Goal: Task Accomplishment & Management: Manage account settings

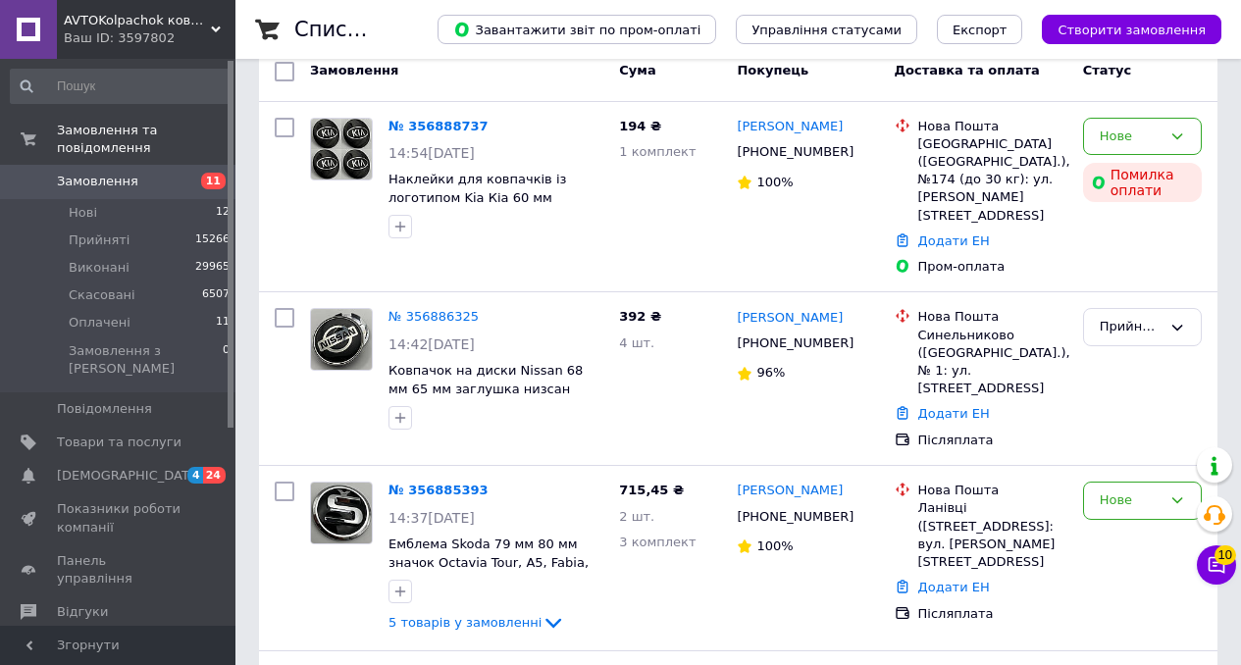
scroll to position [162, 0]
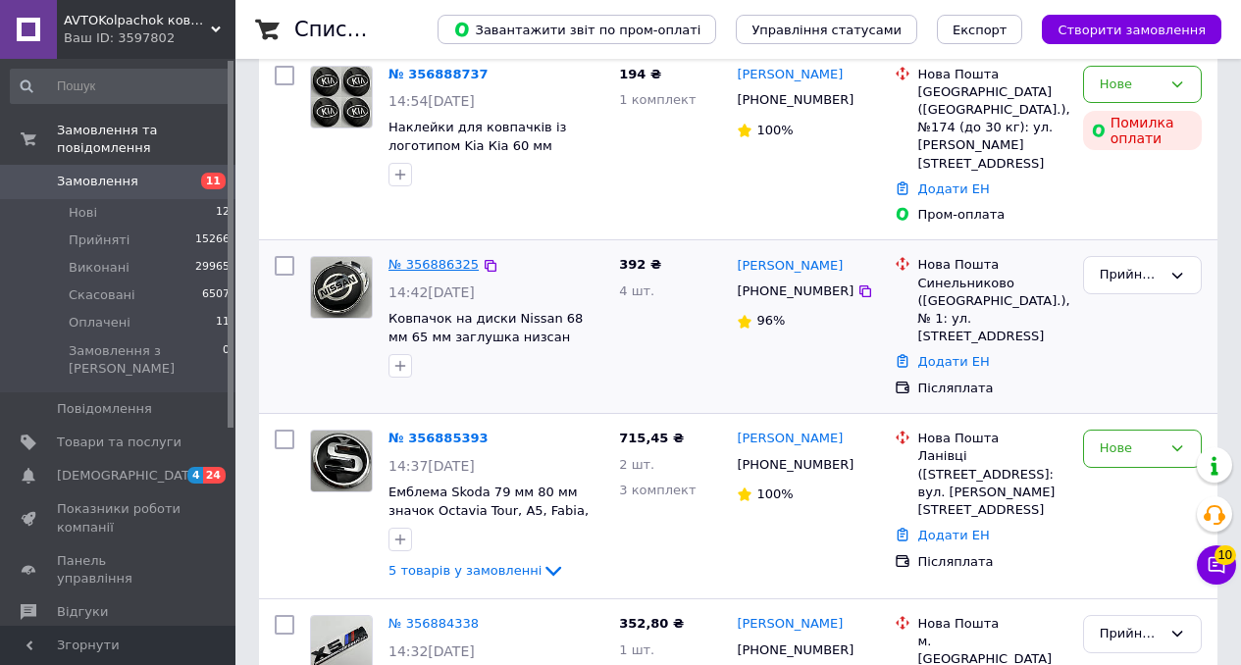
click at [435, 257] on link "№ 356886325" at bounding box center [433, 264] width 90 height 15
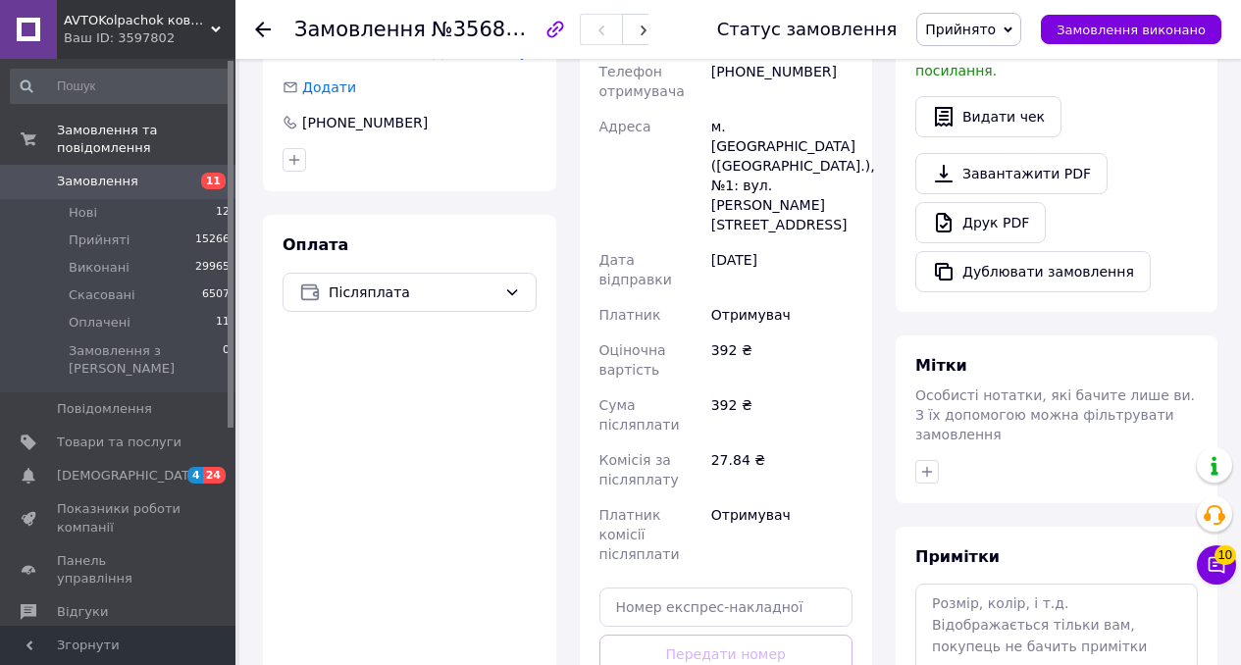
scroll to position [573, 0]
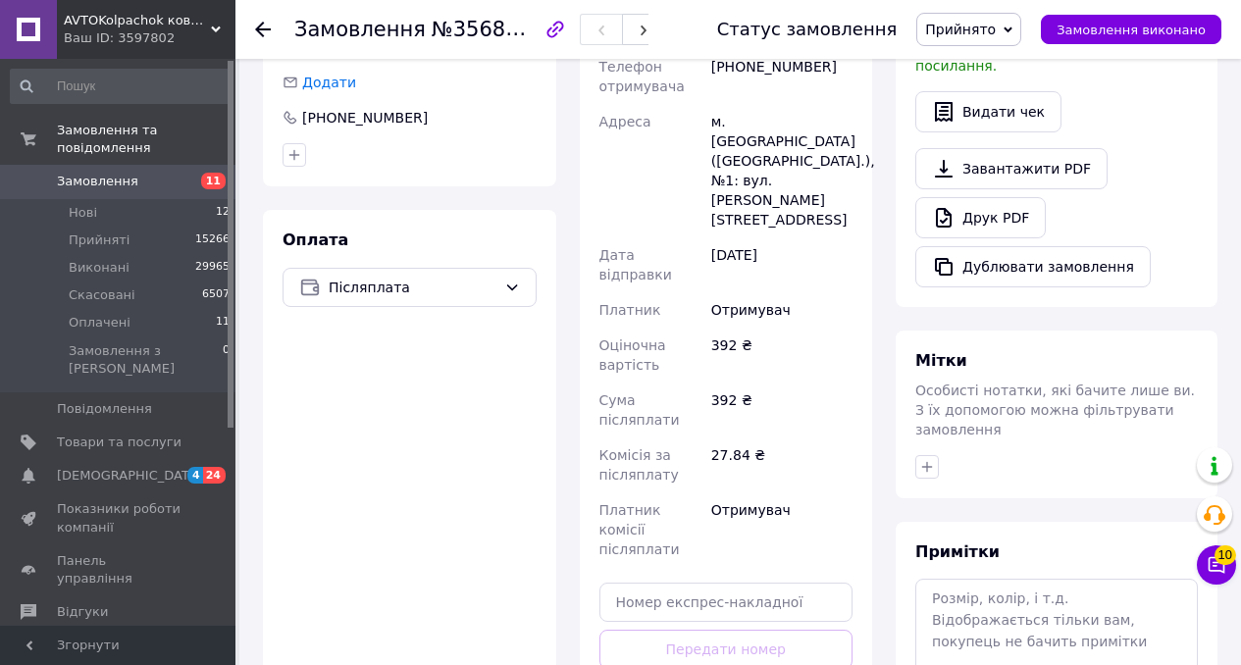
click at [696, 544] on div "Доставка Редагувати Нова Пошта (безкоштовно від 2000 ₴) Отримувач [PERSON_NAME]…" at bounding box center [726, 335] width 254 height 844
click at [715, 583] on input "text" at bounding box center [726, 602] width 254 height 39
paste input "20451225144556"
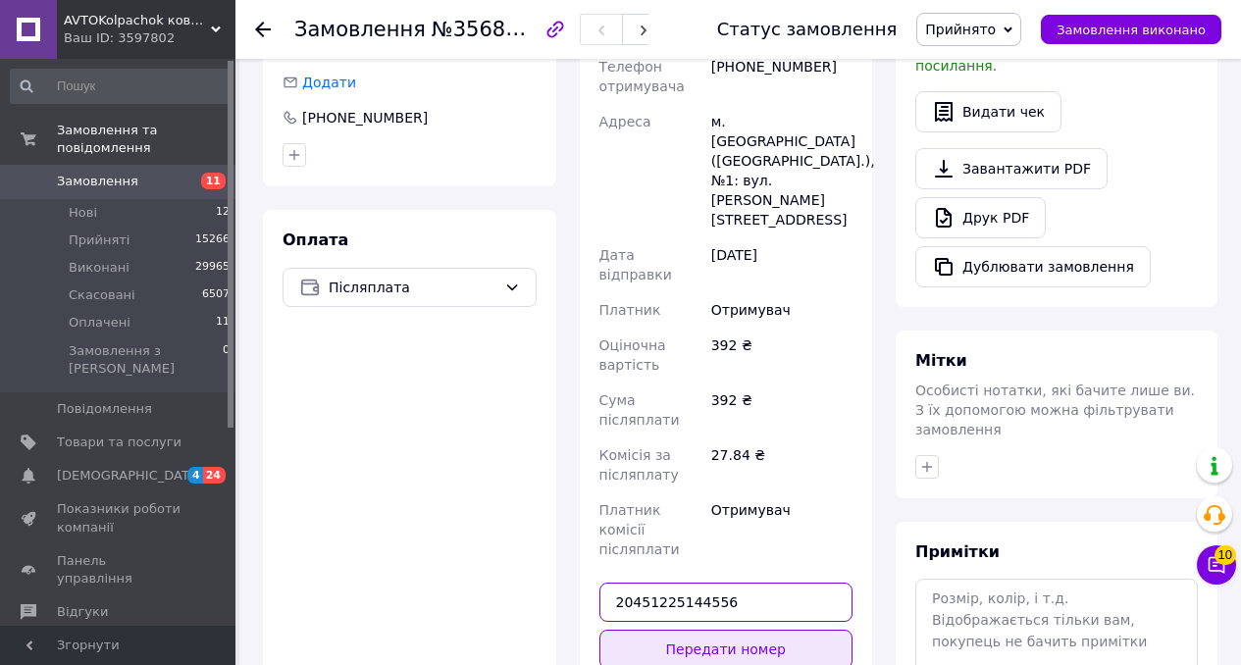
type input "20451225144556"
click at [709, 630] on button "Передати номер" at bounding box center [726, 649] width 254 height 39
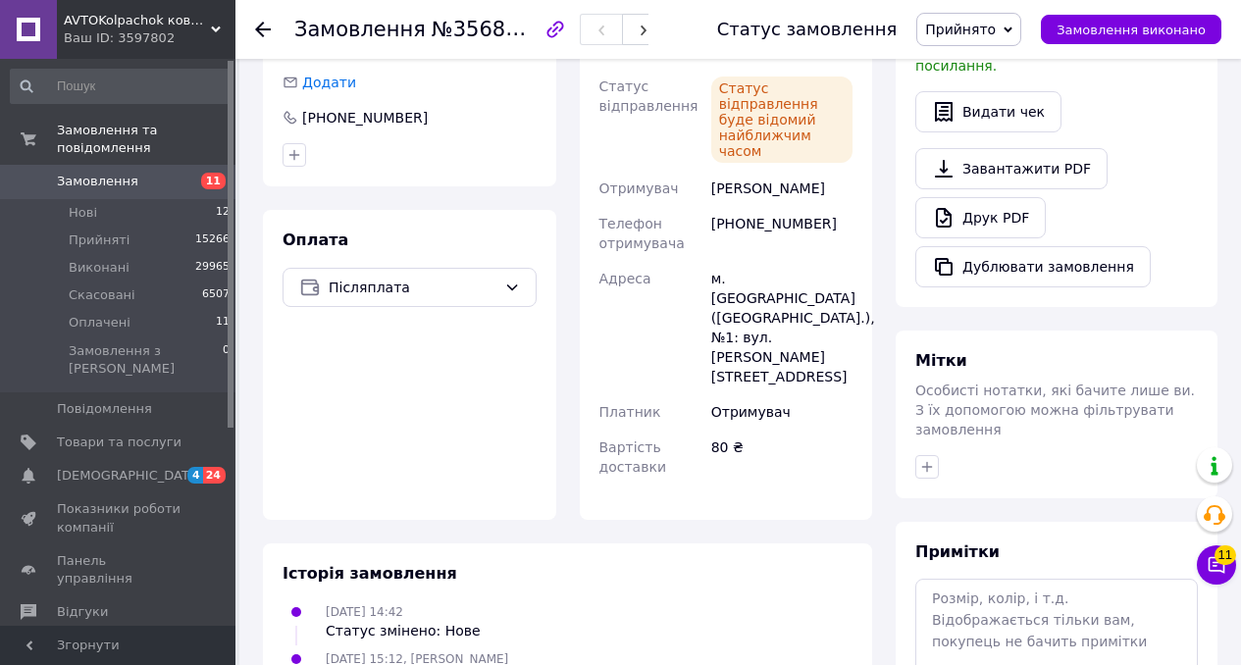
click at [150, 182] on span "Замовлення" at bounding box center [119, 182] width 125 height 18
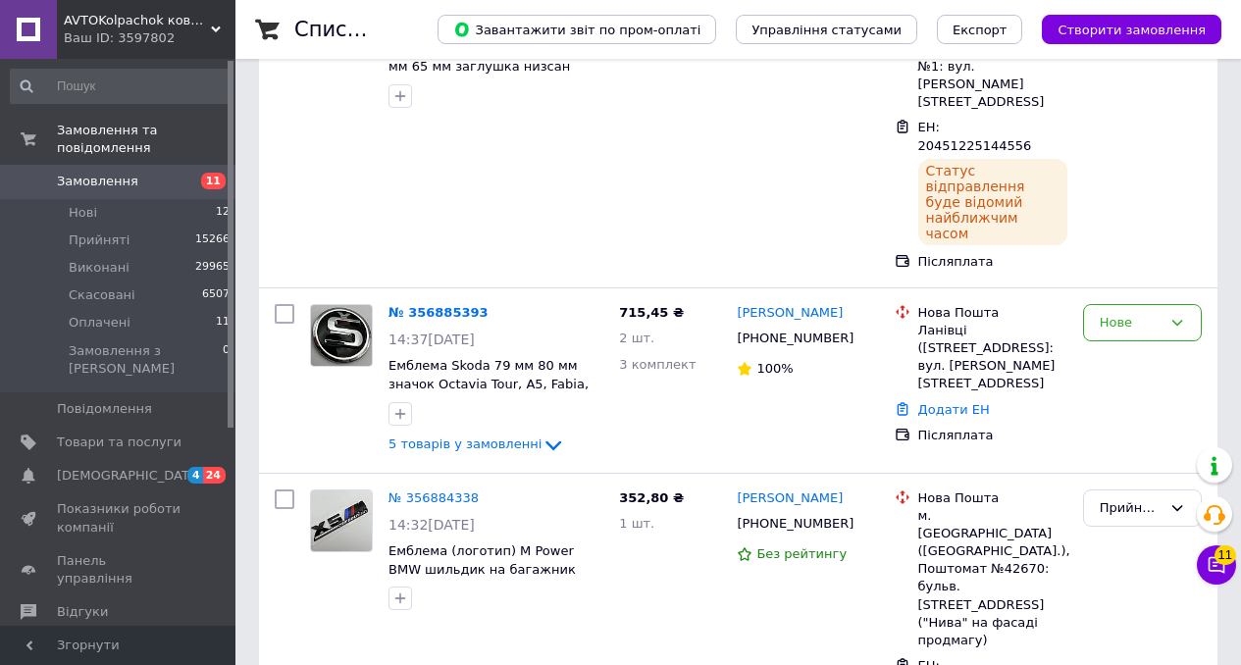
scroll to position [620, 0]
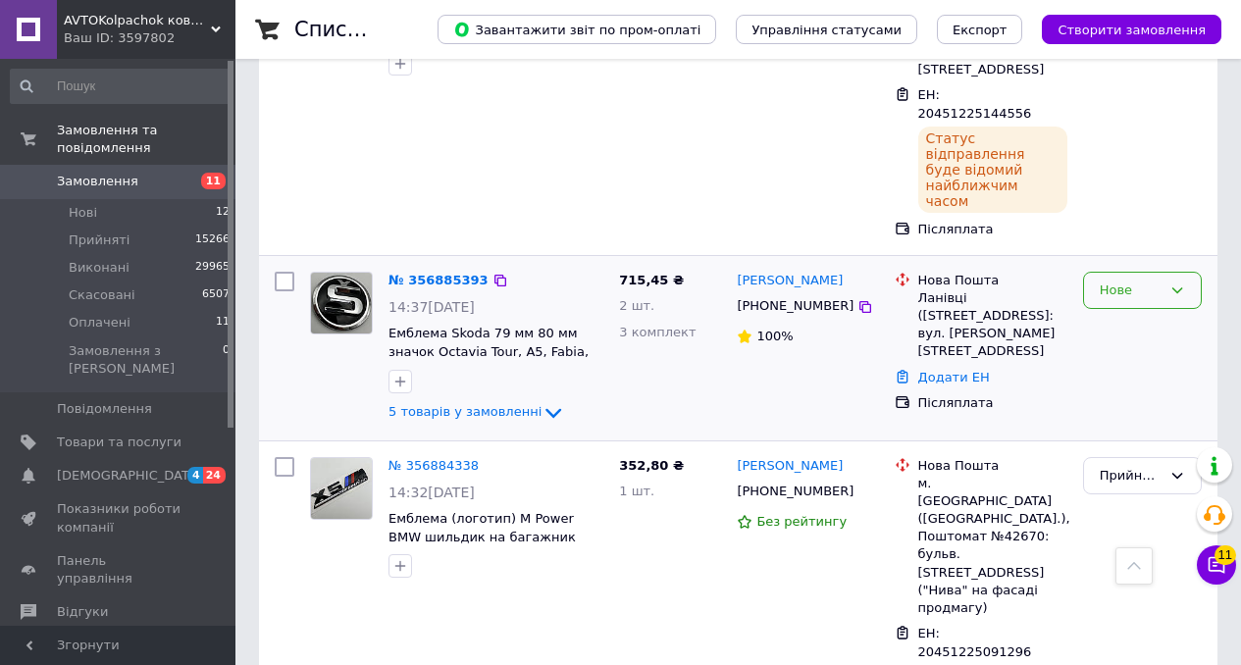
click at [1138, 281] on div "Нове" at bounding box center [1131, 291] width 62 height 21
click at [1125, 313] on li "Прийнято" at bounding box center [1142, 331] width 117 height 36
click at [387, 270] on div "№ 356885393" at bounding box center [439, 281] width 104 height 23
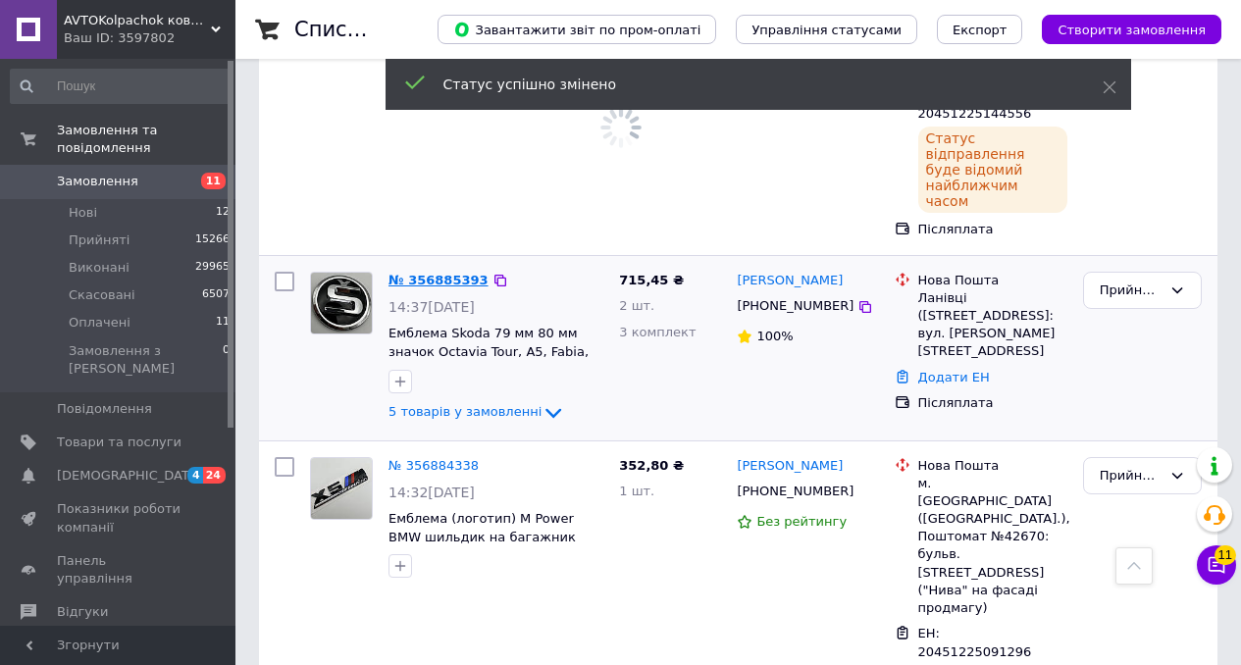
click at [429, 273] on link "№ 356885393" at bounding box center [438, 280] width 100 height 15
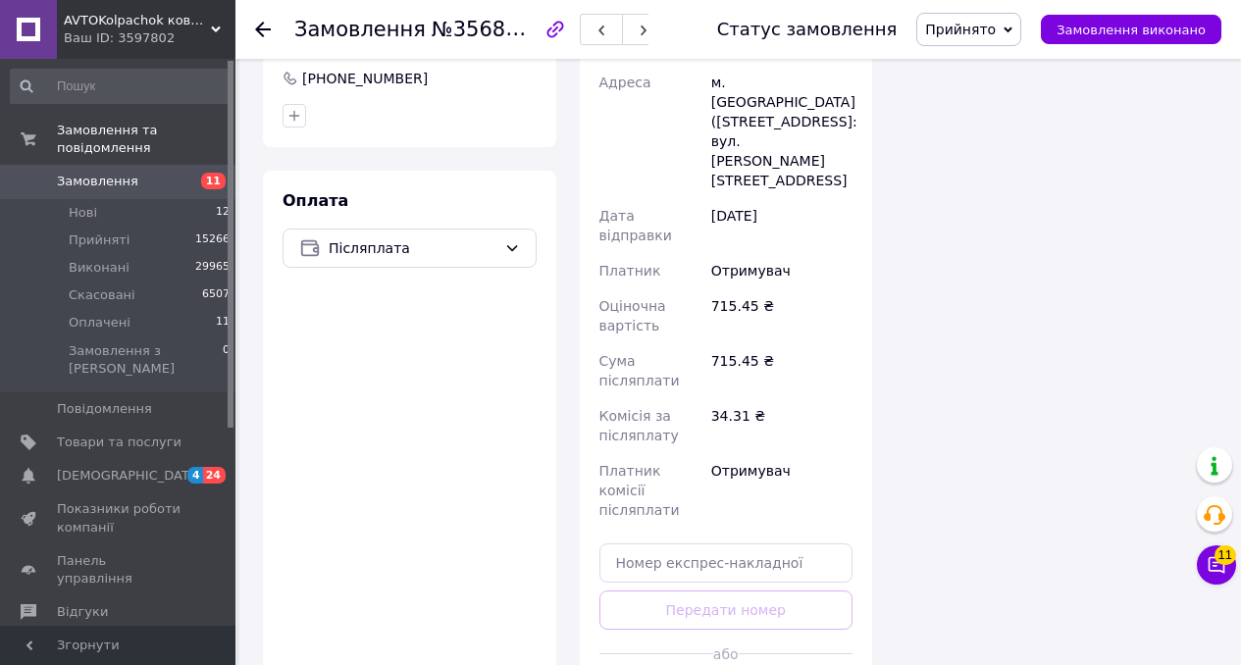
scroll to position [1661, 0]
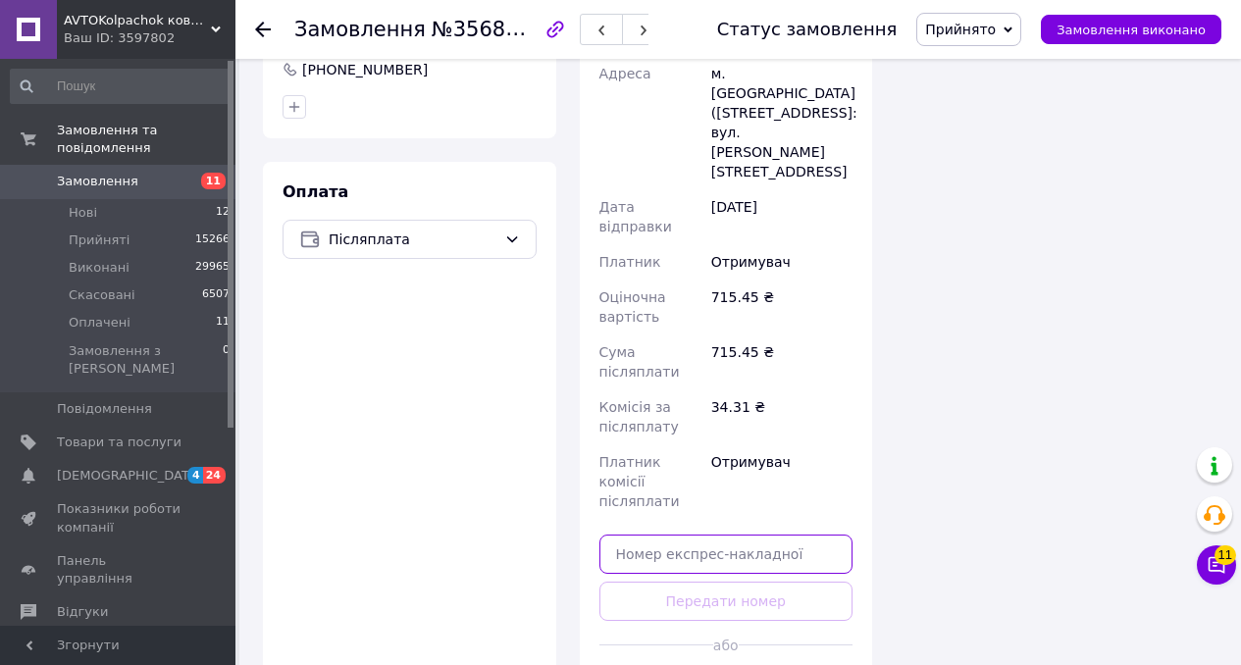
click at [688, 535] on input "text" at bounding box center [726, 554] width 254 height 39
paste input "20451225147042"
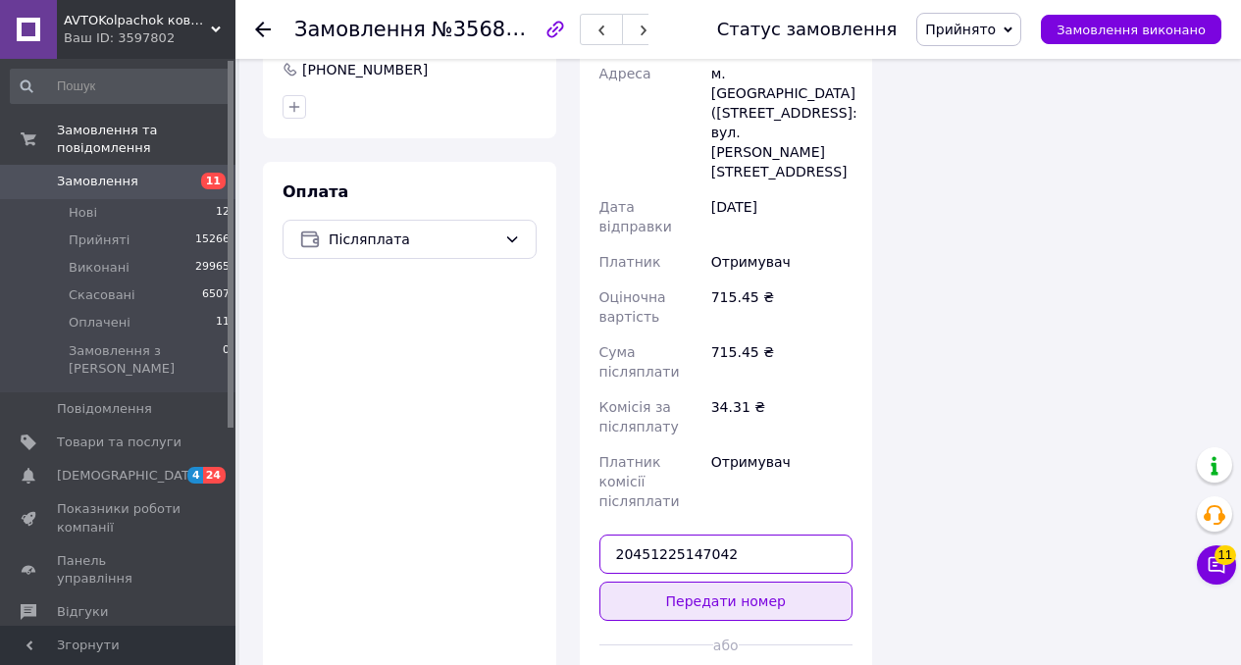
type input "20451225147042"
click at [680, 582] on button "Передати номер" at bounding box center [726, 601] width 254 height 39
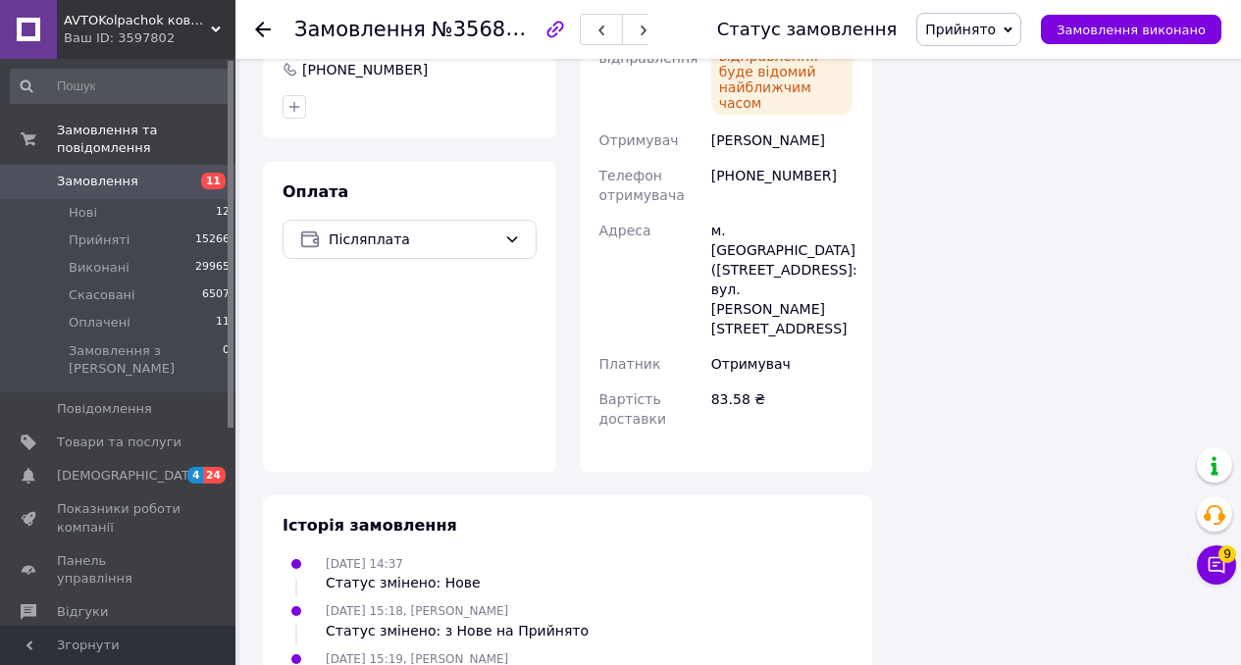
click at [163, 177] on span "Замовлення" at bounding box center [119, 182] width 125 height 18
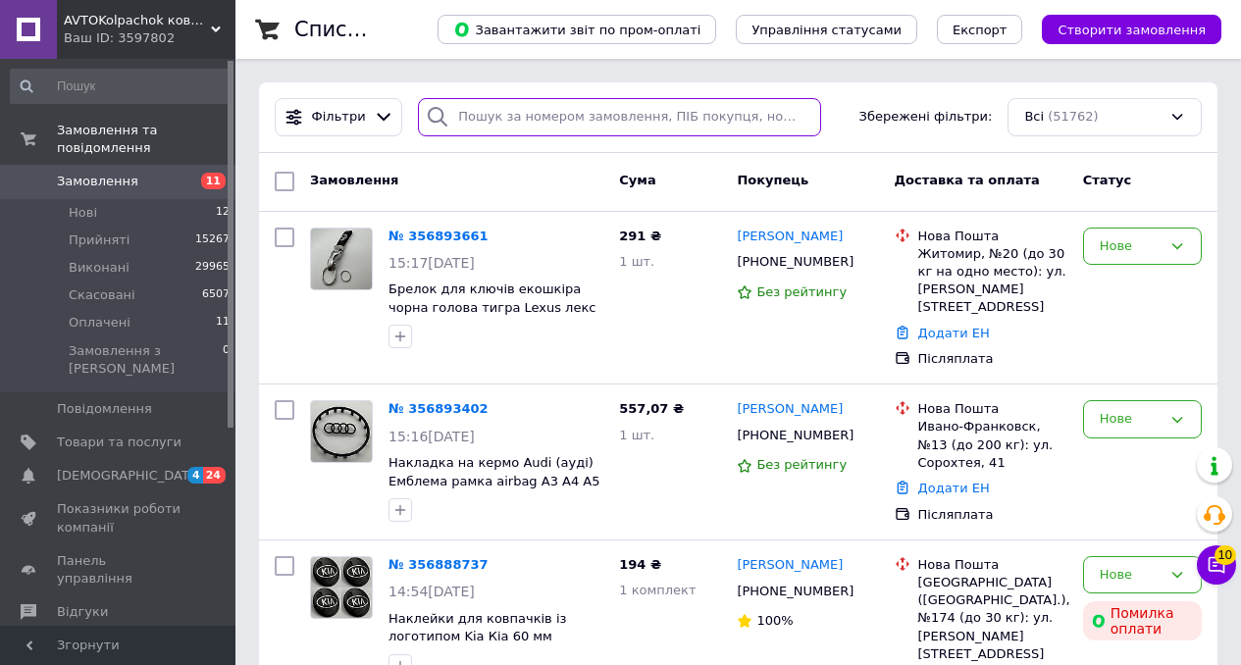
click at [497, 112] on input "search" at bounding box center [619, 117] width 403 height 38
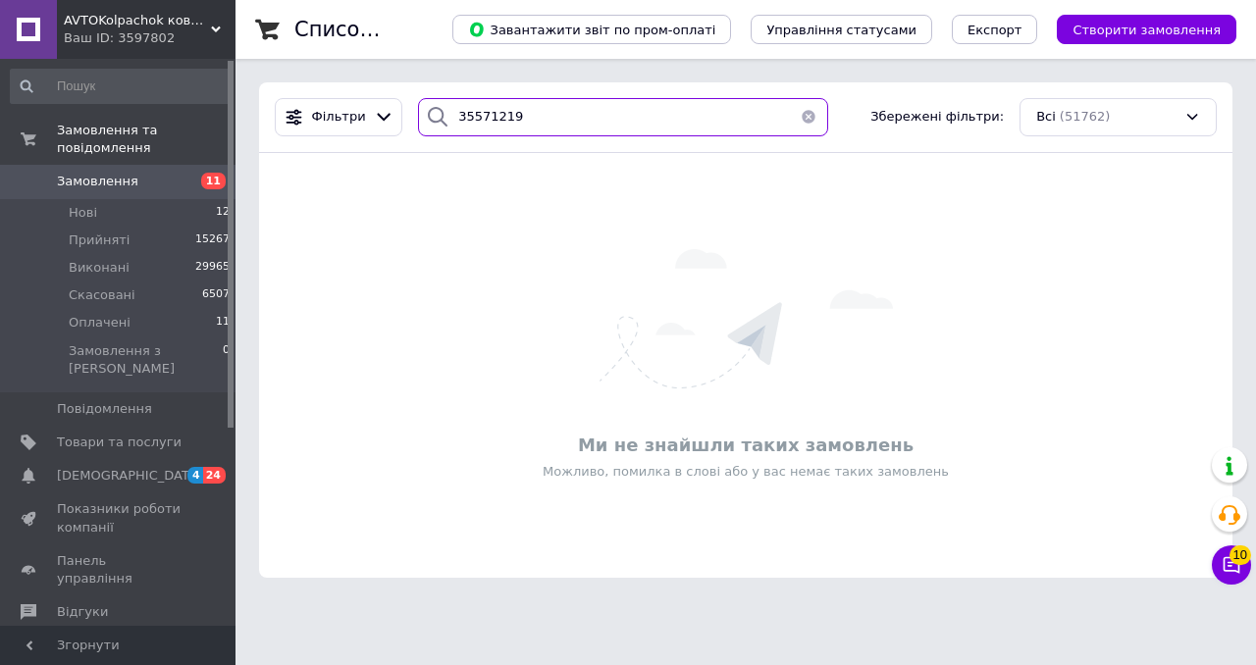
type input "355712192"
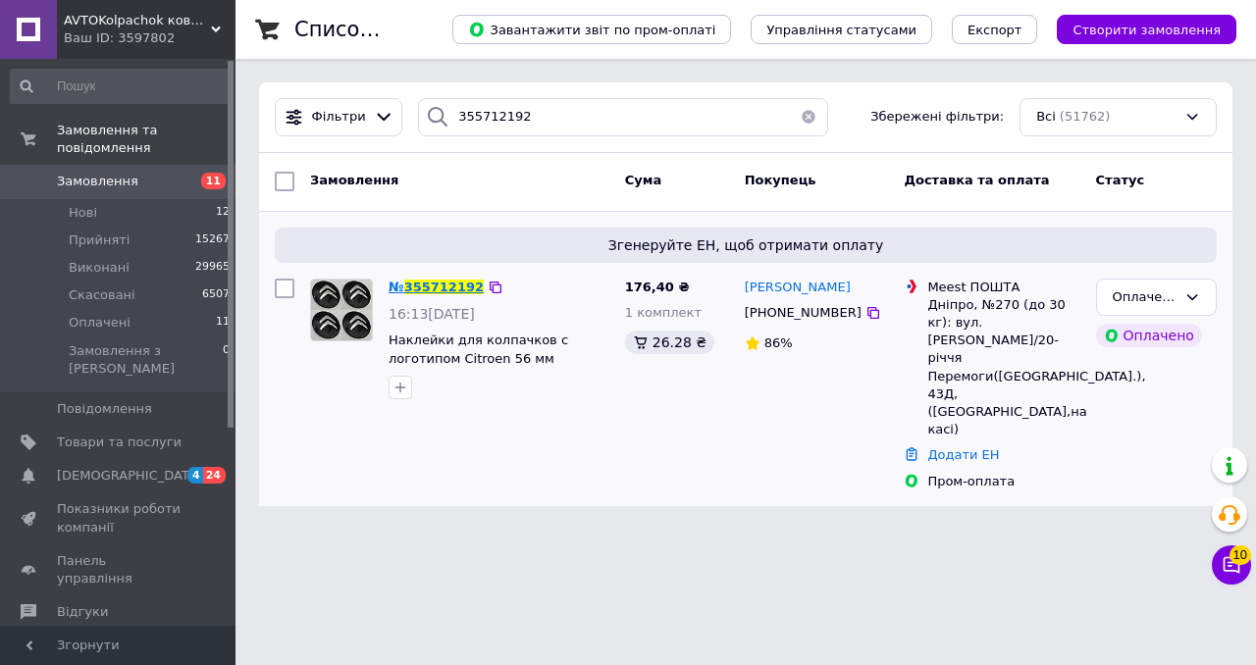
click at [425, 284] on span "355712192" at bounding box center [443, 287] width 79 height 15
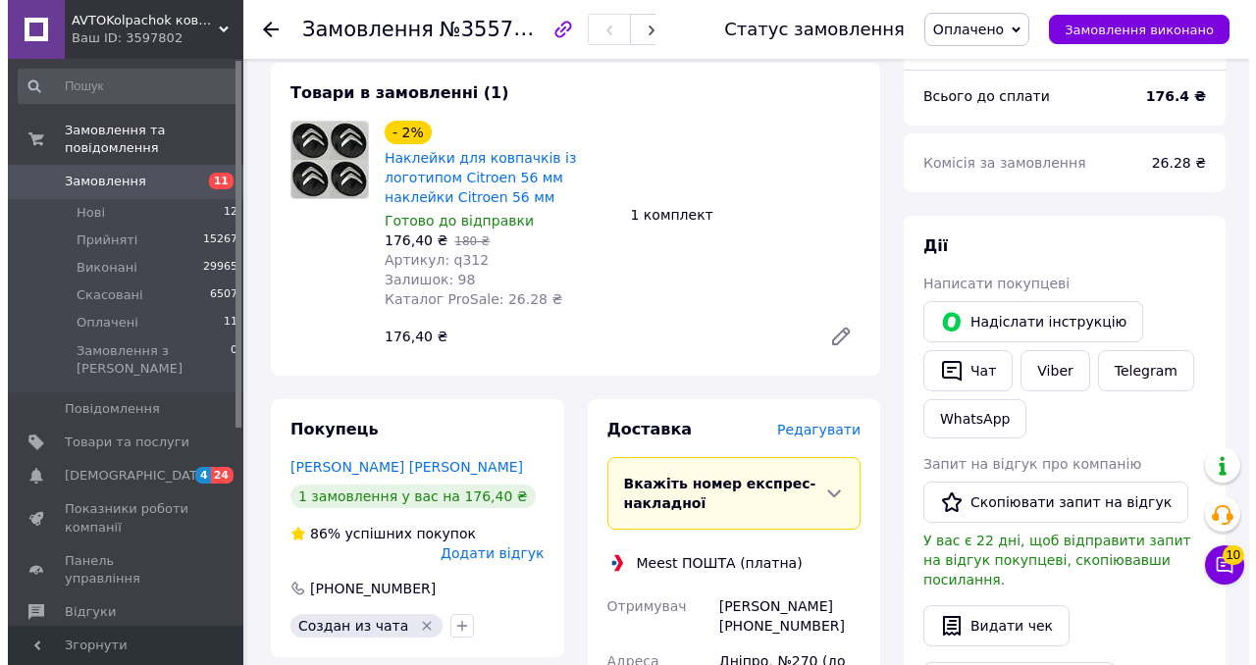
scroll to position [762, 0]
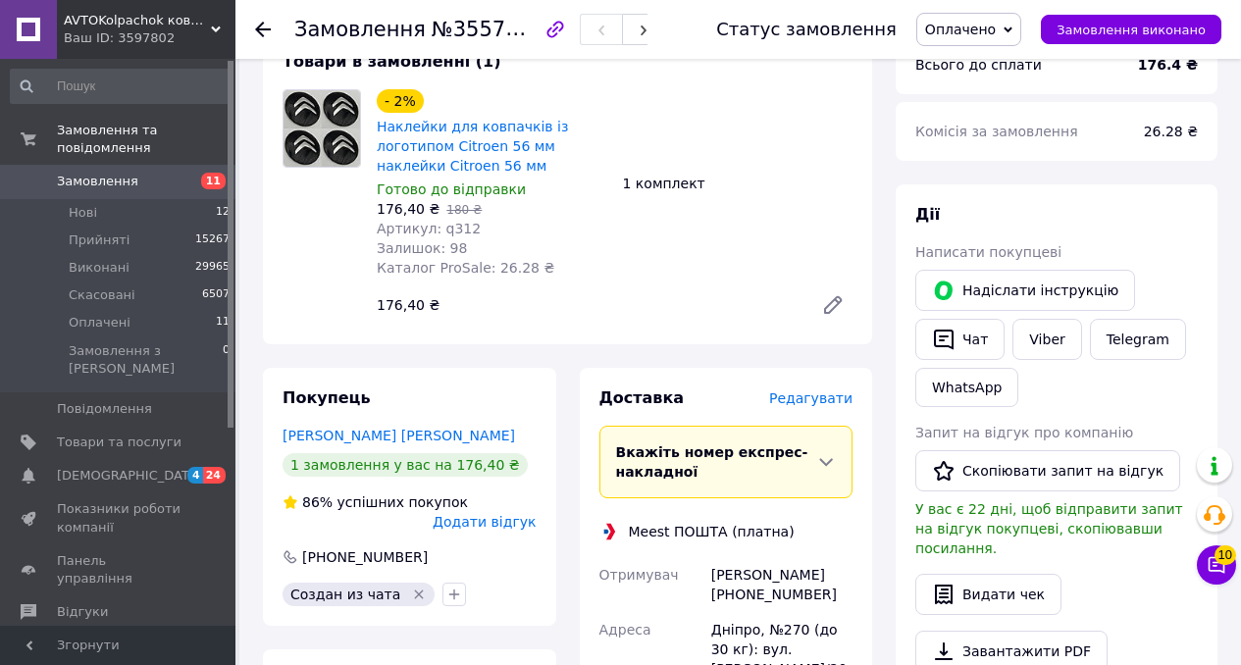
click at [816, 390] on span "Редагувати" at bounding box center [810, 398] width 83 height 16
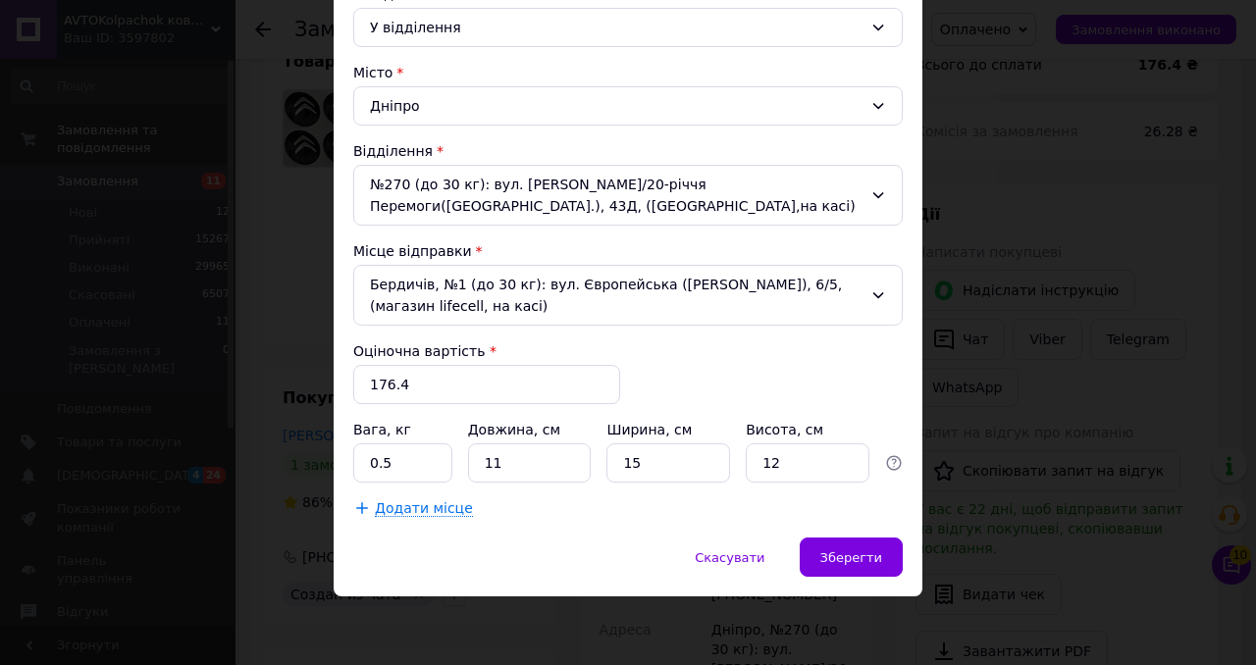
scroll to position [0, 0]
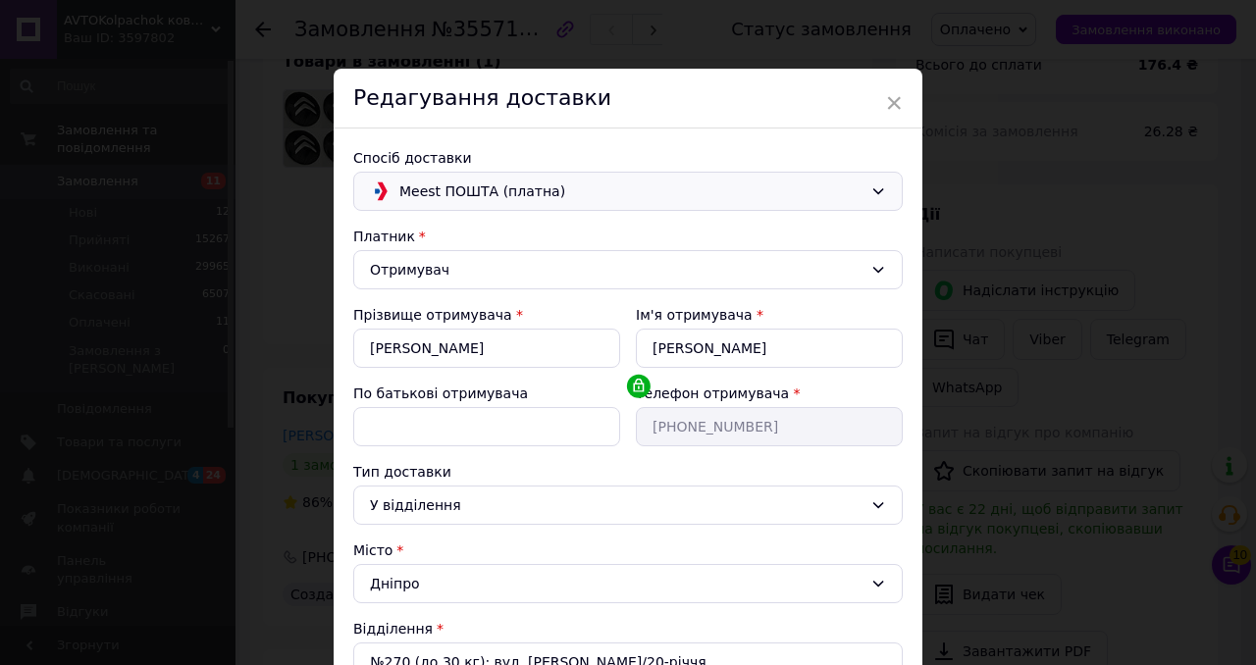
click at [744, 193] on span "Meest ПОШТА (платна)" at bounding box center [630, 192] width 463 height 22
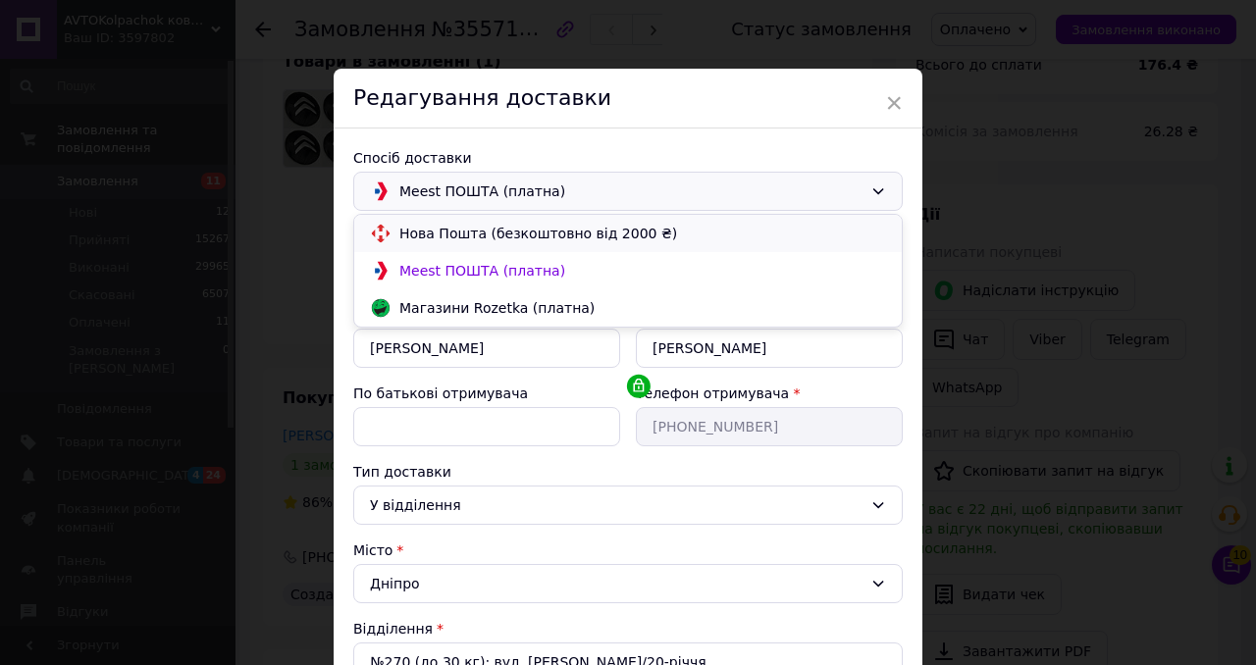
click at [627, 236] on span "Нова Пошта (безкоштовно від 2000 ₴)" at bounding box center [642, 234] width 487 height 20
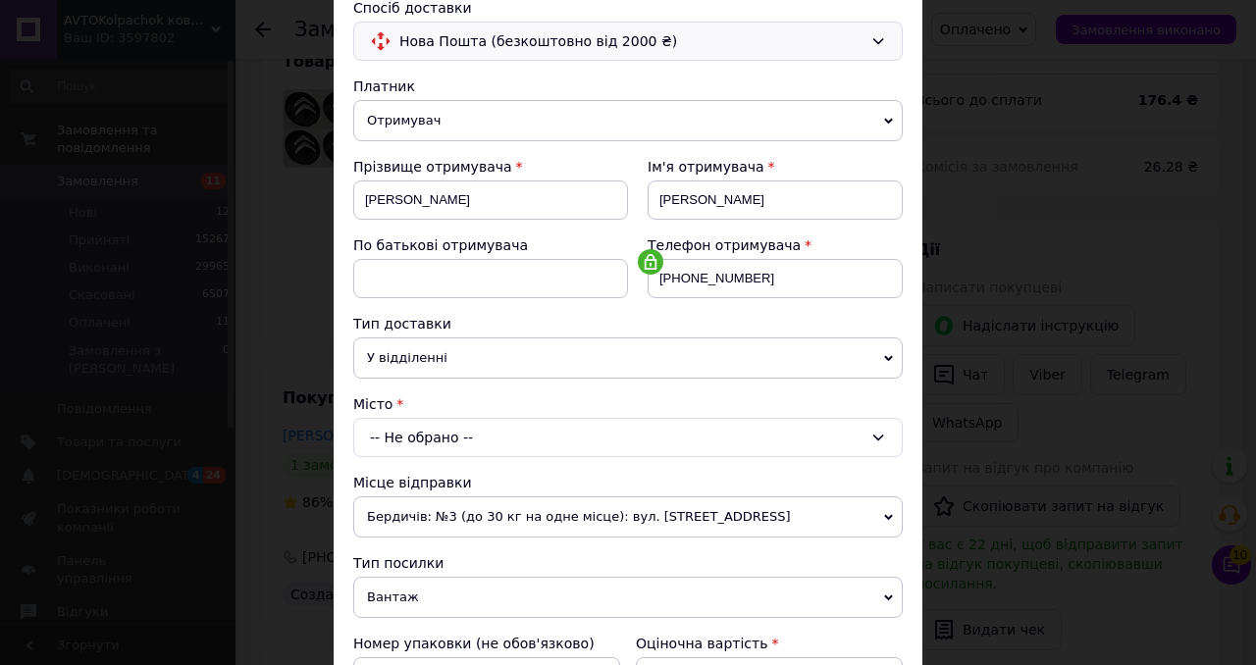
scroll to position [288, 0]
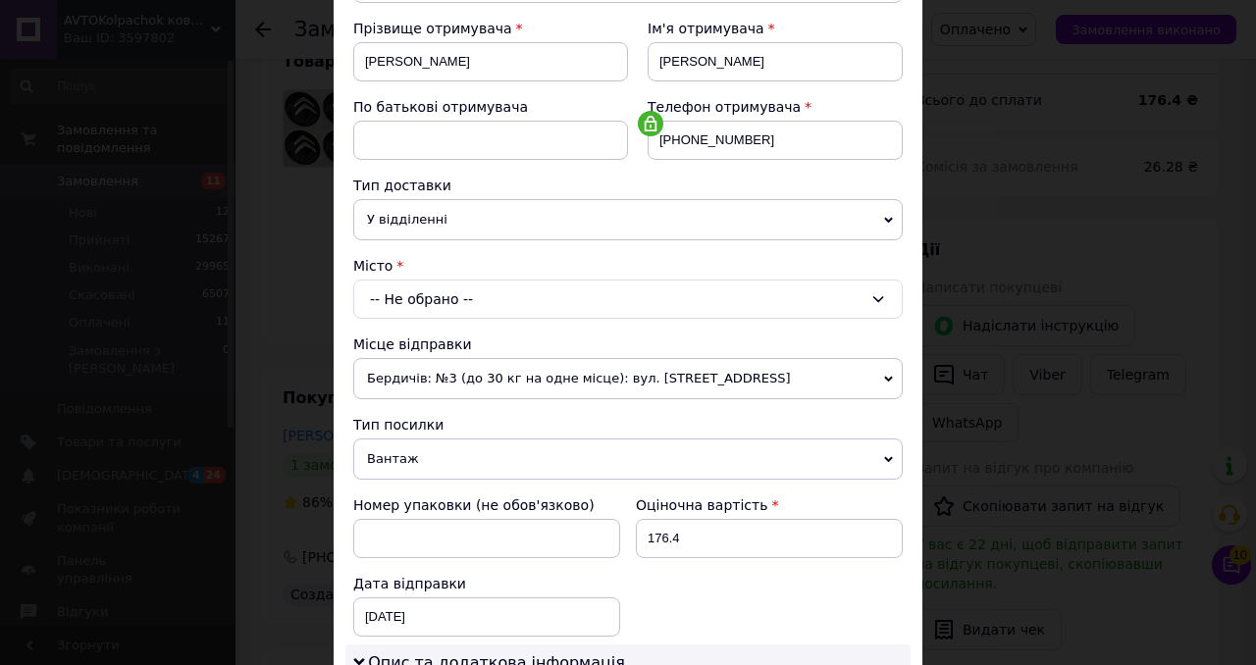
click at [525, 295] on div "-- Не обрано --" at bounding box center [627, 299] width 549 height 39
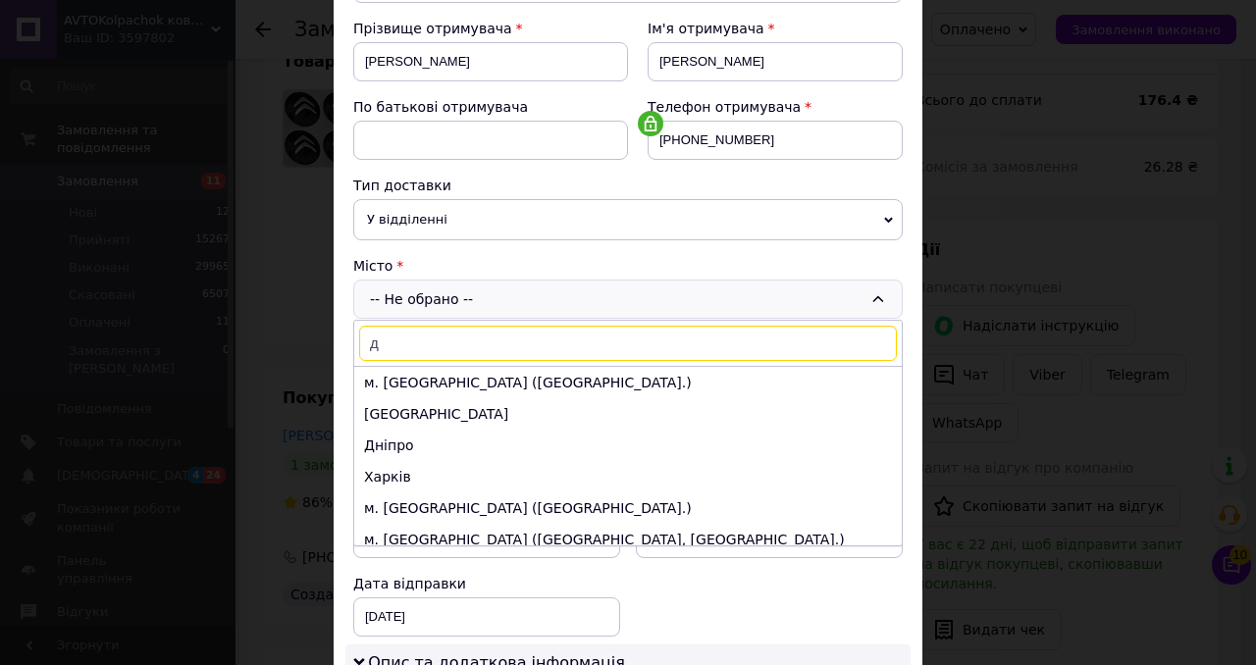
type input "дн"
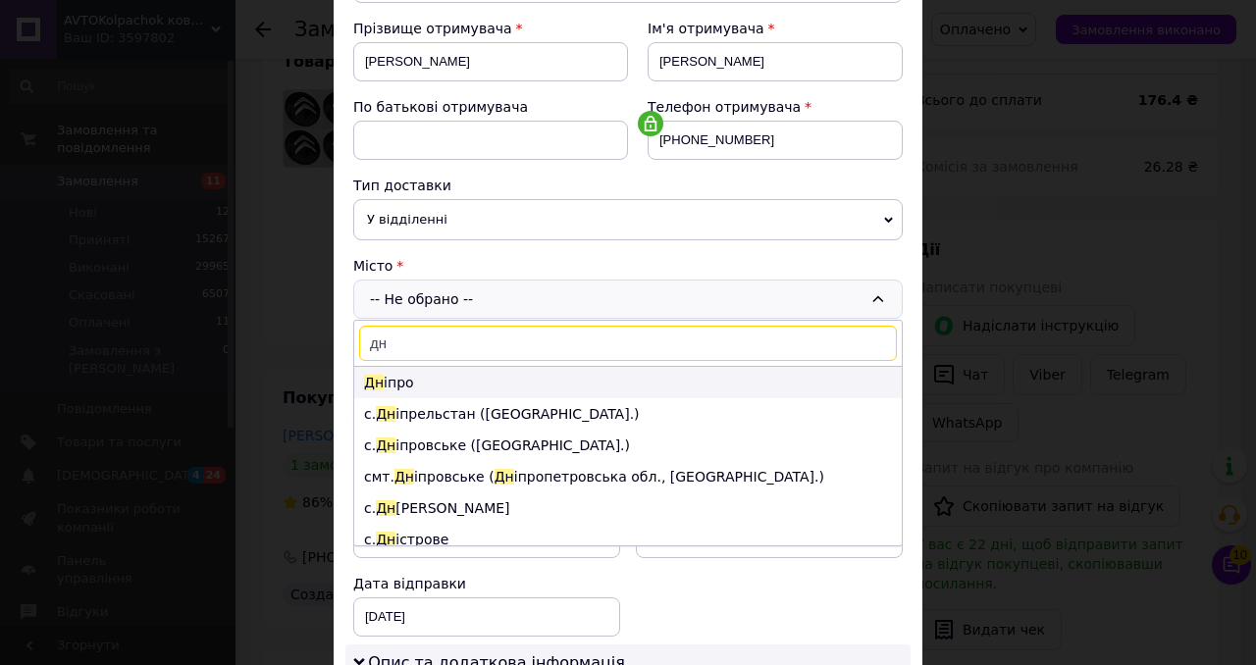
click at [426, 369] on li "Дн іпро" at bounding box center [627, 382] width 547 height 31
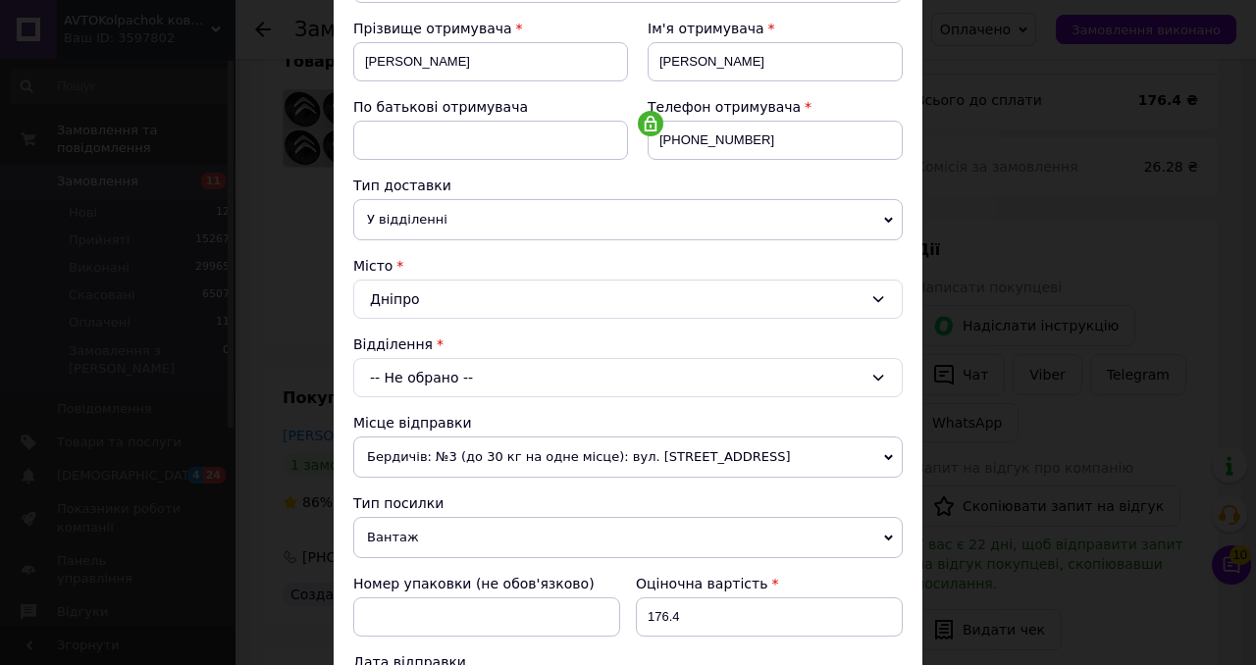
scroll to position [321, 0]
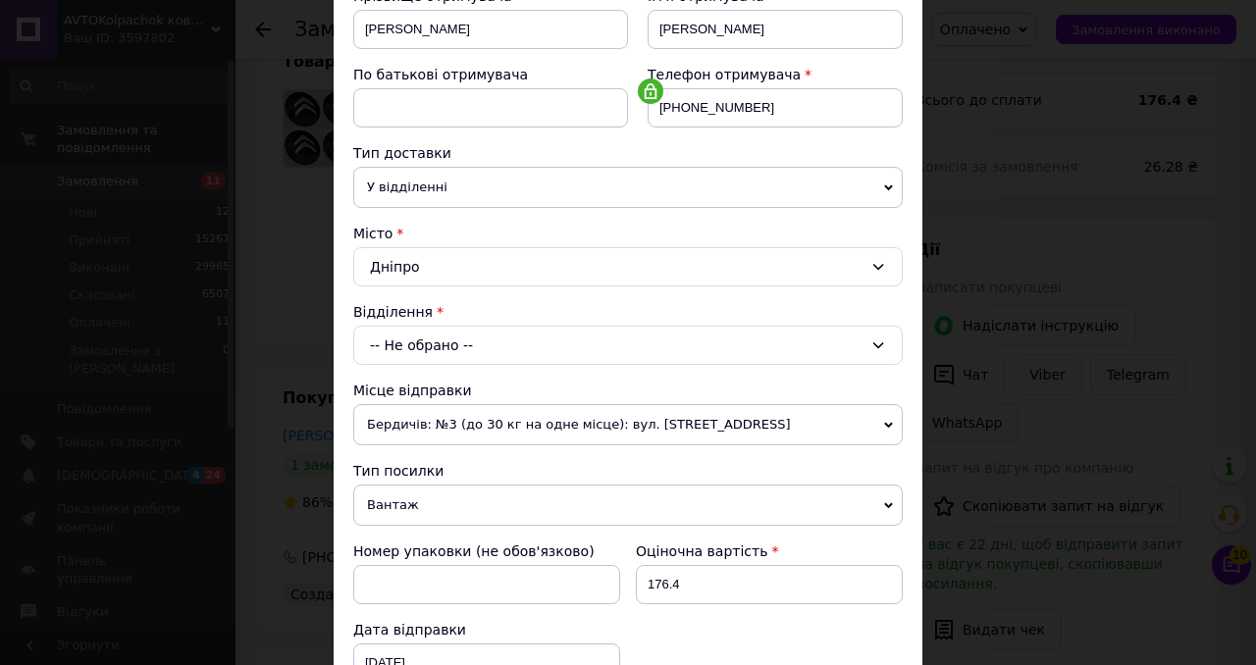
click at [439, 360] on div "-- Не обрано --" at bounding box center [627, 345] width 549 height 39
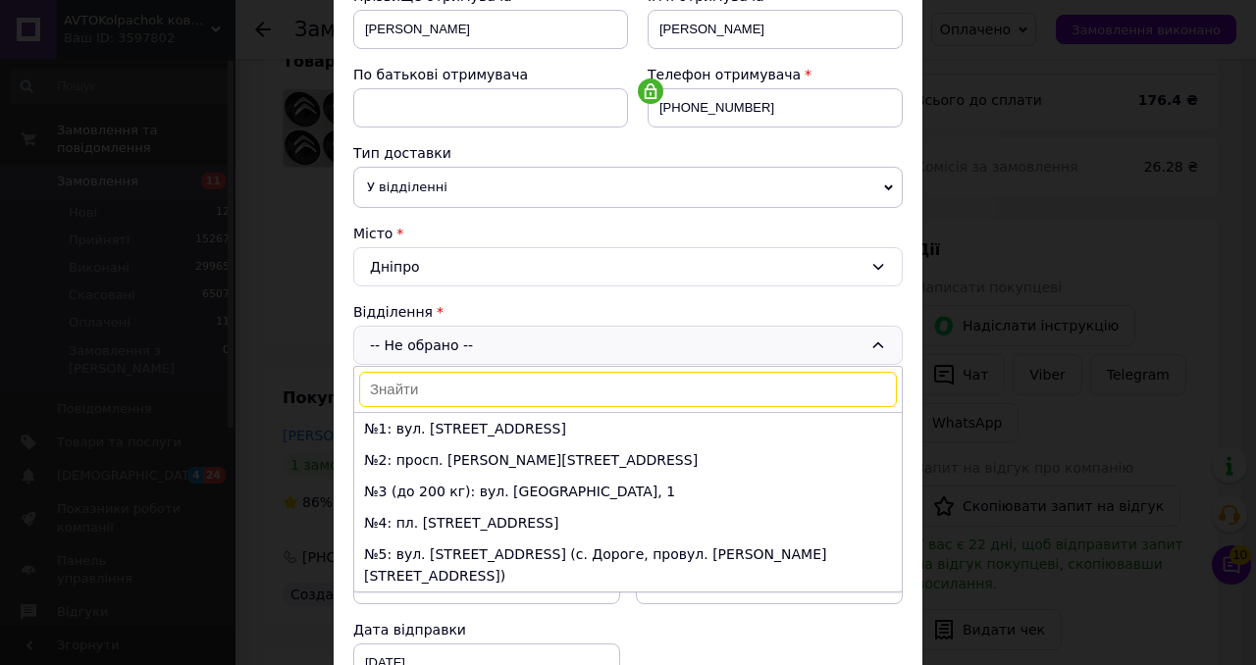
click at [529, 192] on span "У відділенні" at bounding box center [627, 187] width 549 height 41
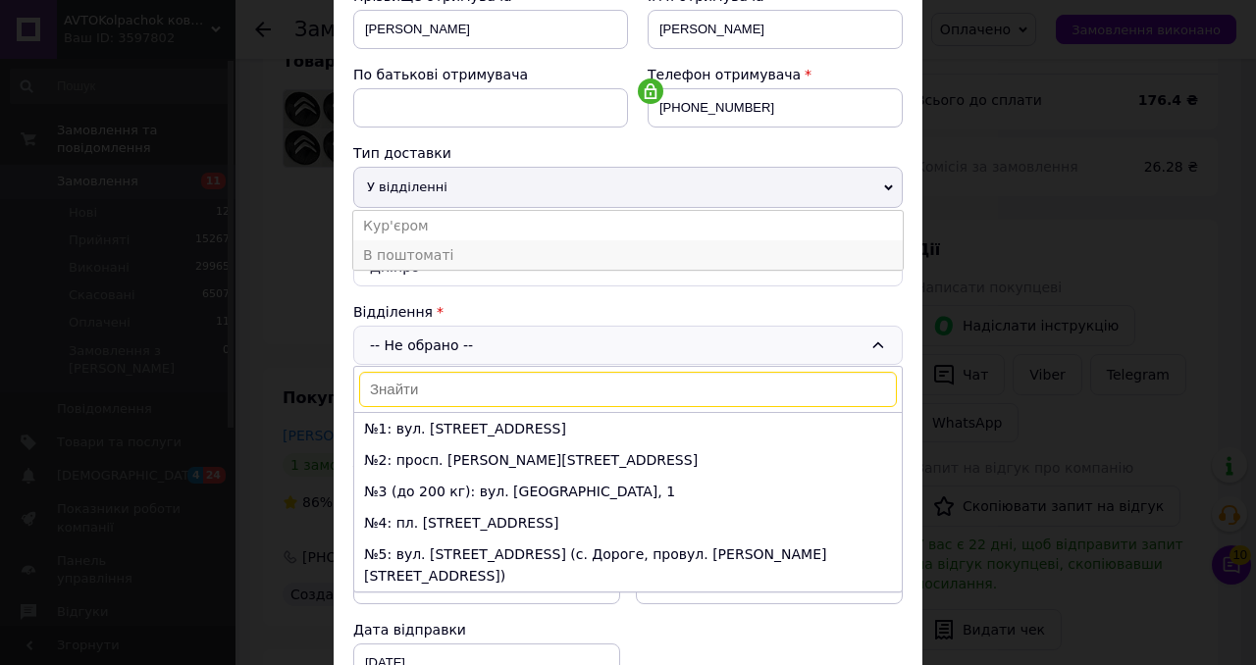
click at [480, 249] on li "В поштоматі" at bounding box center [627, 254] width 549 height 29
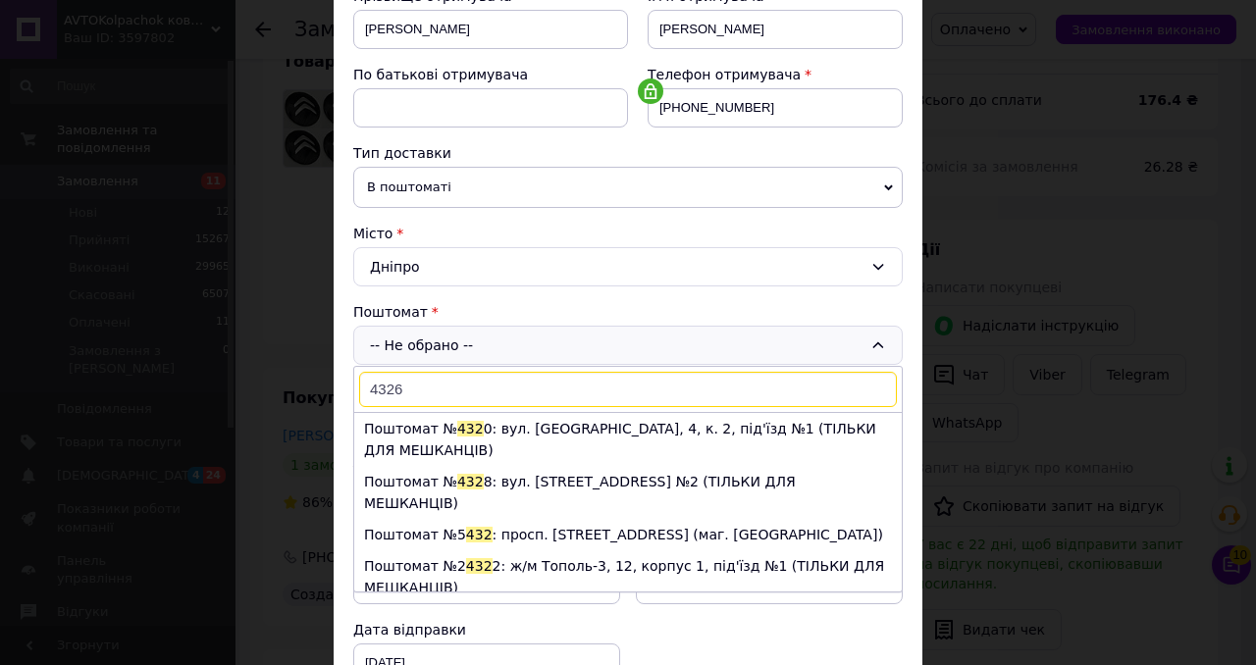
type input "43263"
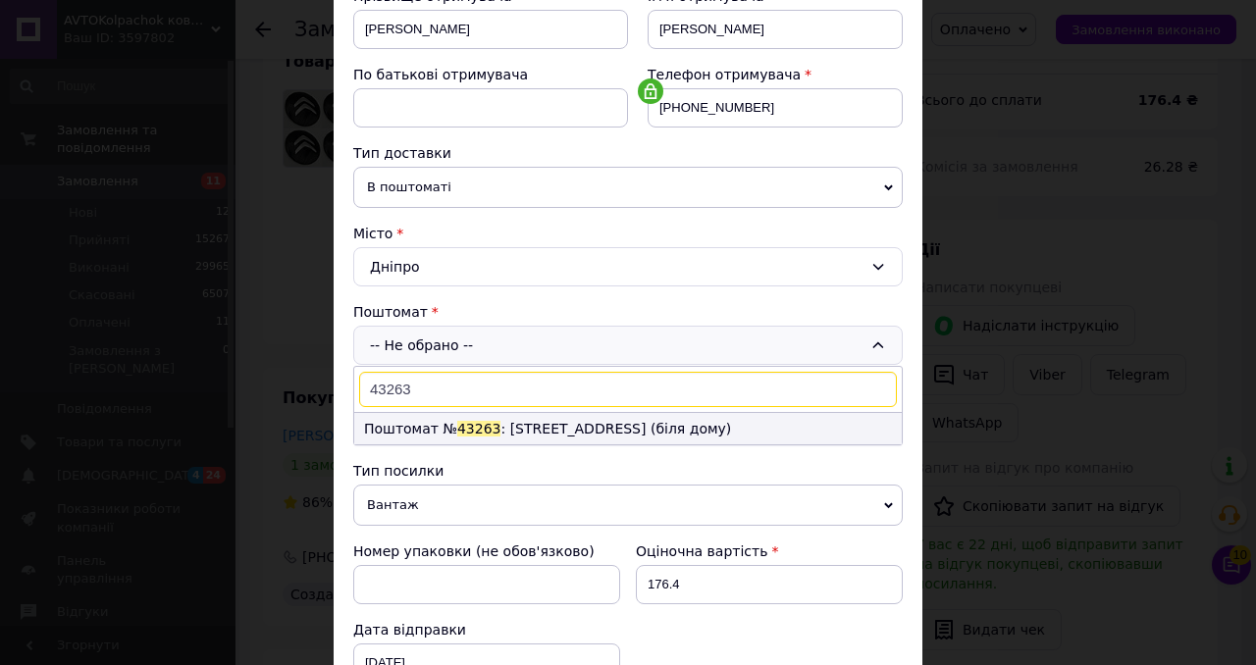
click at [497, 425] on li "Поштомат № 43263 : [STREET_ADDRESS] (біля дому)" at bounding box center [627, 428] width 547 height 31
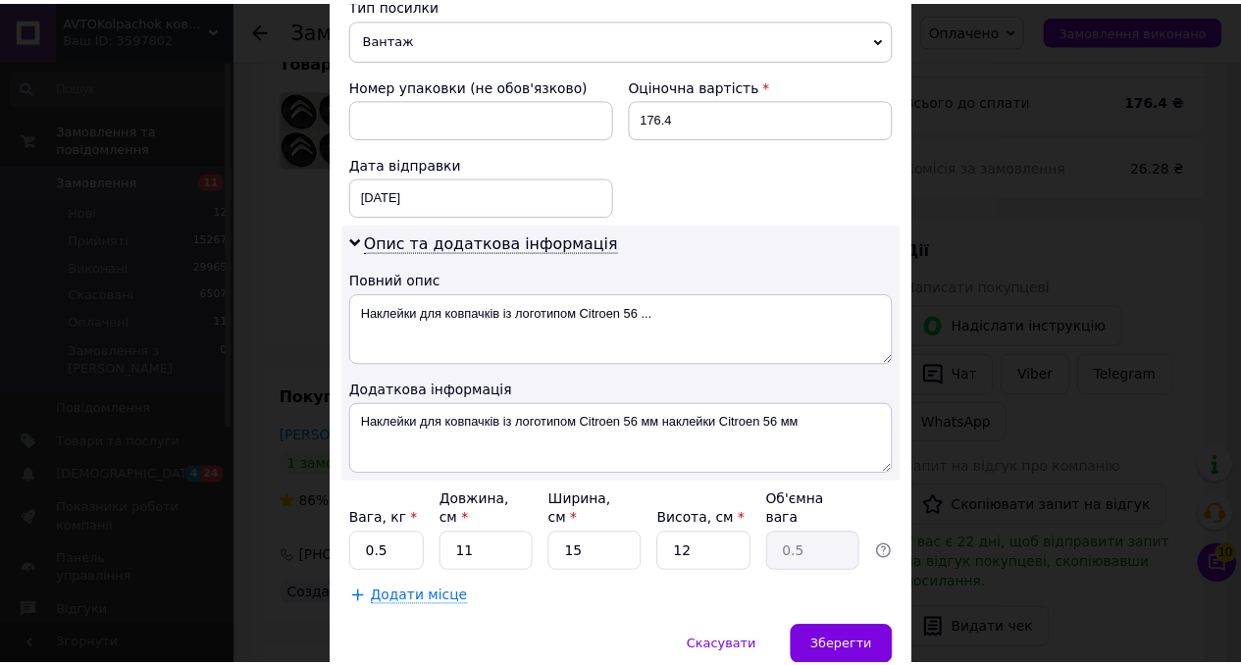
scroll to position [877, 0]
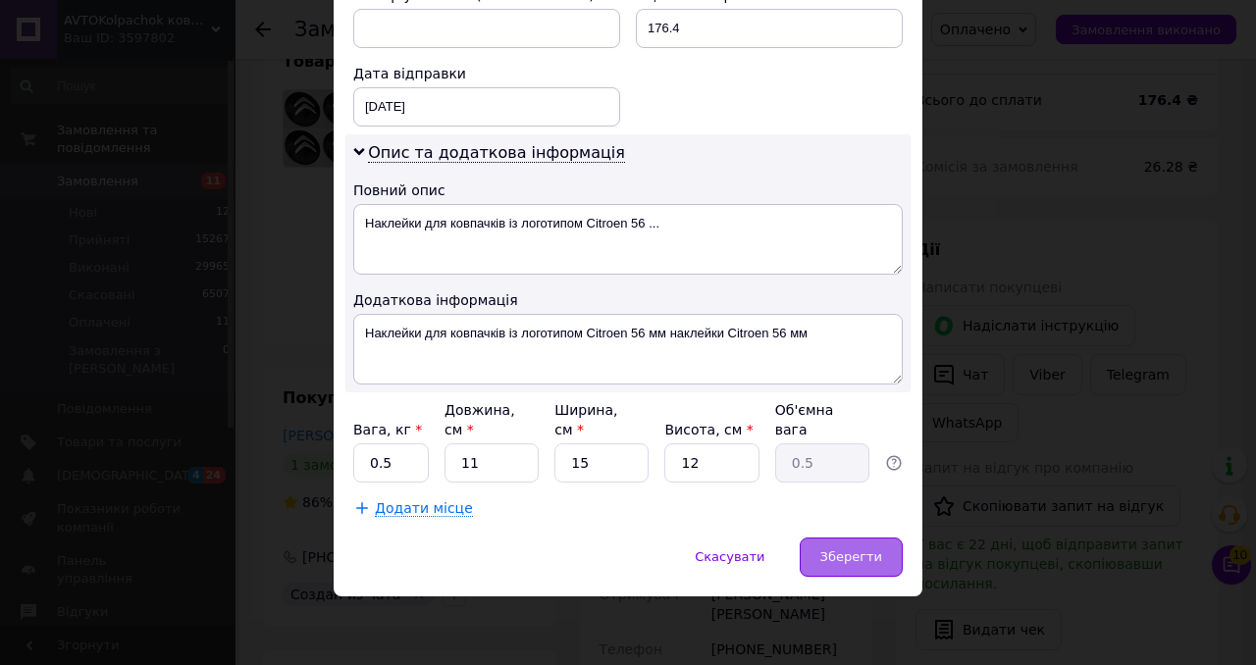
click at [862, 565] on div "Зберегти" at bounding box center [851, 557] width 103 height 39
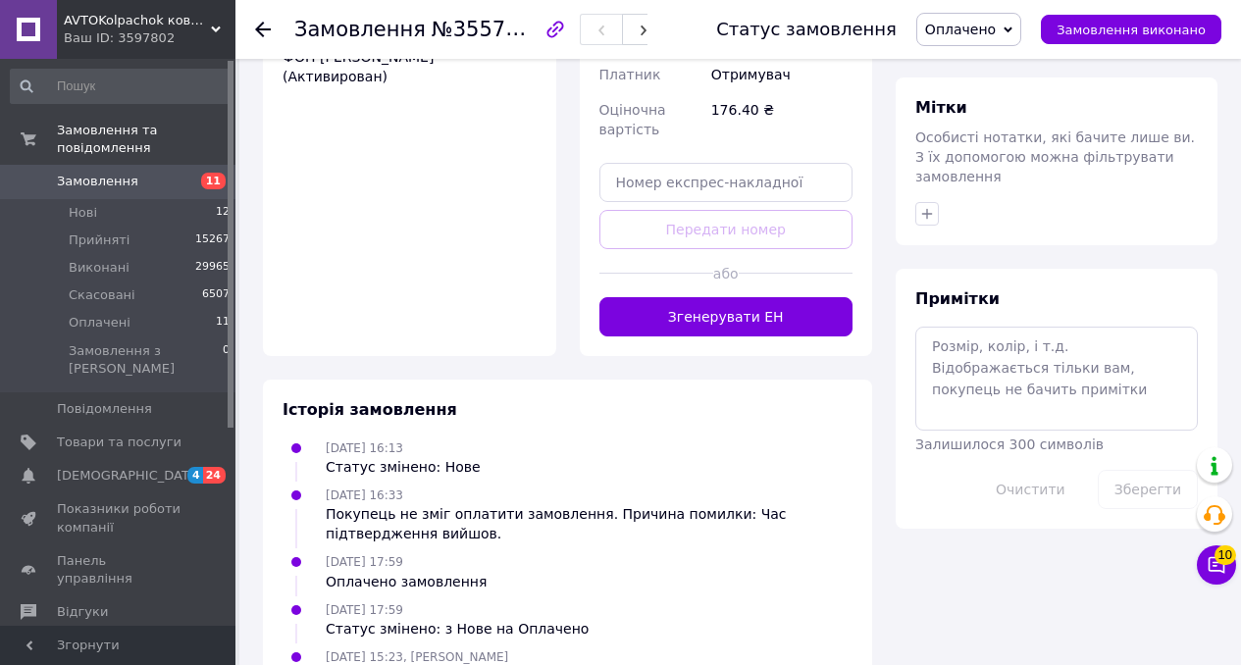
scroll to position [1568, 0]
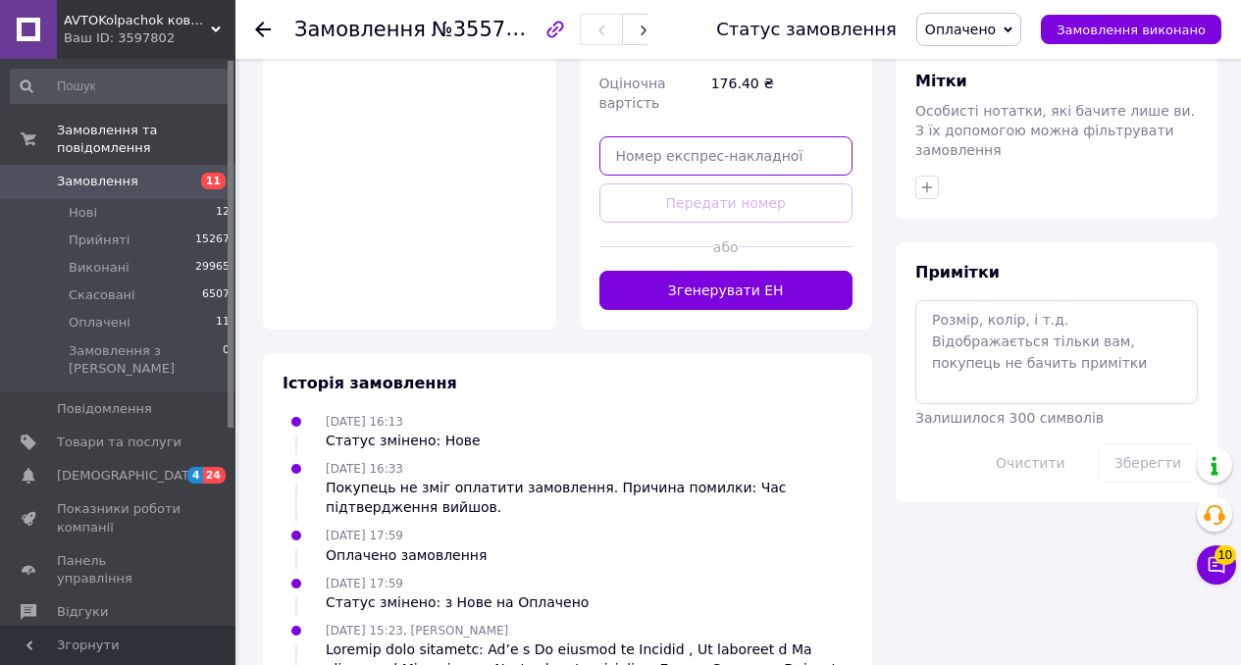
click at [728, 136] on input "text" at bounding box center [726, 155] width 254 height 39
paste input "20451225156109"
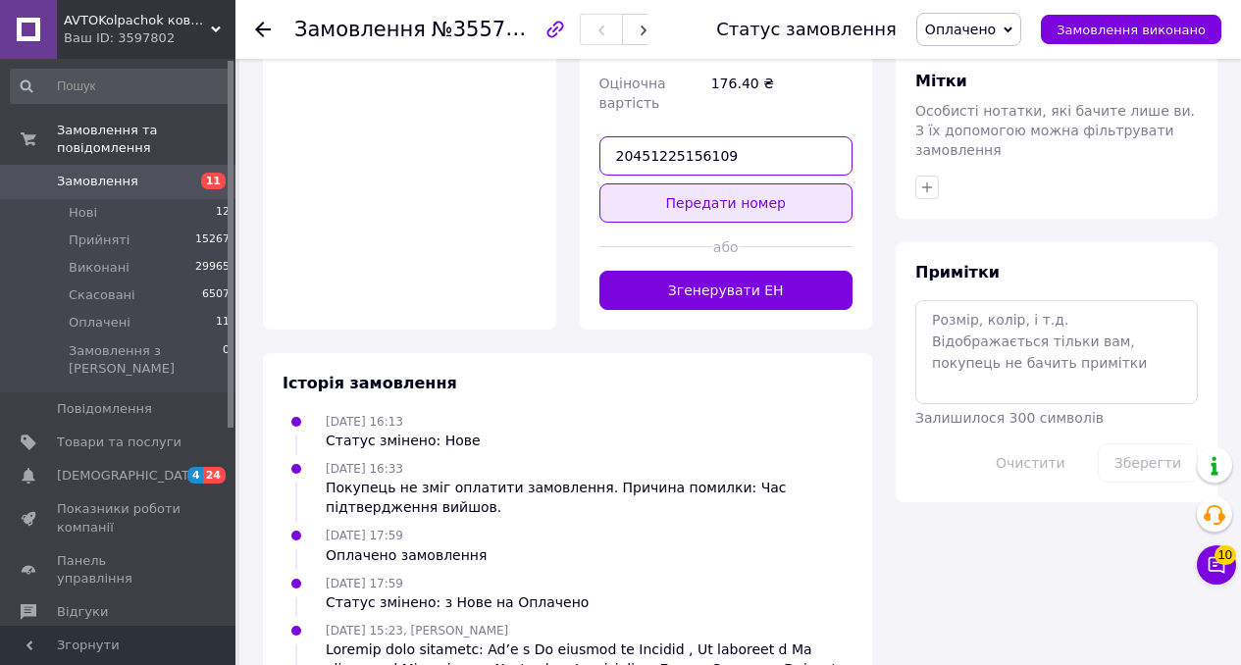
type input "20451225156109"
click at [719, 183] on button "Передати номер" at bounding box center [726, 202] width 254 height 39
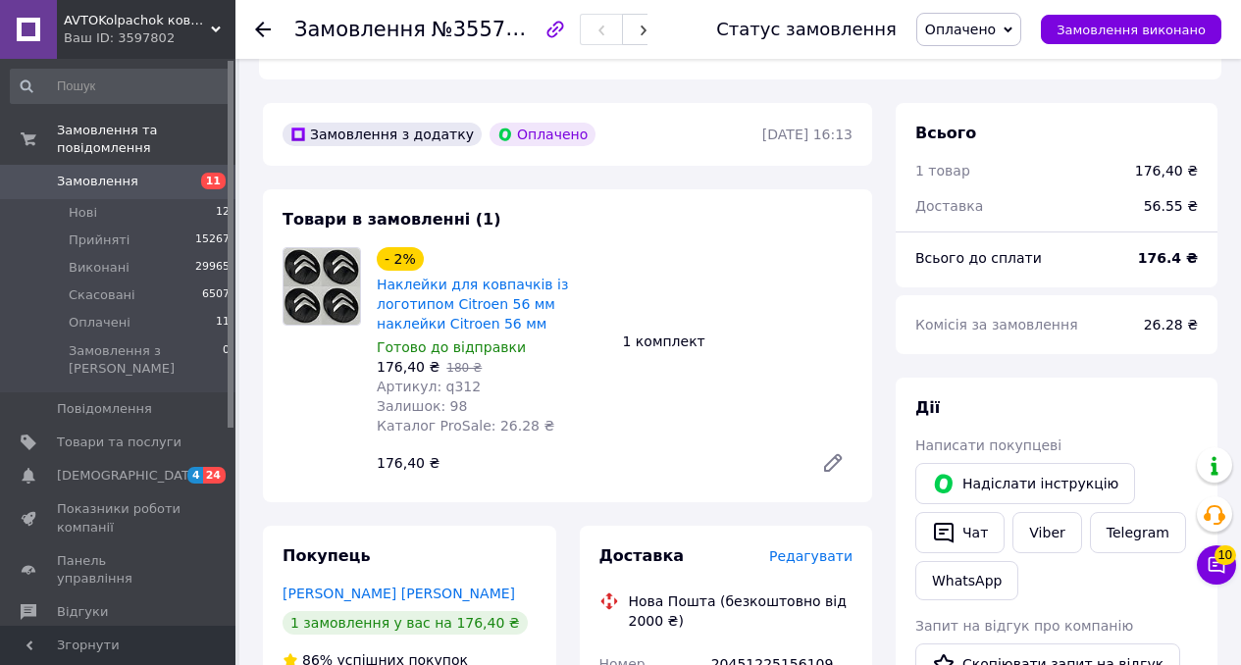
scroll to position [602, 0]
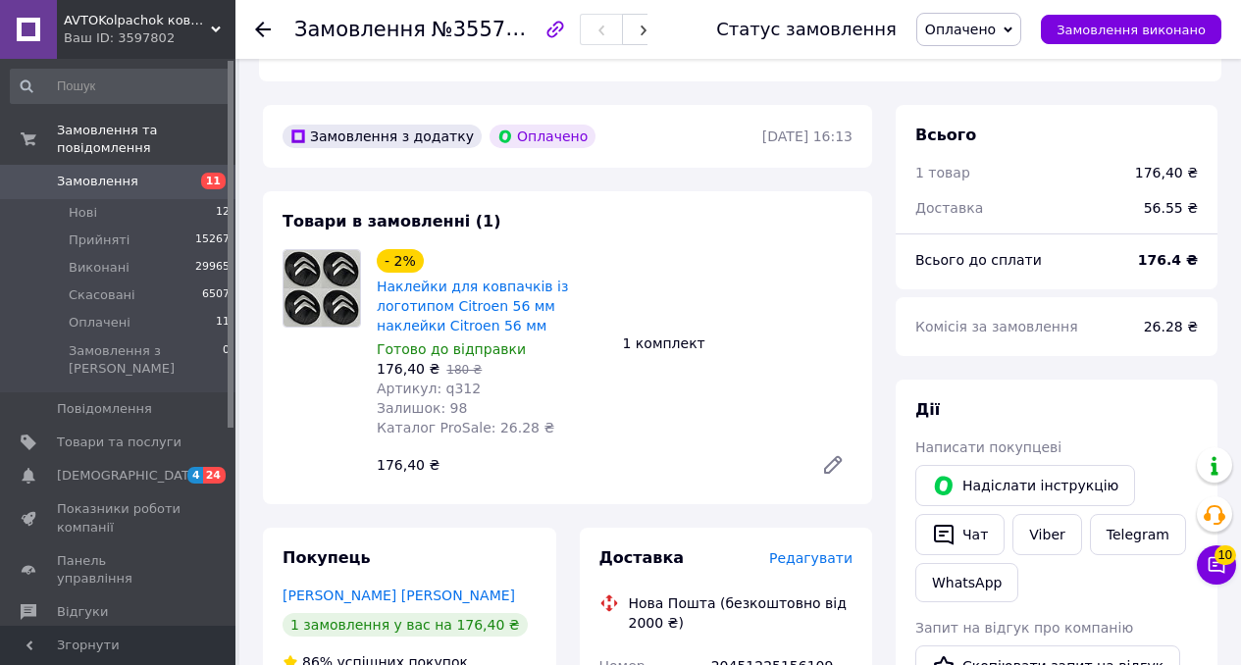
click at [110, 181] on span "Замовлення" at bounding box center [97, 182] width 81 height 18
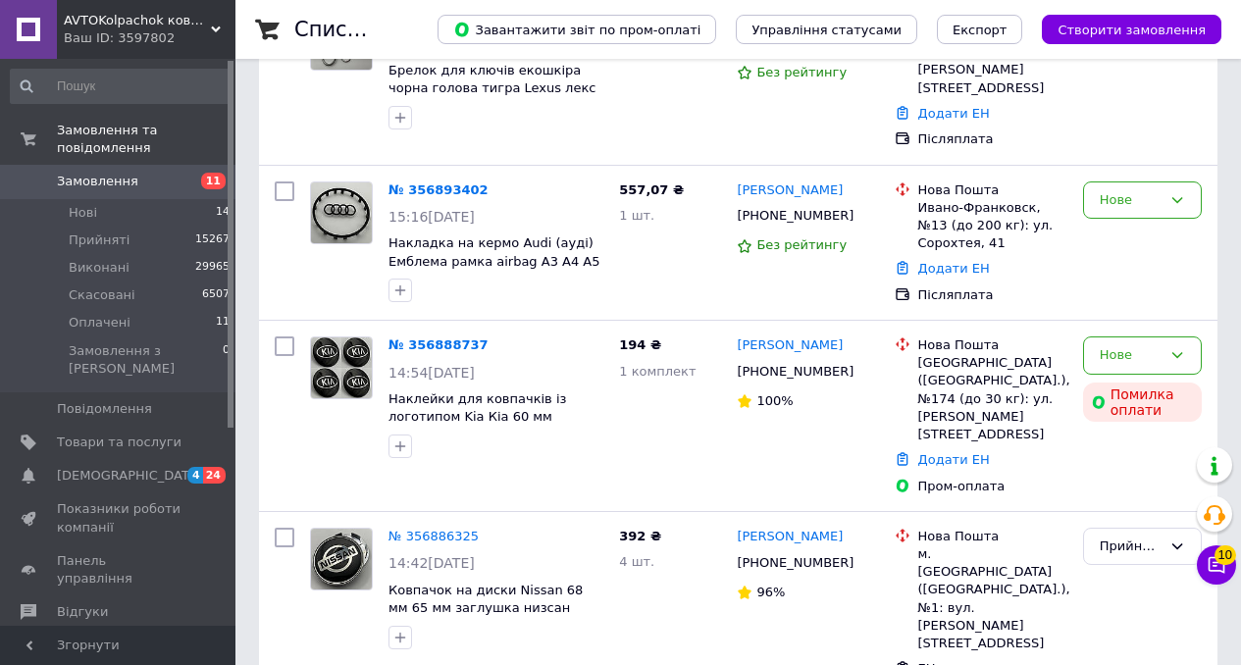
scroll to position [555, 0]
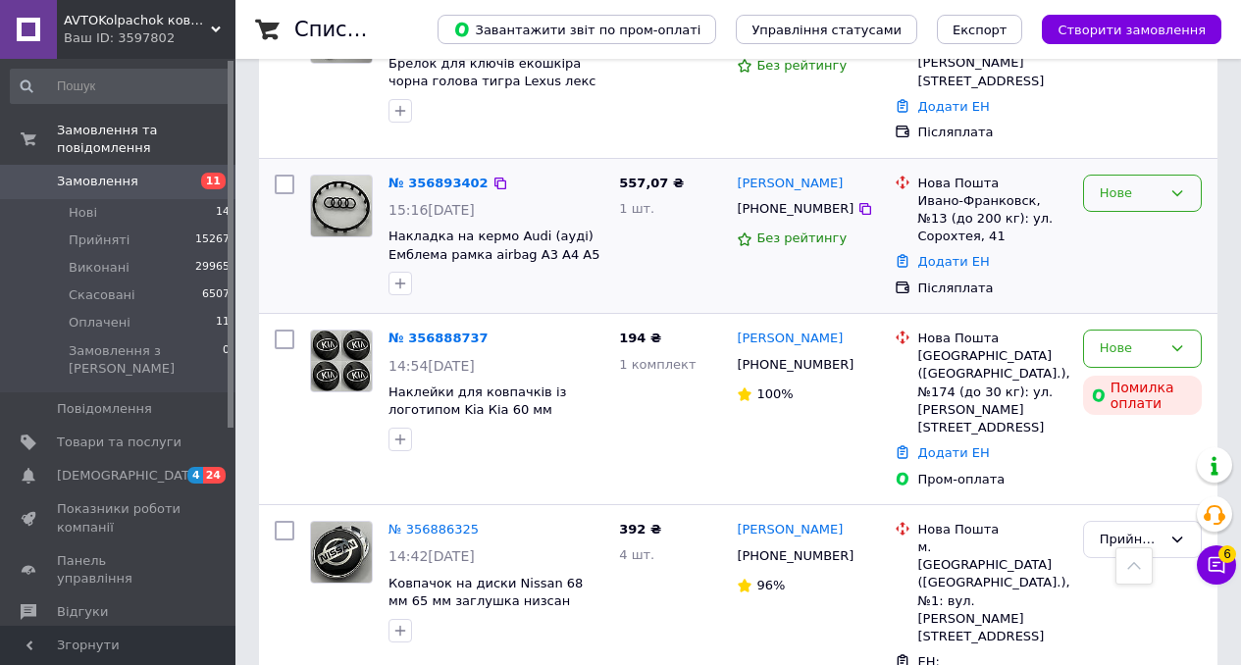
click at [1097, 179] on div "Нове" at bounding box center [1142, 194] width 119 height 38
click at [1116, 216] on li "Прийнято" at bounding box center [1142, 234] width 117 height 36
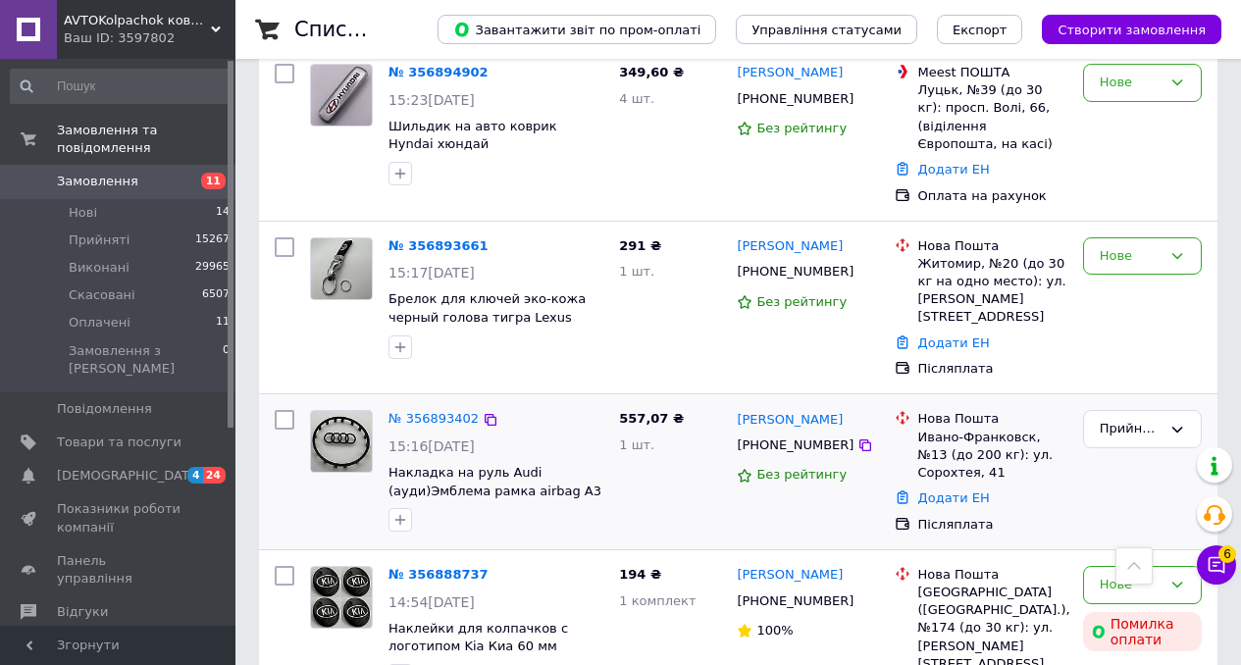
scroll to position [791, 0]
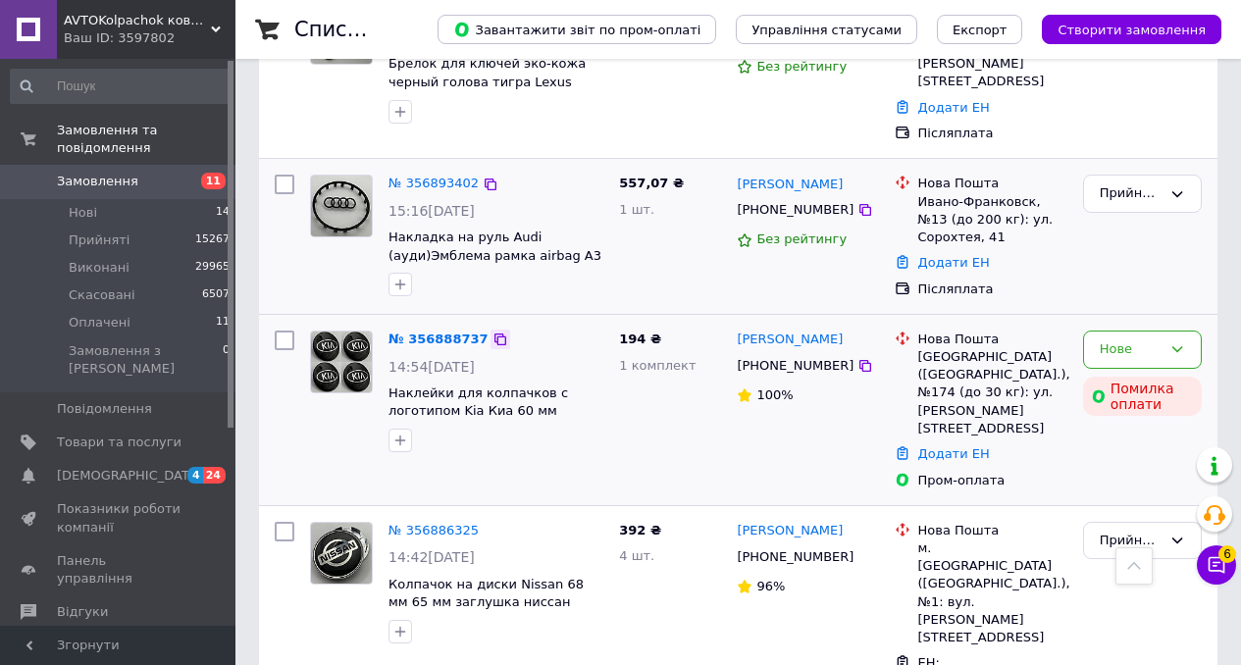
click at [494, 334] on icon at bounding box center [500, 340] width 12 height 12
click at [417, 176] on link "№ 356893402" at bounding box center [433, 183] width 90 height 15
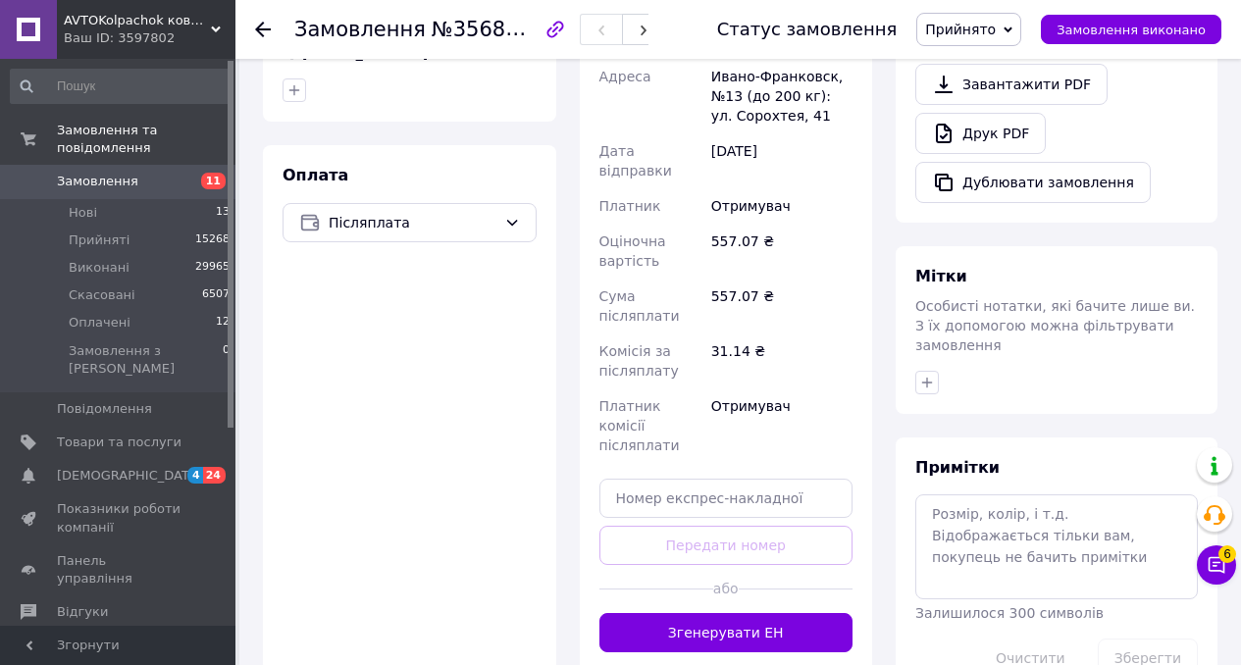
scroll to position [791, 0]
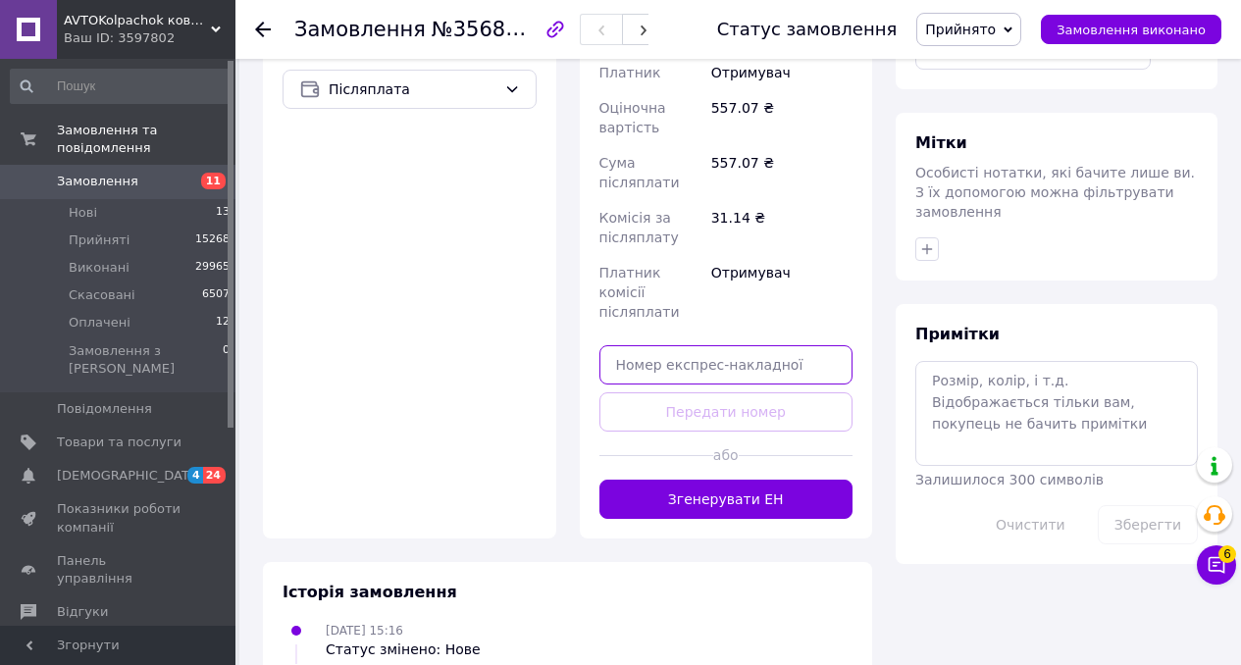
click at [656, 345] on input "text" at bounding box center [726, 364] width 254 height 39
paste input "20451225160451"
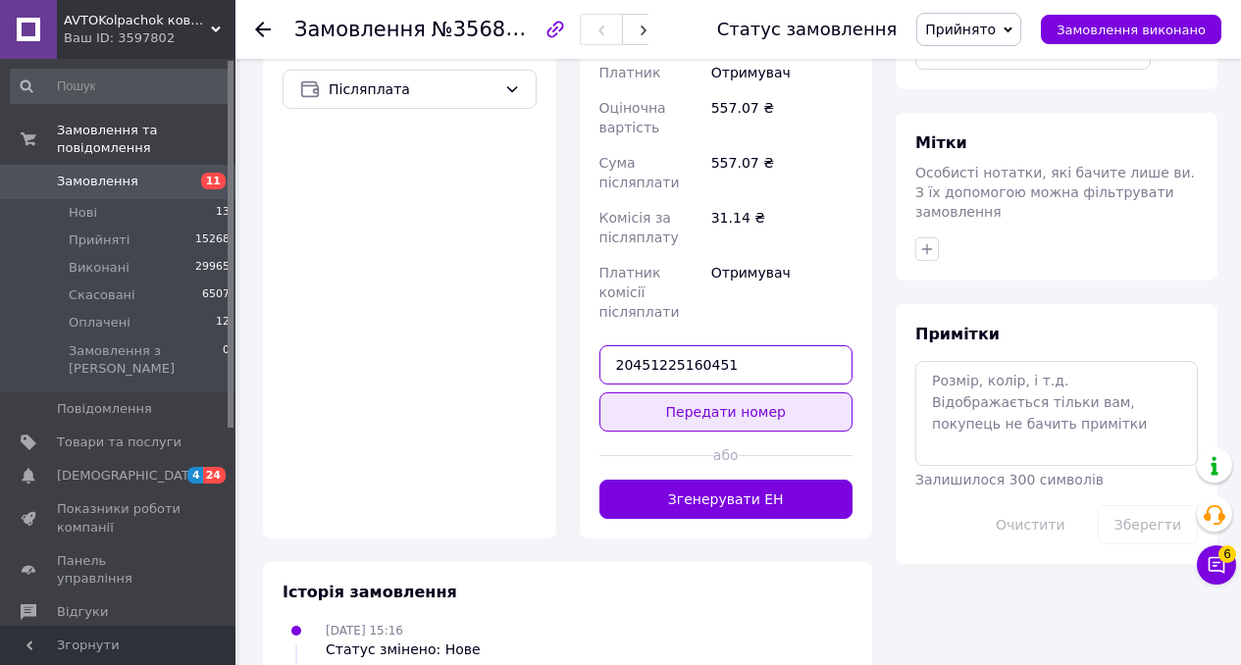
type input "20451225160451"
click at [658, 392] on button "Передати номер" at bounding box center [726, 411] width 254 height 39
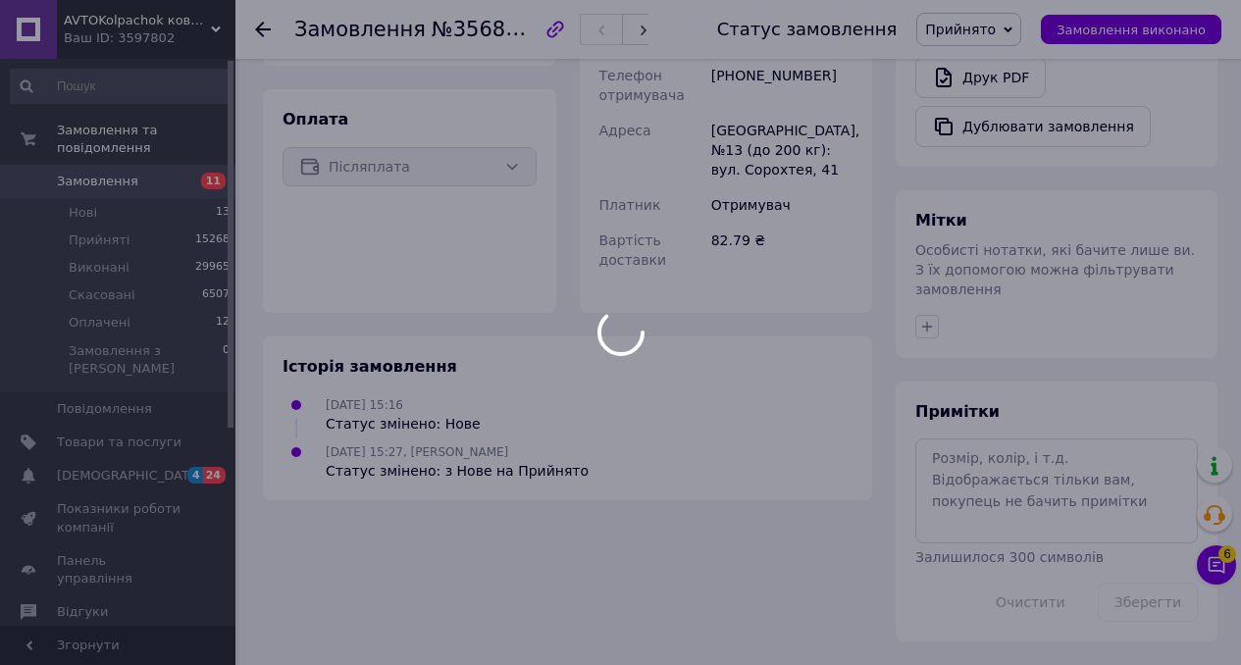
scroll to position [693, 0]
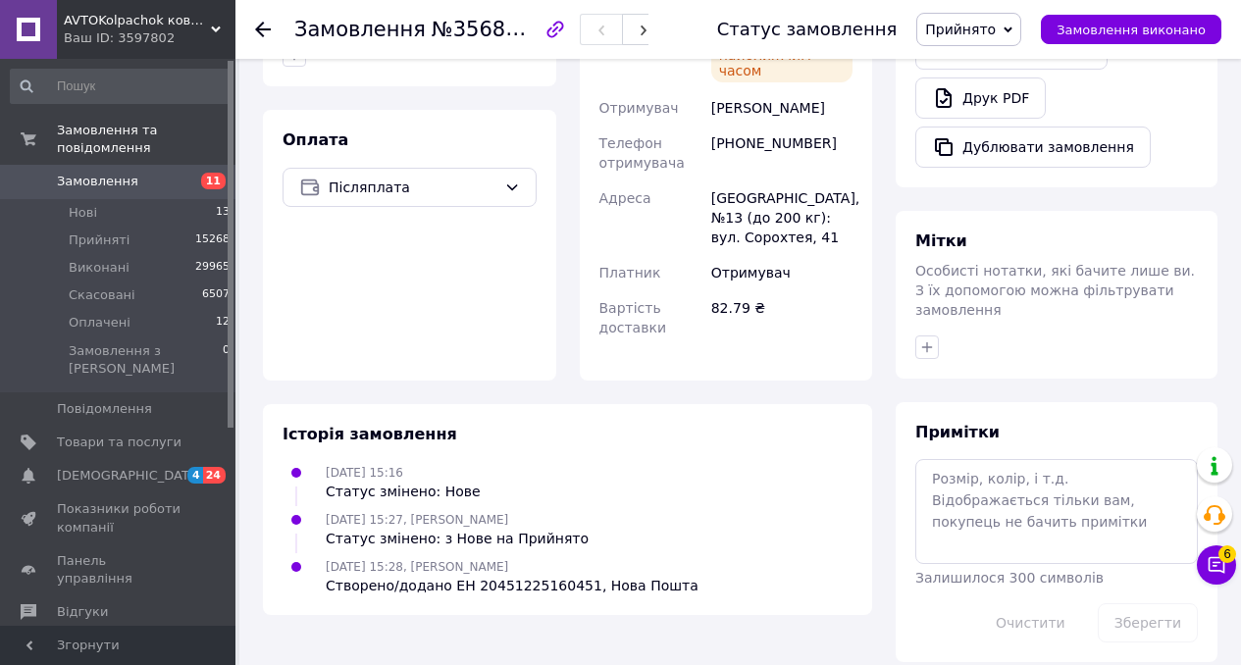
click at [156, 197] on link "Замовлення 11" at bounding box center [120, 181] width 241 height 33
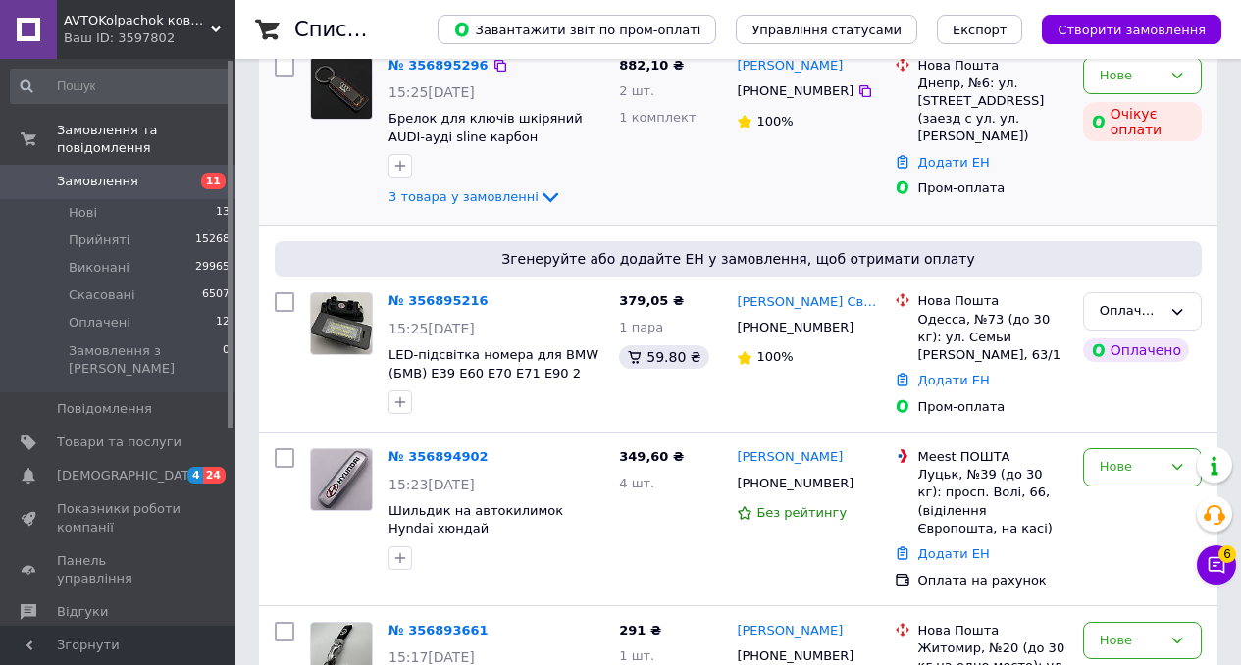
scroll to position [173, 0]
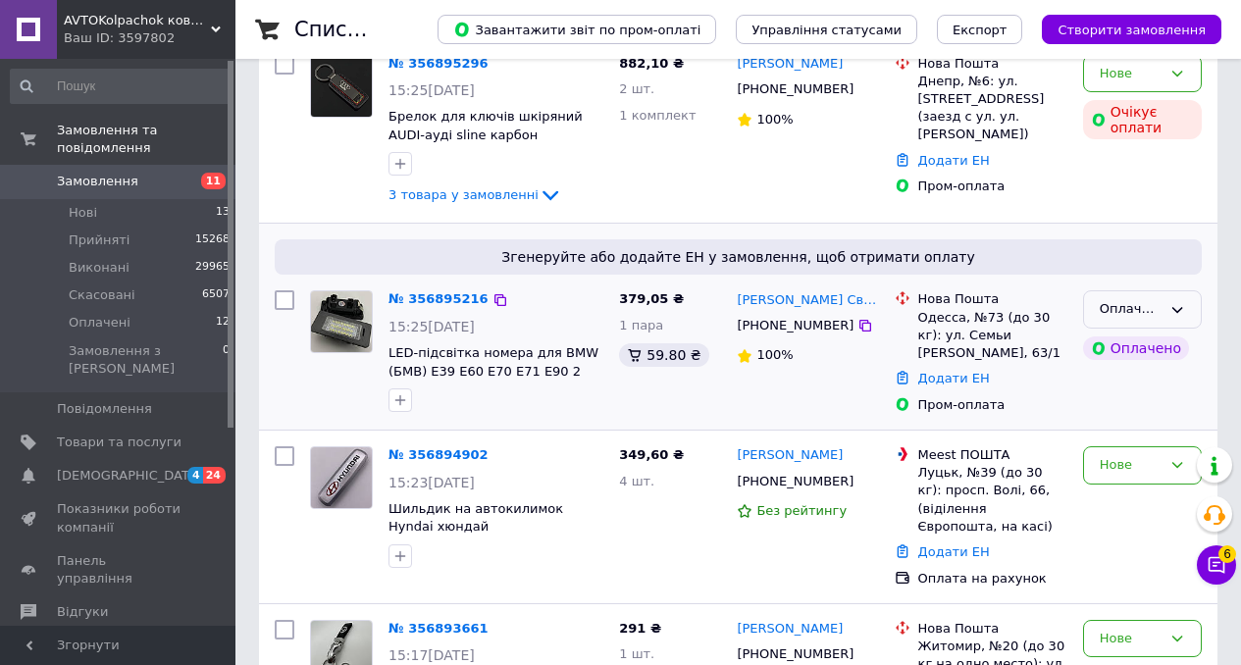
click at [1146, 297] on div "Оплачено" at bounding box center [1142, 309] width 119 height 38
click at [1137, 347] on li "Прийнято" at bounding box center [1142, 351] width 117 height 36
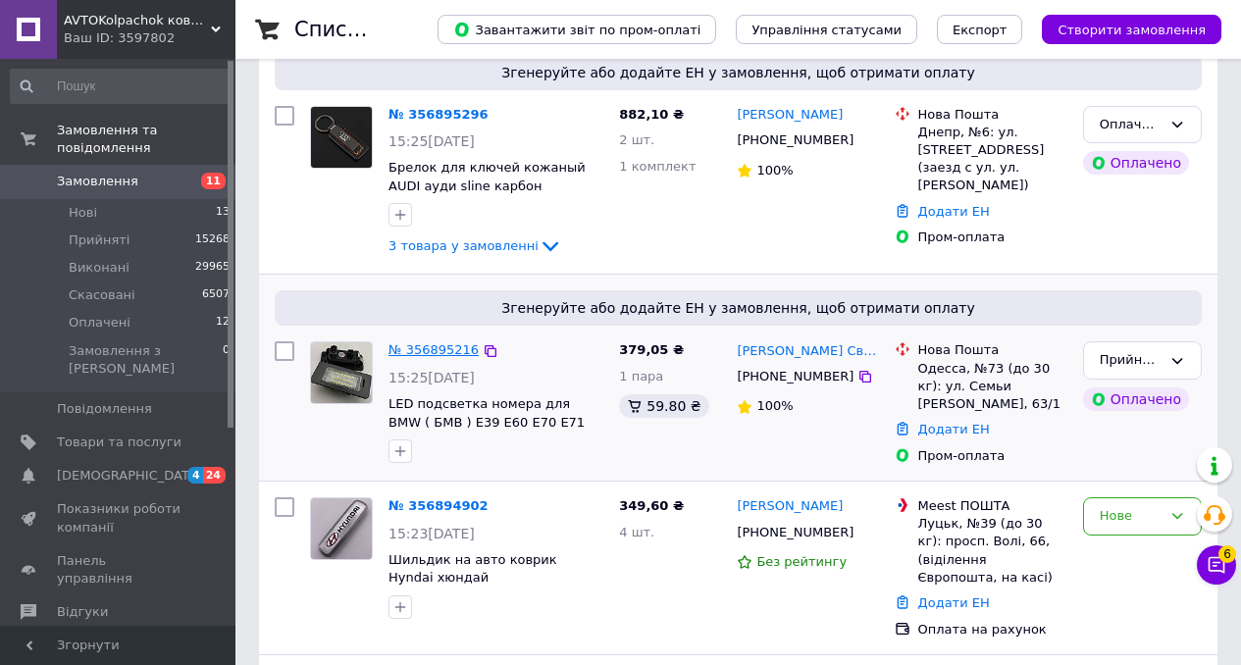
click at [442, 346] on link "№ 356895216" at bounding box center [433, 349] width 90 height 15
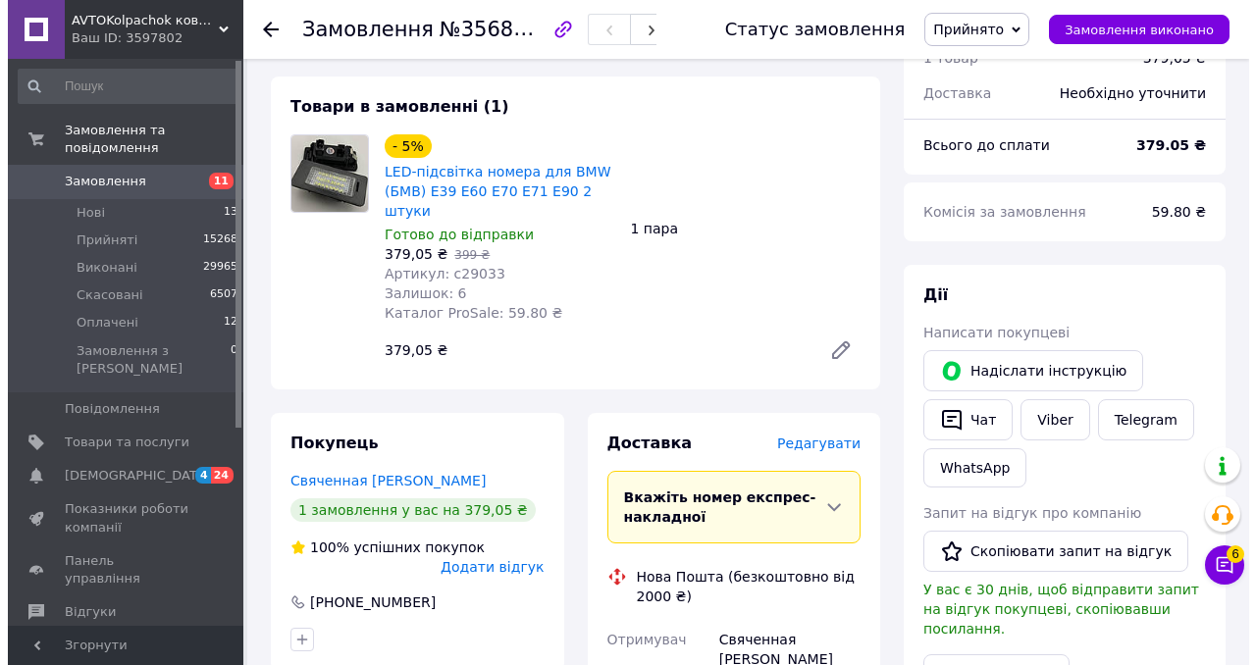
scroll to position [719, 0]
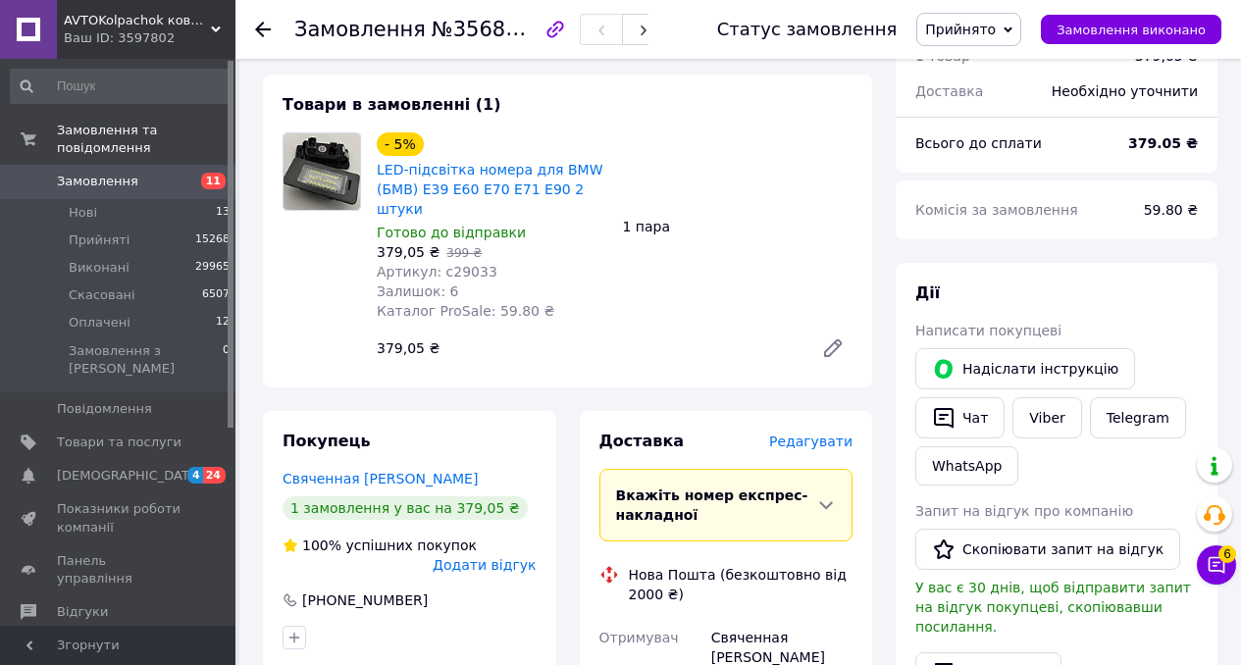
click at [812, 434] on span "Редагувати" at bounding box center [810, 442] width 83 height 16
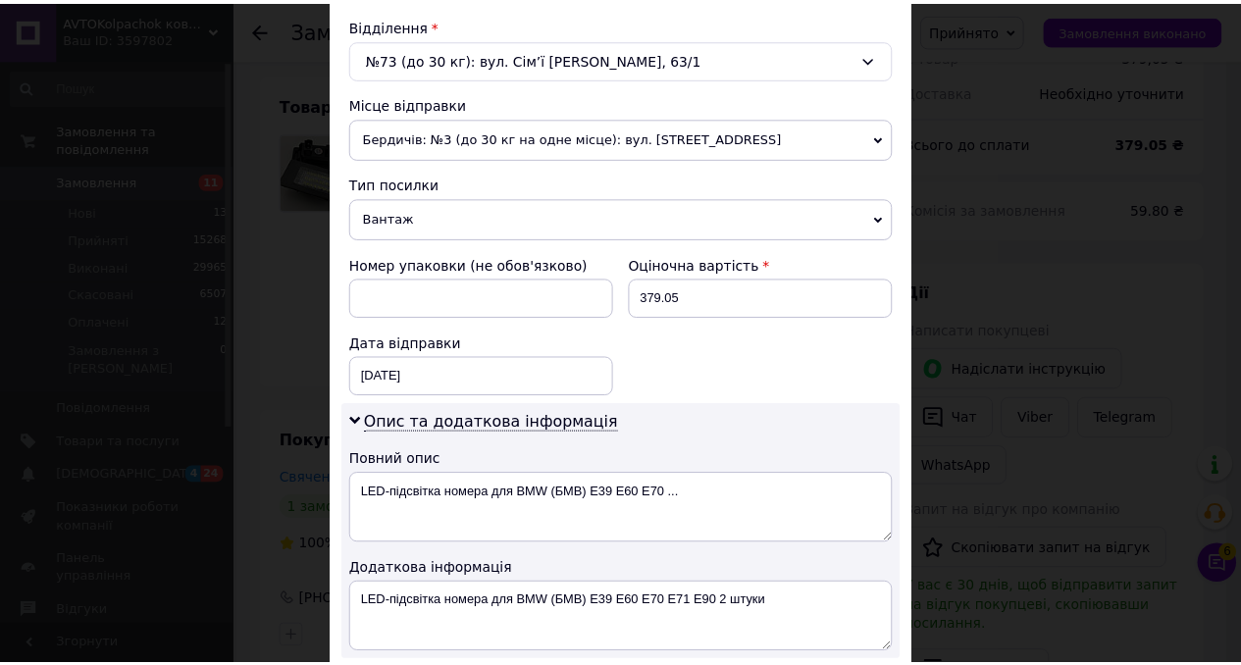
scroll to position [877, 0]
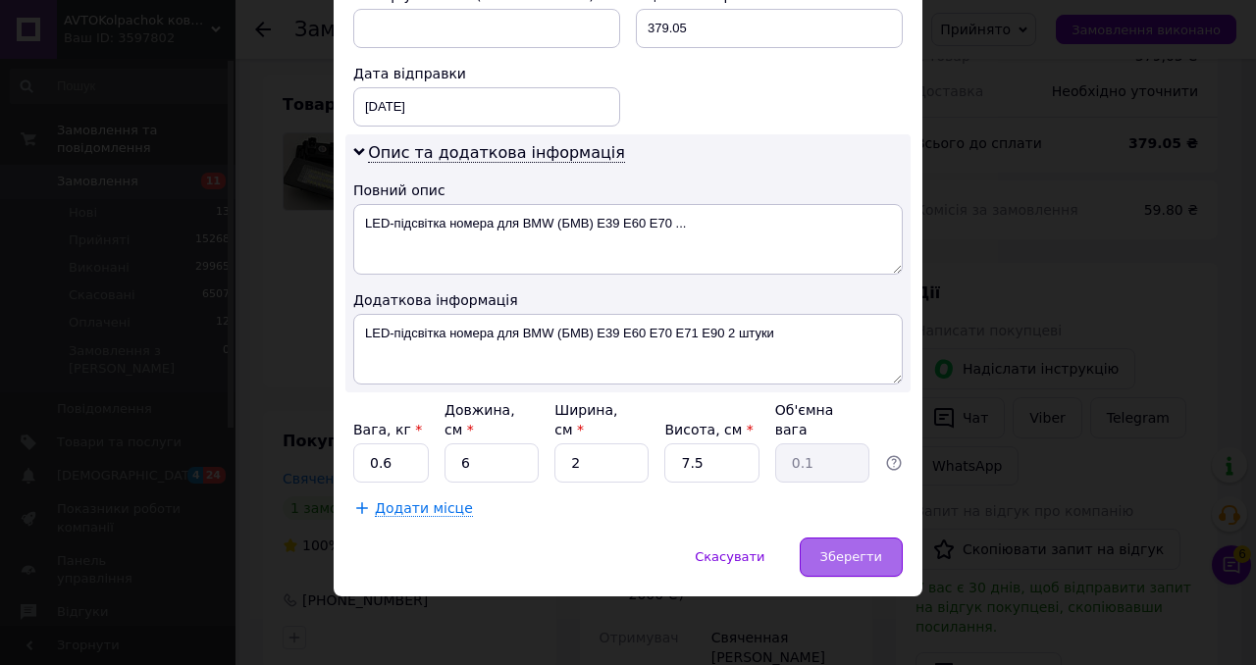
click at [854, 544] on div "Зберегти" at bounding box center [851, 557] width 103 height 39
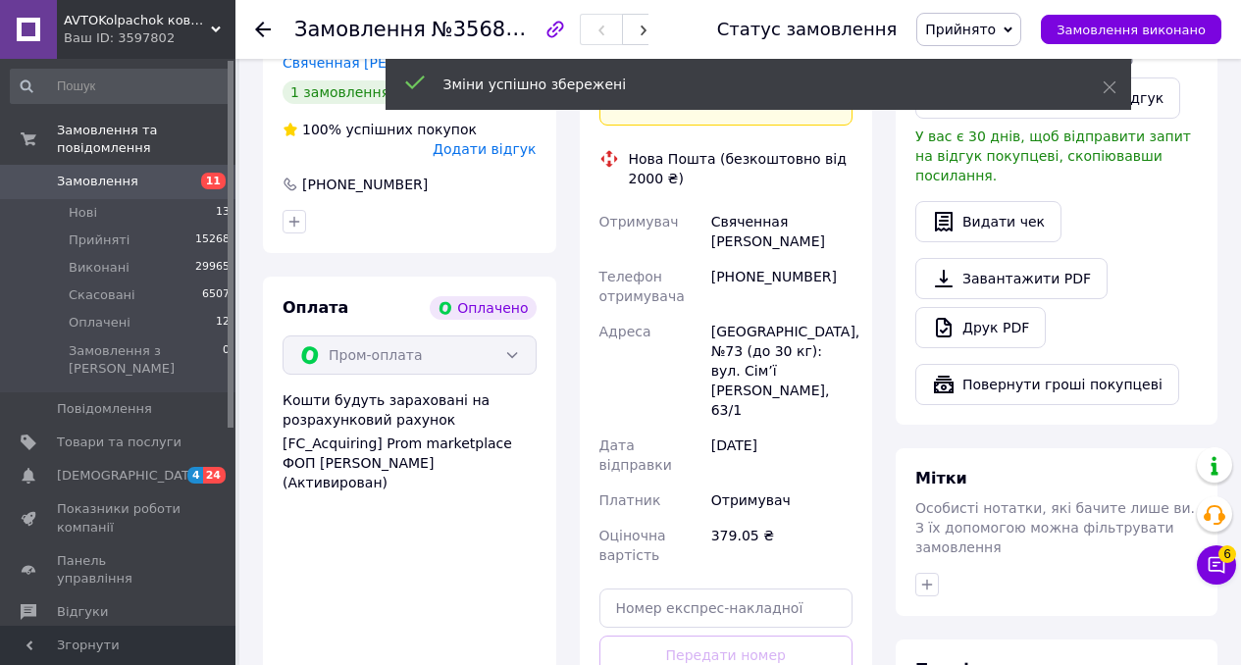
scroll to position [1217, 0]
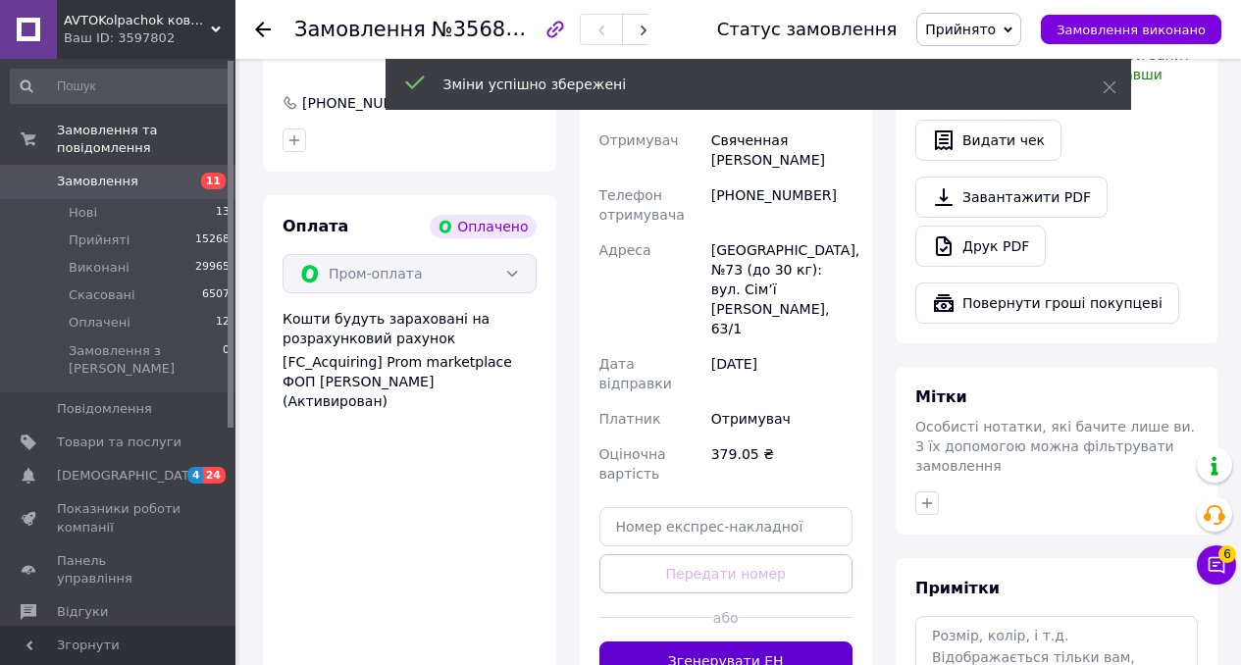
click at [778, 642] on button "Згенерувати ЕН" at bounding box center [726, 661] width 254 height 39
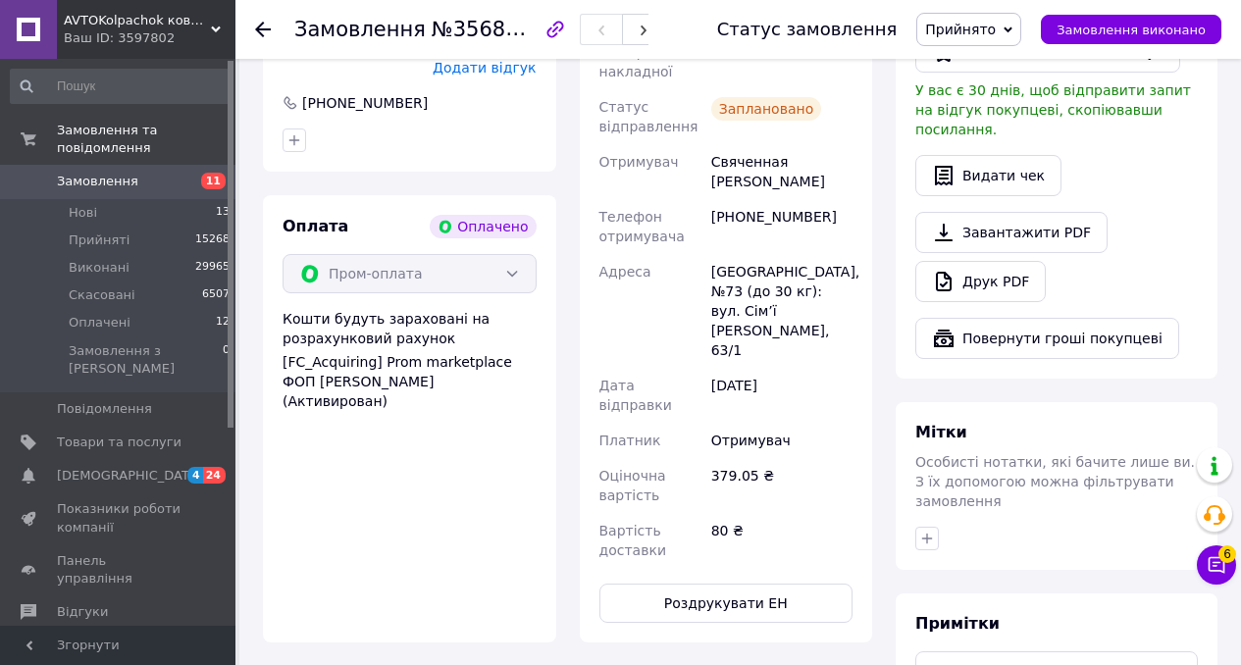
click at [125, 194] on link "Замовлення 11" at bounding box center [120, 181] width 241 height 33
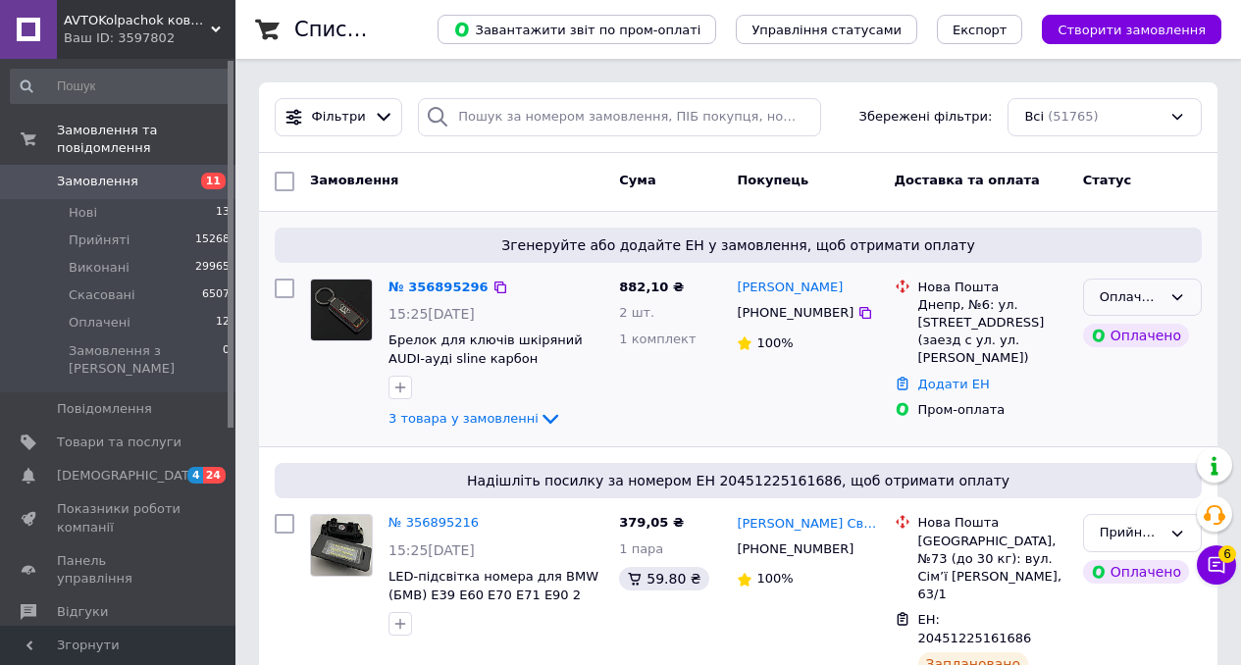
click at [1152, 300] on div "Оплачено" at bounding box center [1131, 297] width 62 height 21
click at [1140, 340] on li "Прийнято" at bounding box center [1142, 338] width 117 height 36
click at [446, 285] on link "№ 356895296" at bounding box center [433, 287] width 90 height 15
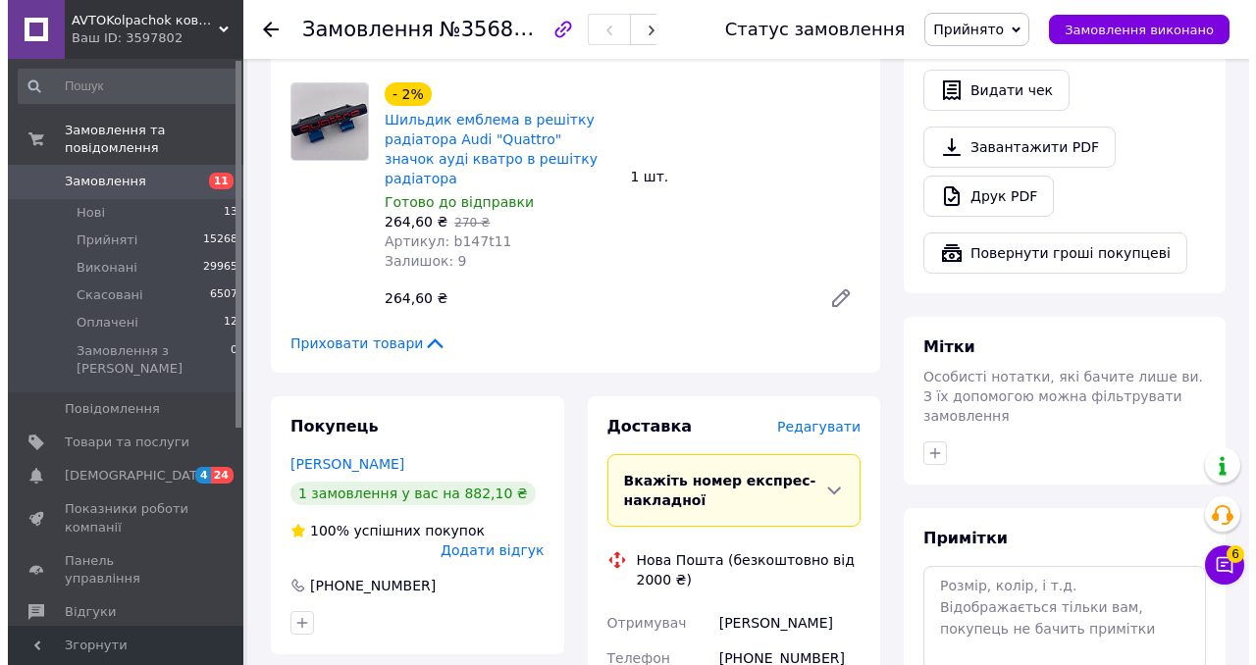
scroll to position [1244, 0]
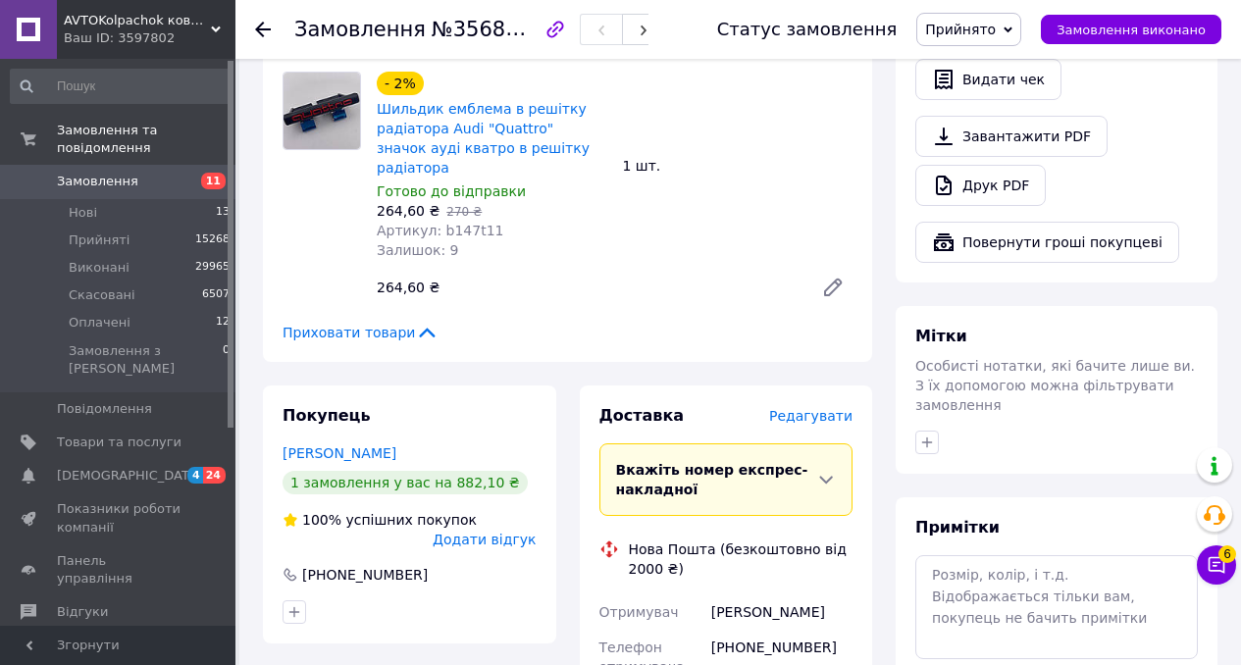
click at [806, 408] on span "Редагувати" at bounding box center [810, 416] width 83 height 16
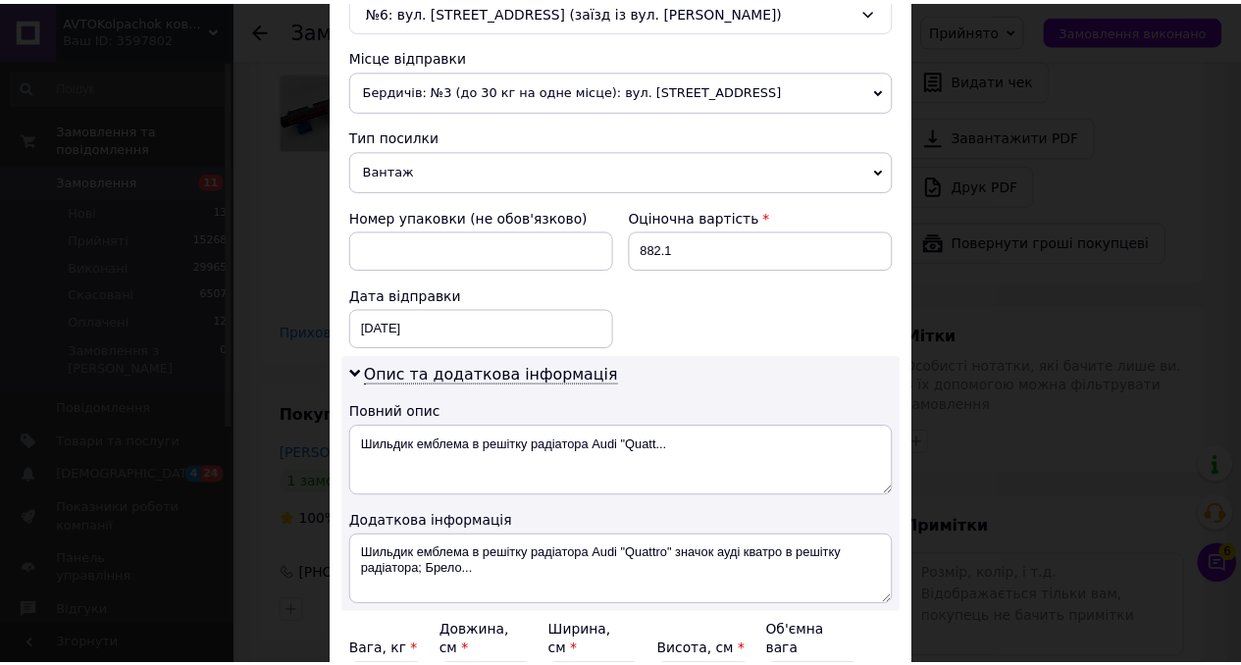
scroll to position [877, 0]
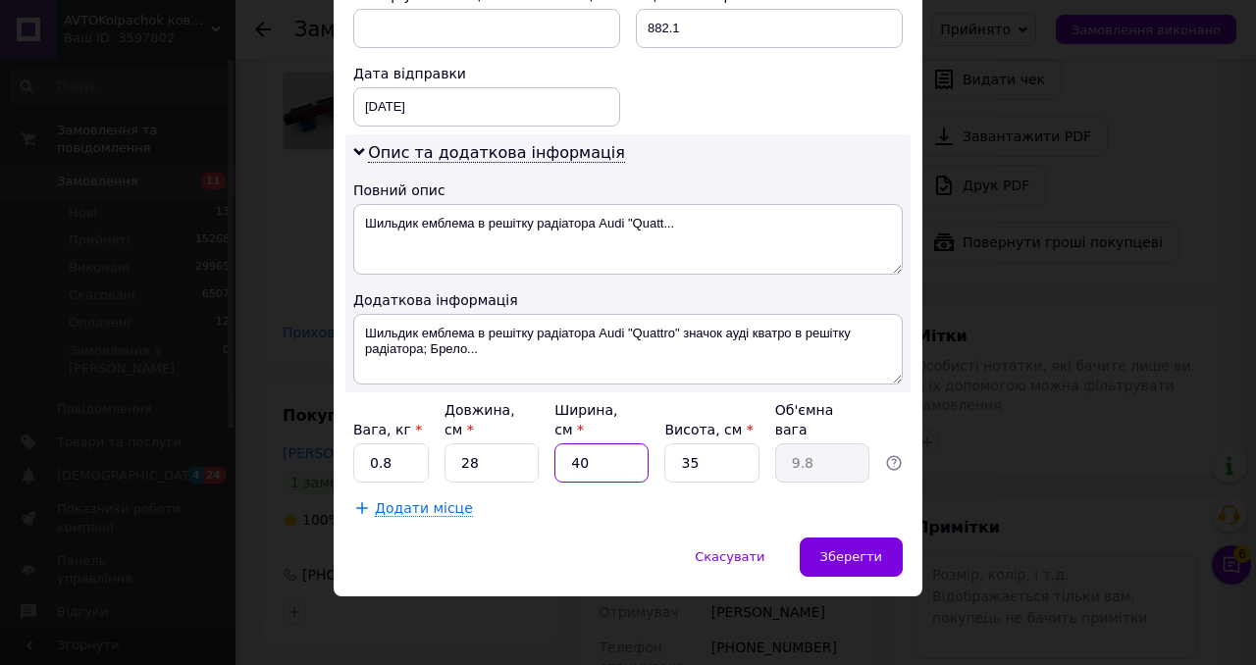
click at [626, 469] on input "40" at bounding box center [601, 462] width 94 height 39
type input "4"
type input "0.98"
type input "4"
click at [490, 463] on input "28" at bounding box center [491, 462] width 94 height 39
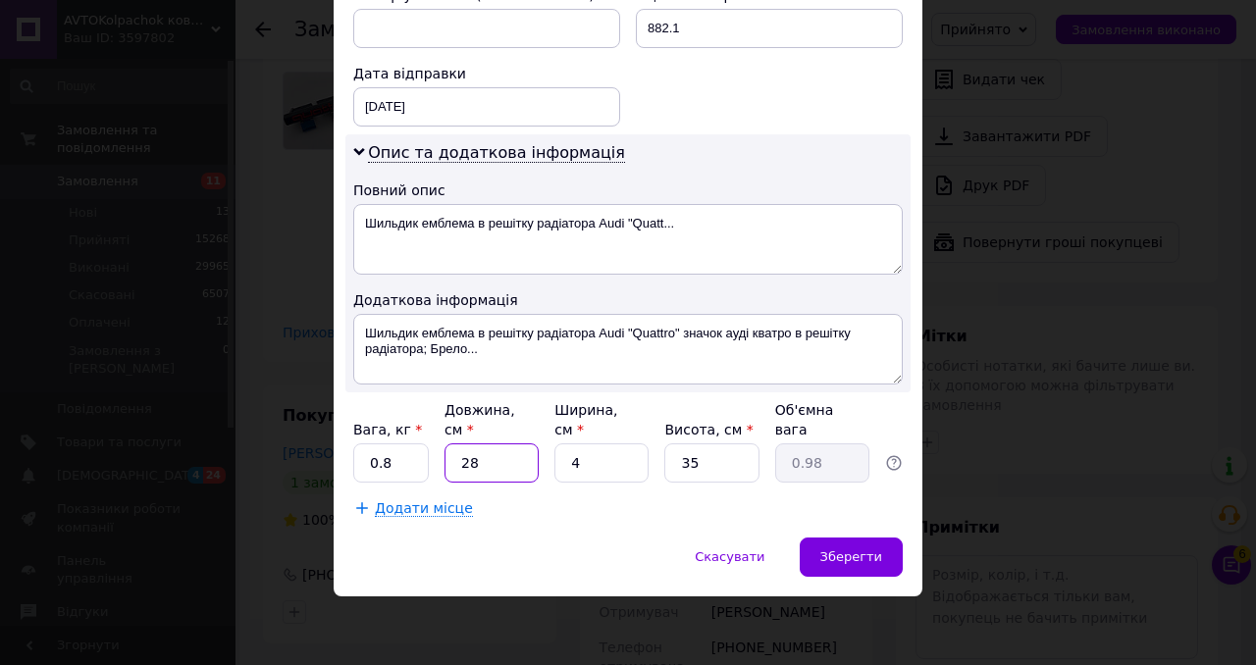
type input "2"
type input "0.1"
type input "2"
click at [711, 462] on input "35" at bounding box center [711, 462] width 94 height 39
type input "3"
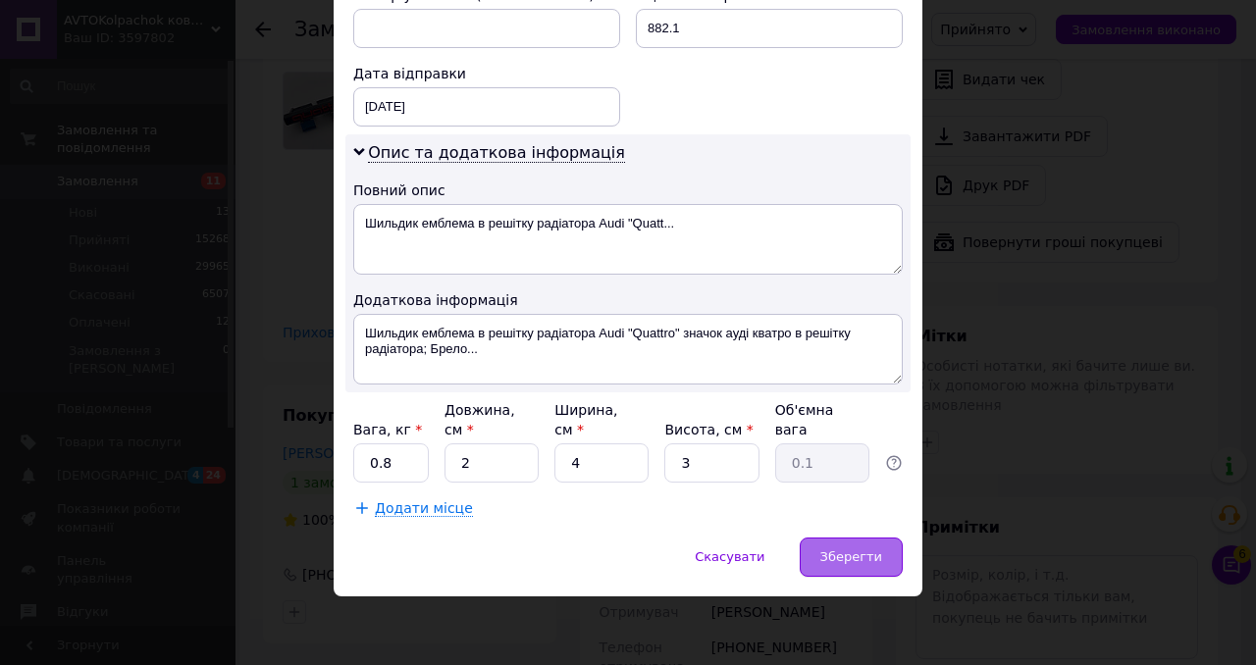
click at [858, 571] on div "Зберегти" at bounding box center [851, 557] width 103 height 39
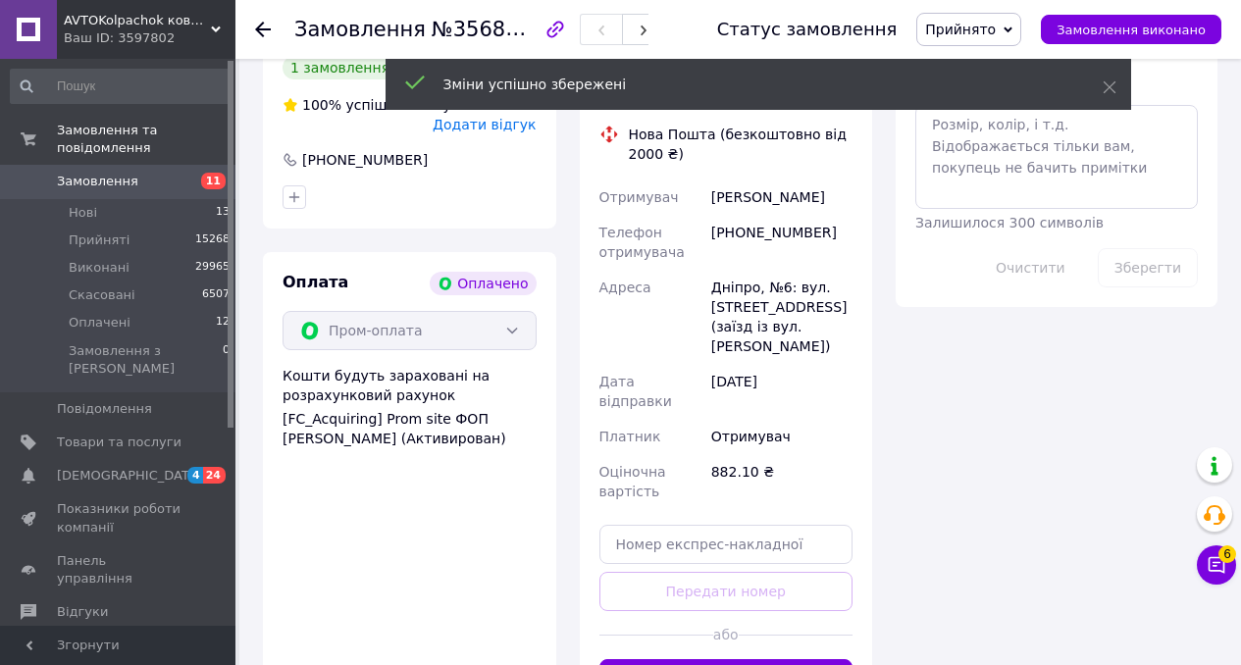
scroll to position [1727, 0]
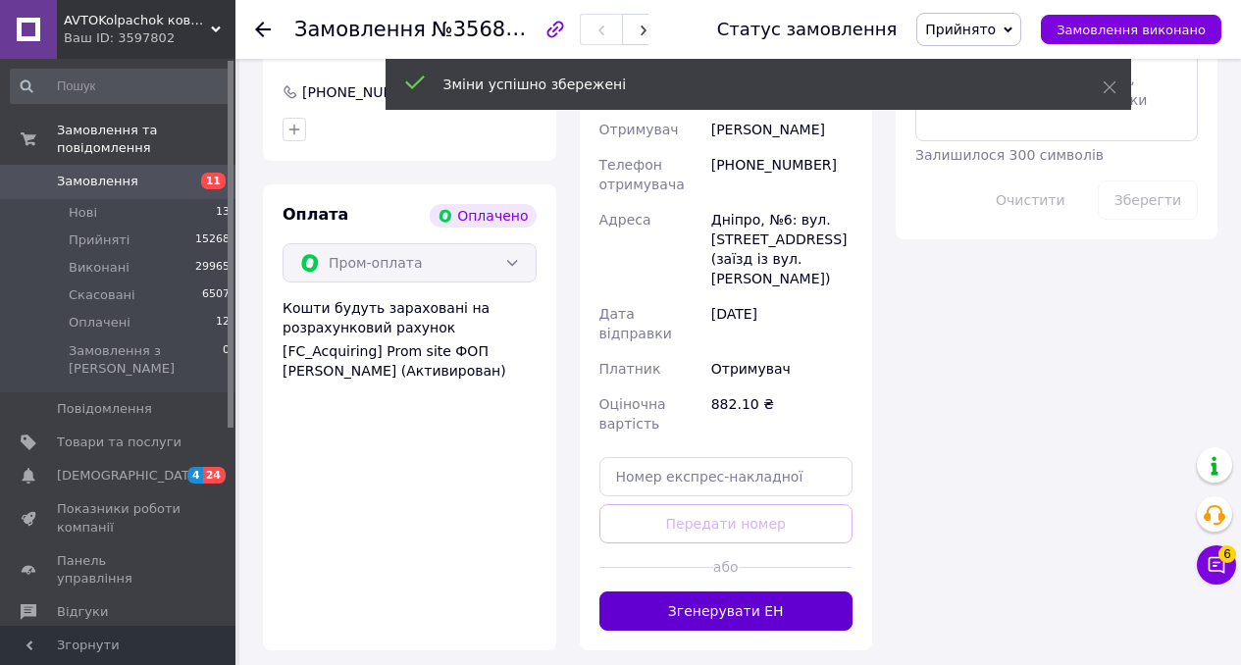
click at [782, 592] on button "Згенерувати ЕН" at bounding box center [726, 611] width 254 height 39
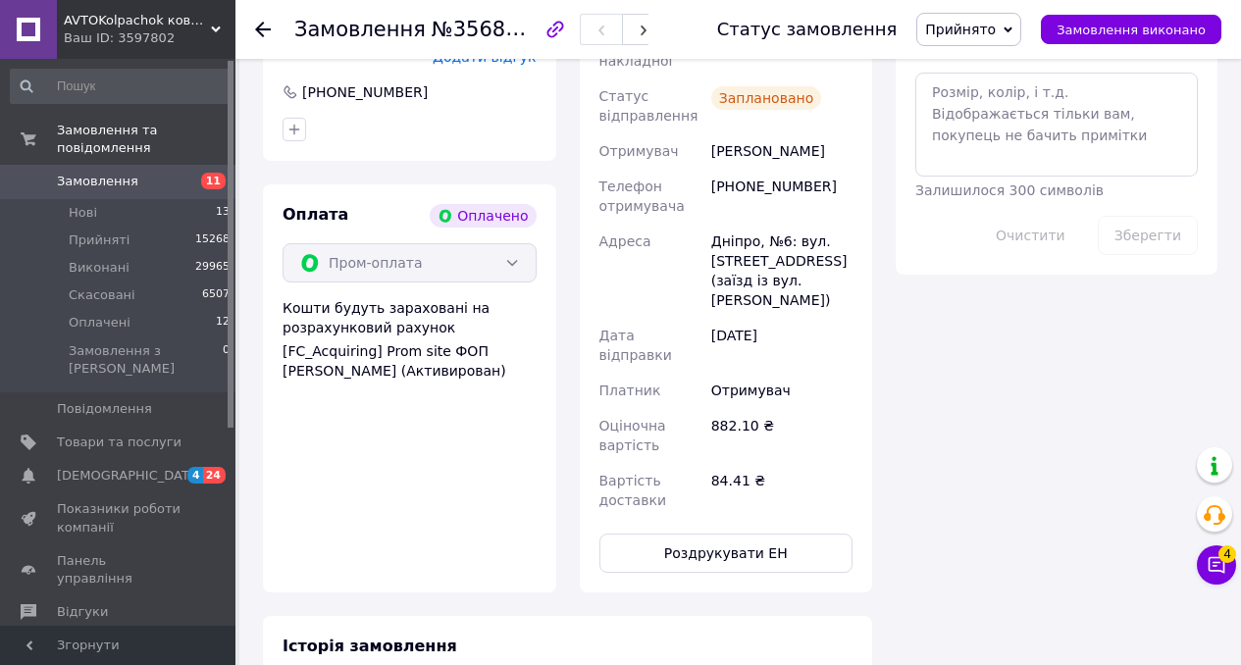
click at [126, 184] on span "Замовлення" at bounding box center [97, 182] width 81 height 18
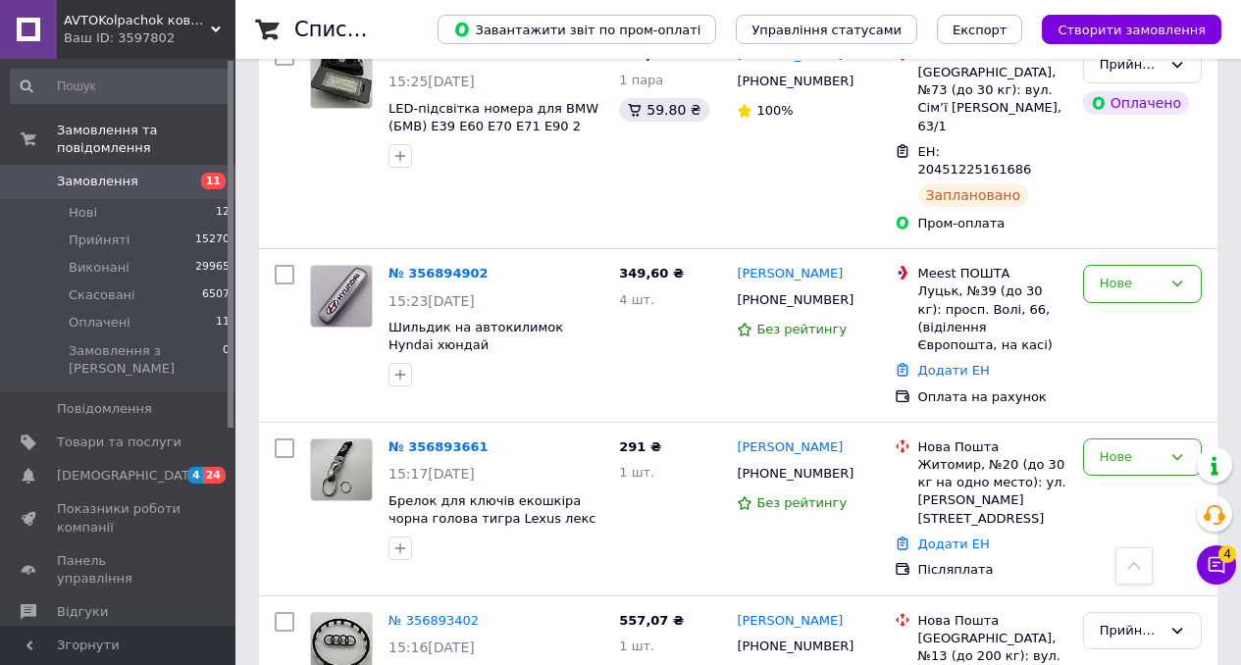
scroll to position [503, 0]
click at [1152, 446] on div "Нове" at bounding box center [1131, 456] width 62 height 21
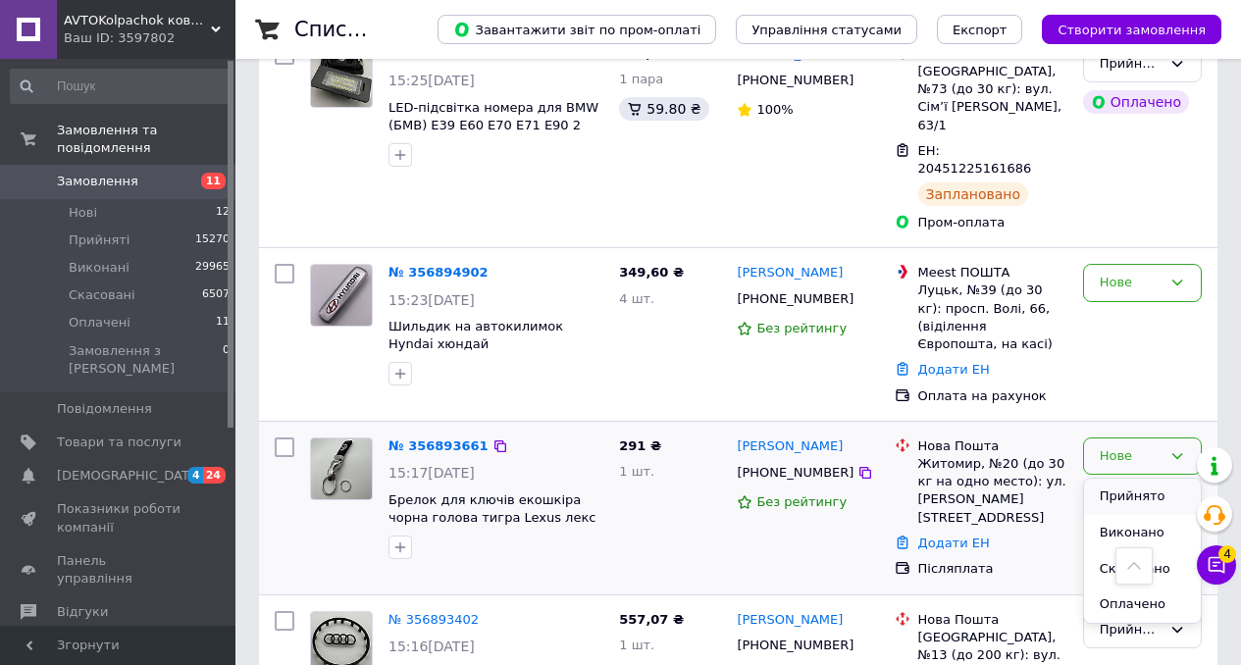
click at [1140, 479] on li "Прийнято" at bounding box center [1142, 497] width 117 height 36
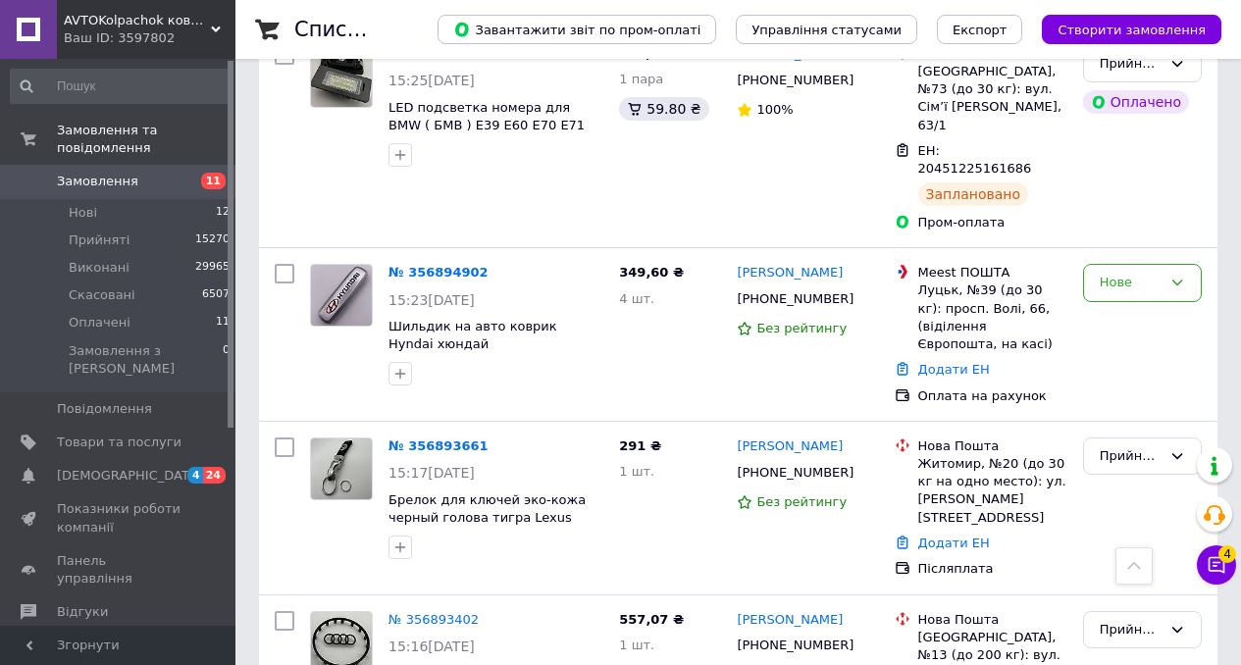
click at [452, 436] on div "№ 356893661" at bounding box center [439, 447] width 104 height 23
click at [466, 439] on link "№ 356893661" at bounding box center [438, 446] width 100 height 15
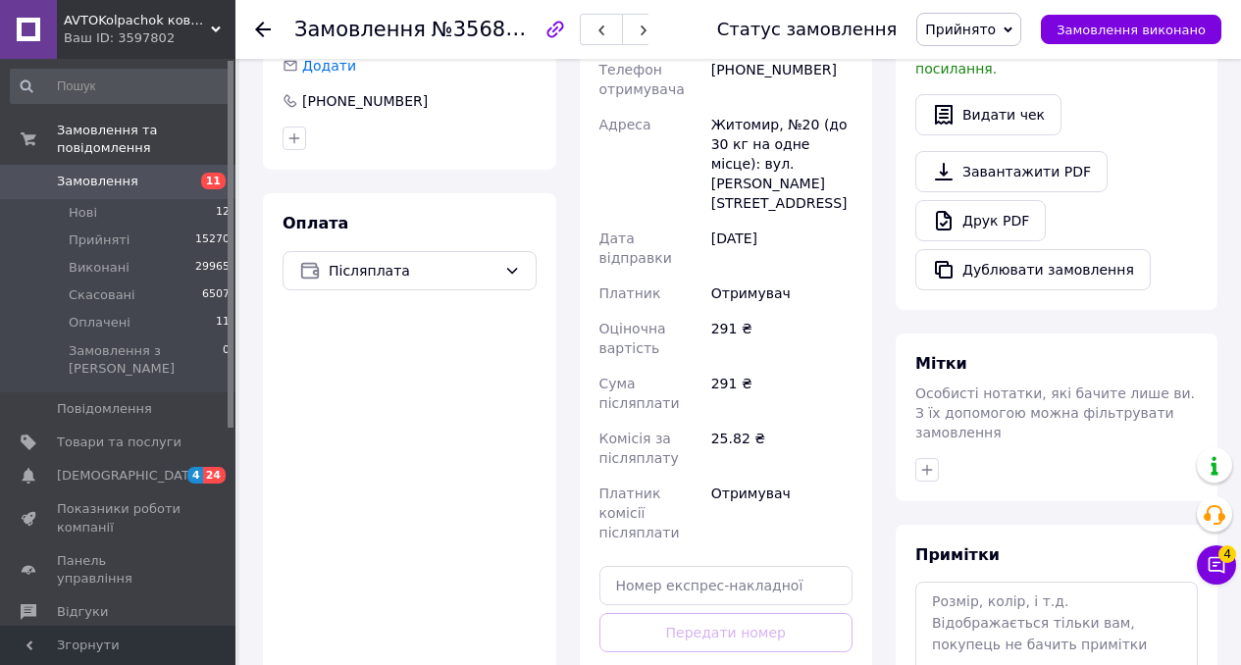
scroll to position [769, 0]
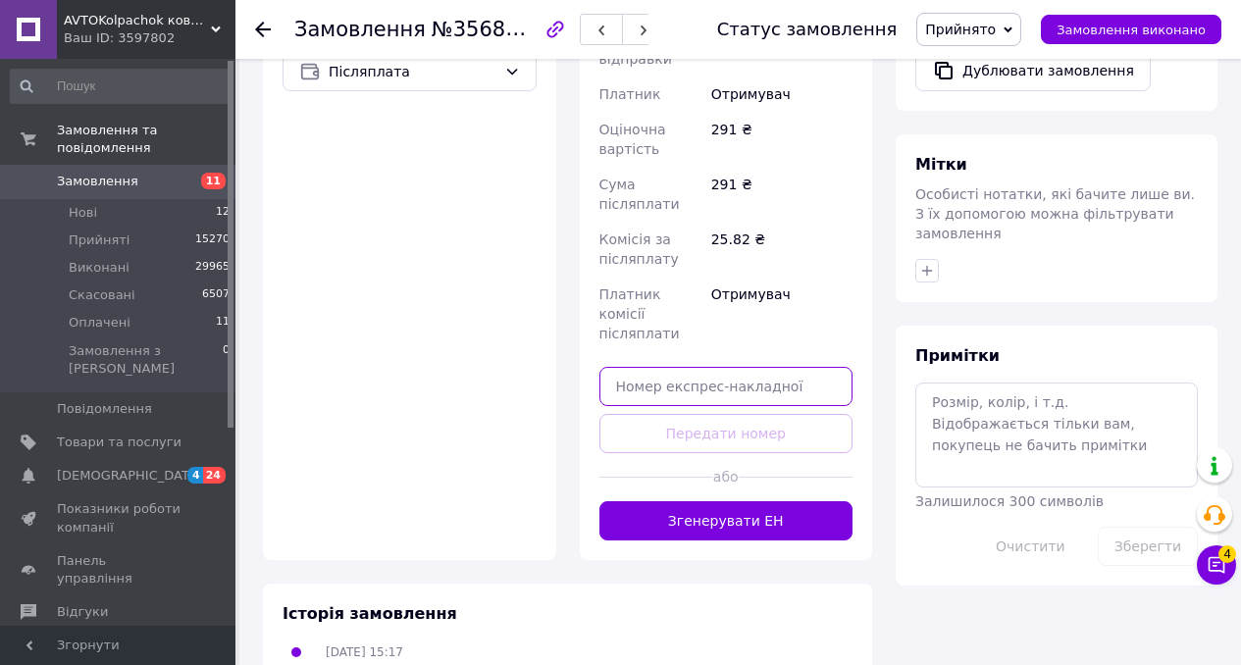
click at [711, 367] on input "text" at bounding box center [726, 386] width 254 height 39
paste input "20451225171226"
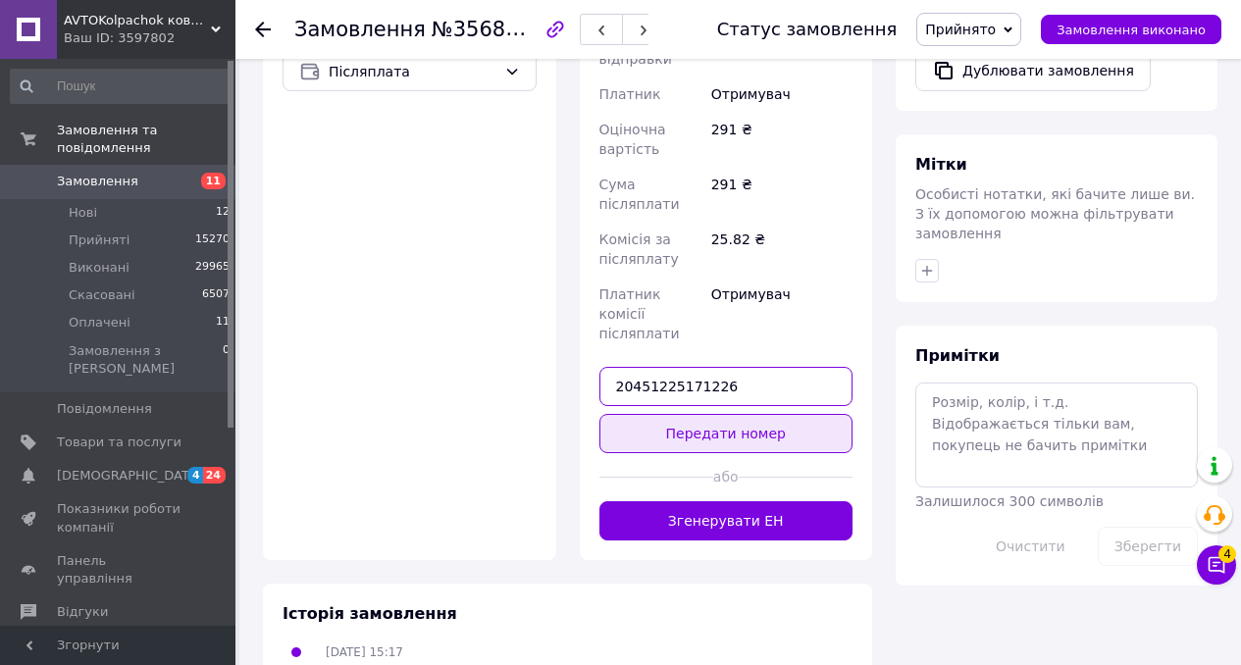
type input "20451225171226"
click at [723, 414] on button "Передати номер" at bounding box center [726, 433] width 254 height 39
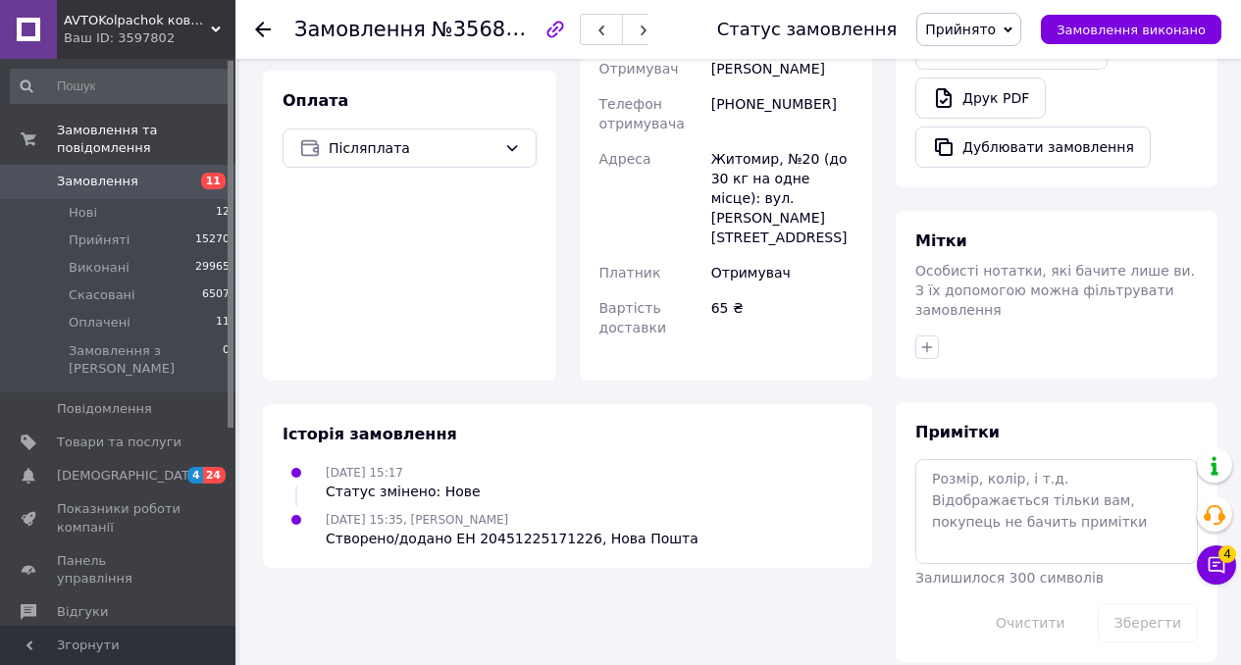
click at [109, 186] on span "Замовлення" at bounding box center [97, 182] width 81 height 18
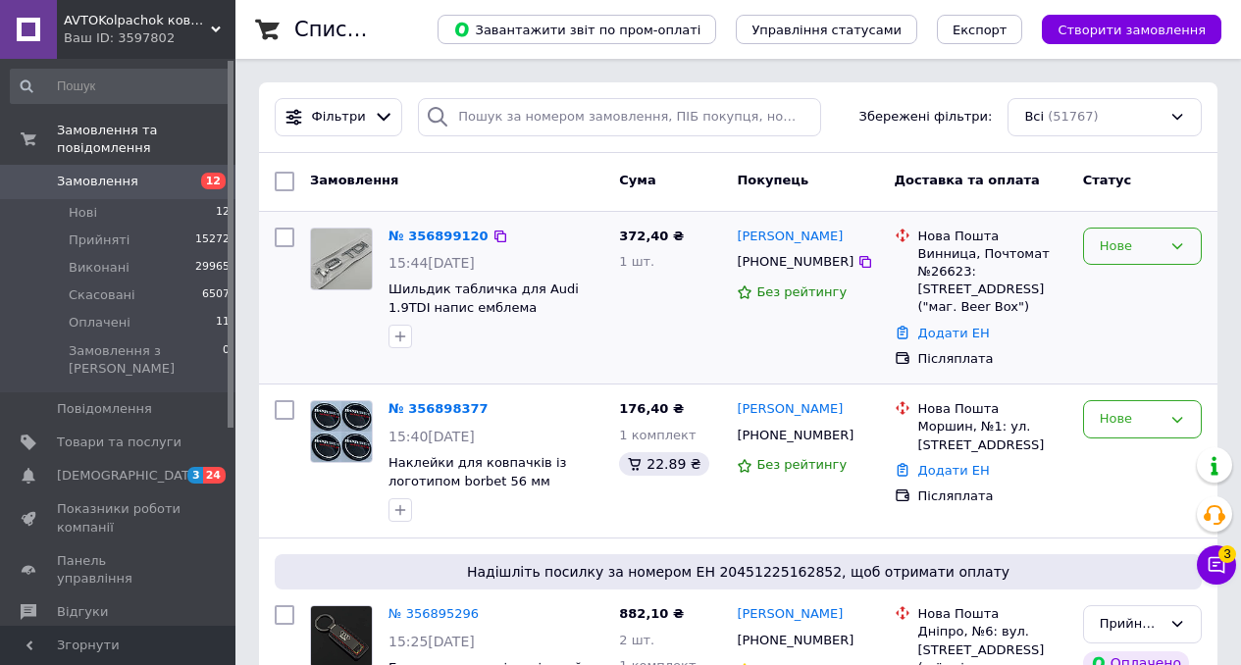
click at [1116, 253] on div "Нове" at bounding box center [1131, 246] width 62 height 21
click at [1116, 282] on li "Прийнято" at bounding box center [1142, 287] width 117 height 36
click at [439, 240] on link "№ 356899120" at bounding box center [433, 236] width 90 height 15
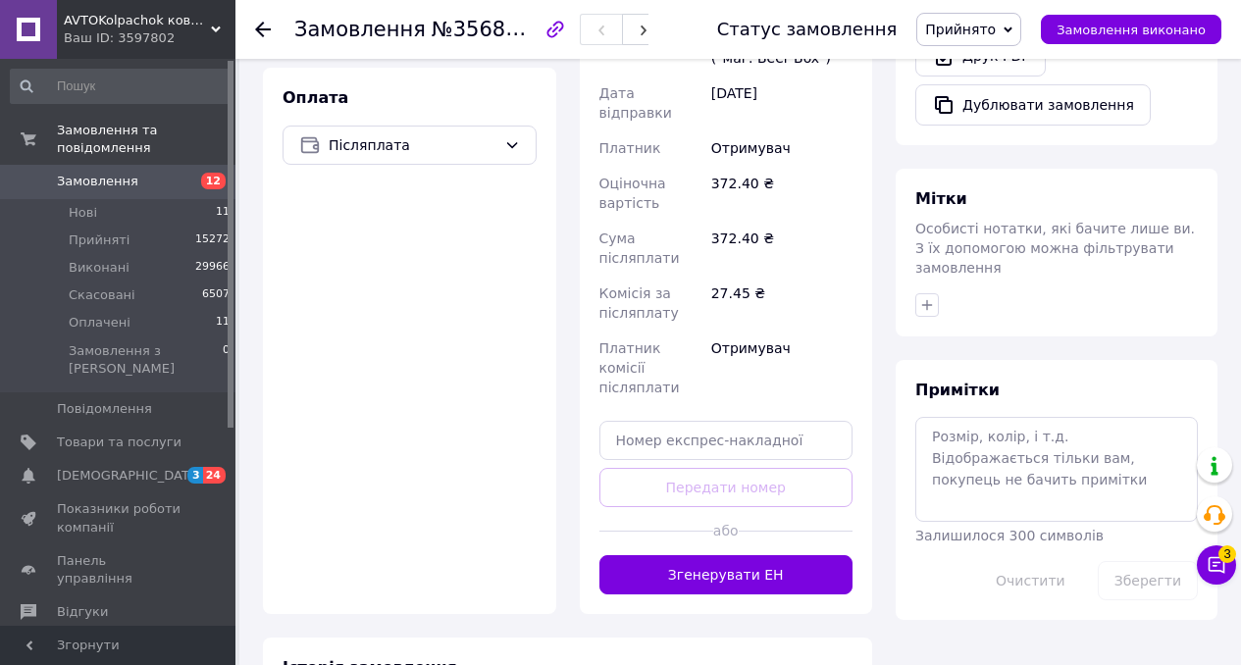
scroll to position [741, 0]
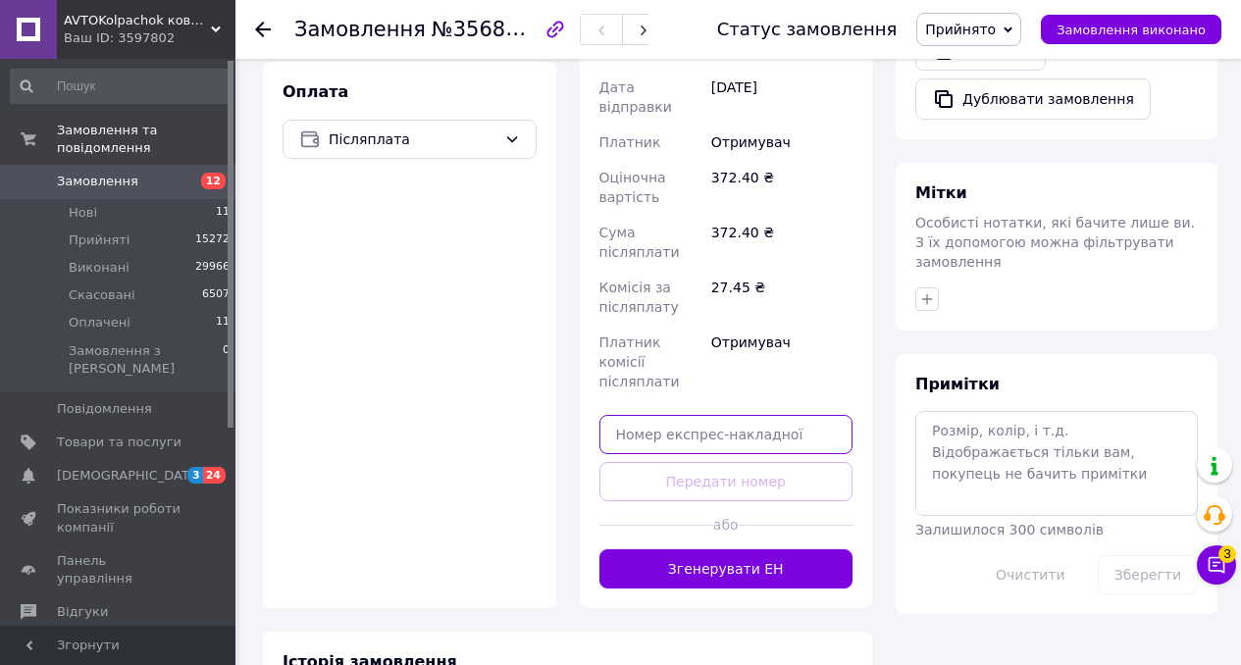
click at [682, 415] on input "text" at bounding box center [726, 434] width 254 height 39
paste input "20451225195397"
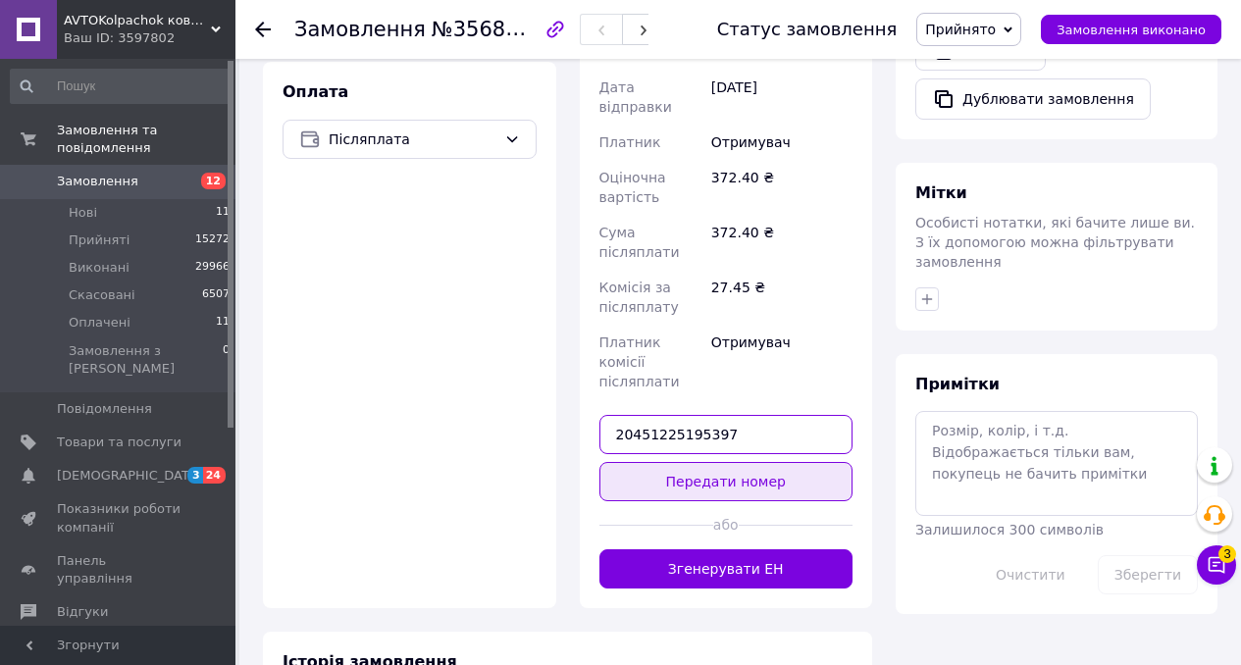
type input "20451225195397"
click at [677, 462] on button "Передати номер" at bounding box center [726, 481] width 254 height 39
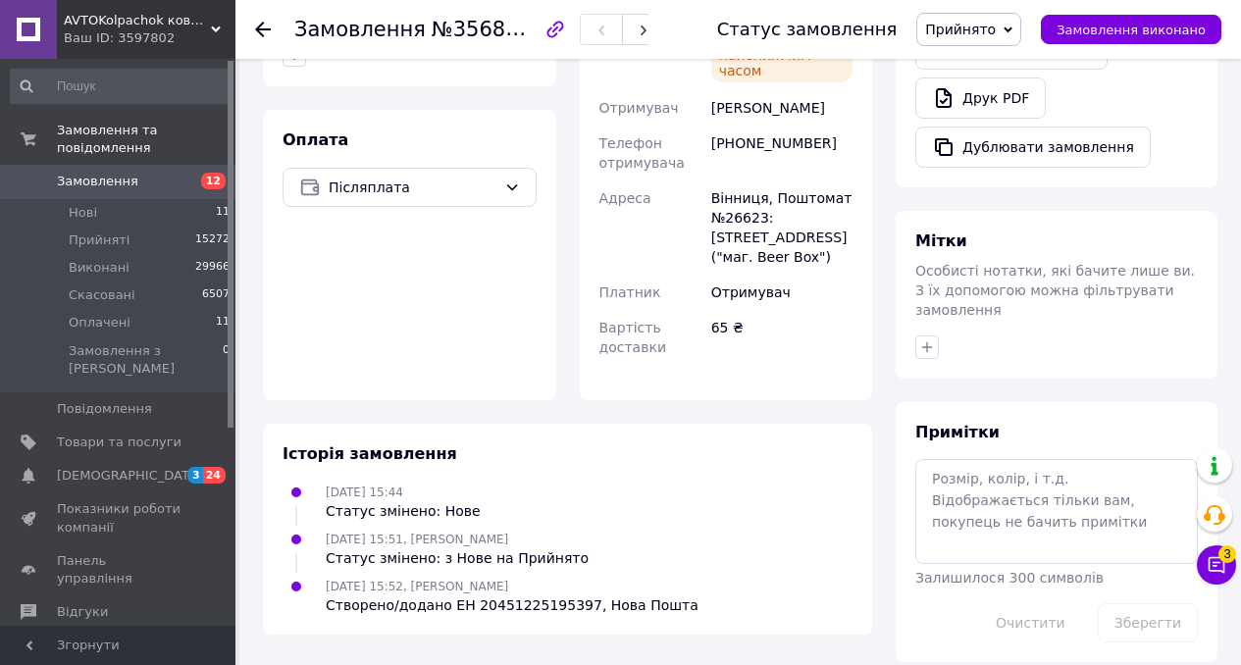
click at [158, 185] on span "Замовлення" at bounding box center [119, 182] width 125 height 18
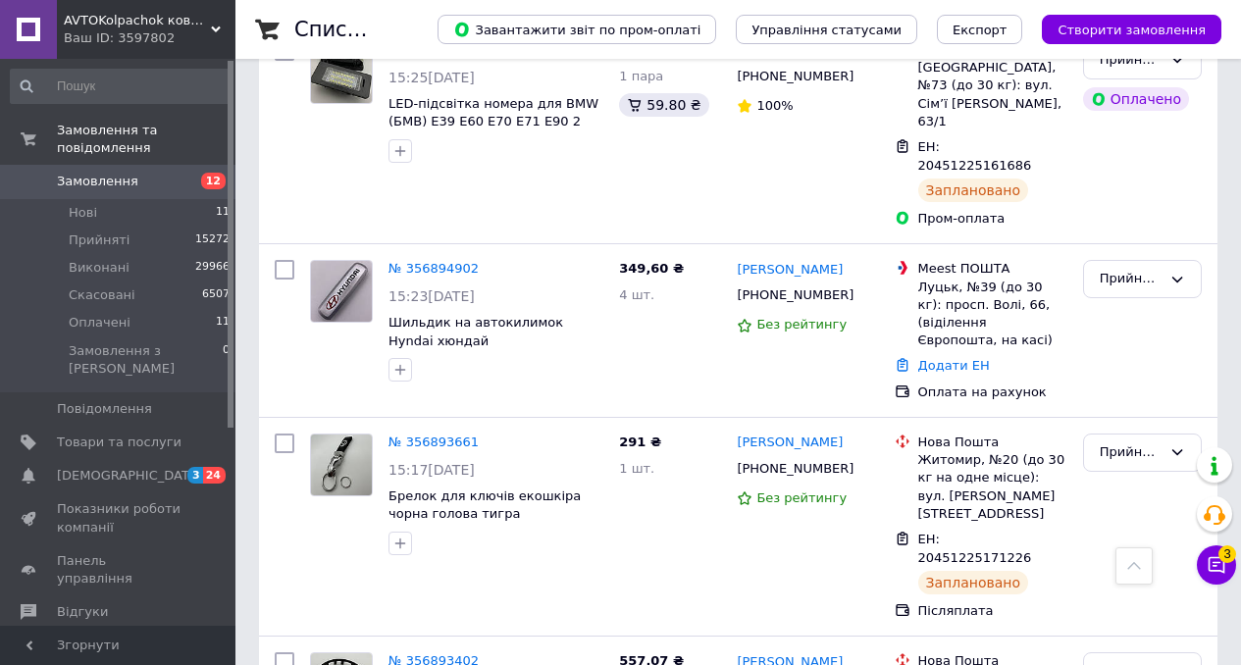
scroll to position [958, 0]
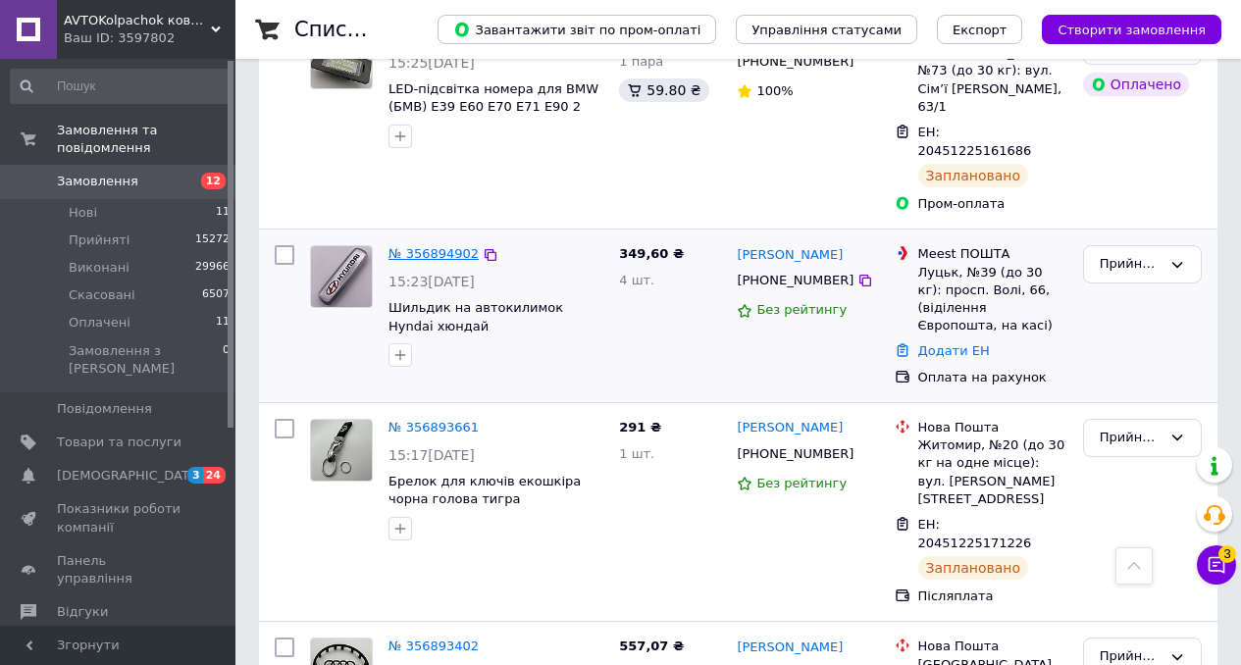
click at [424, 246] on link "№ 356894902" at bounding box center [433, 253] width 90 height 15
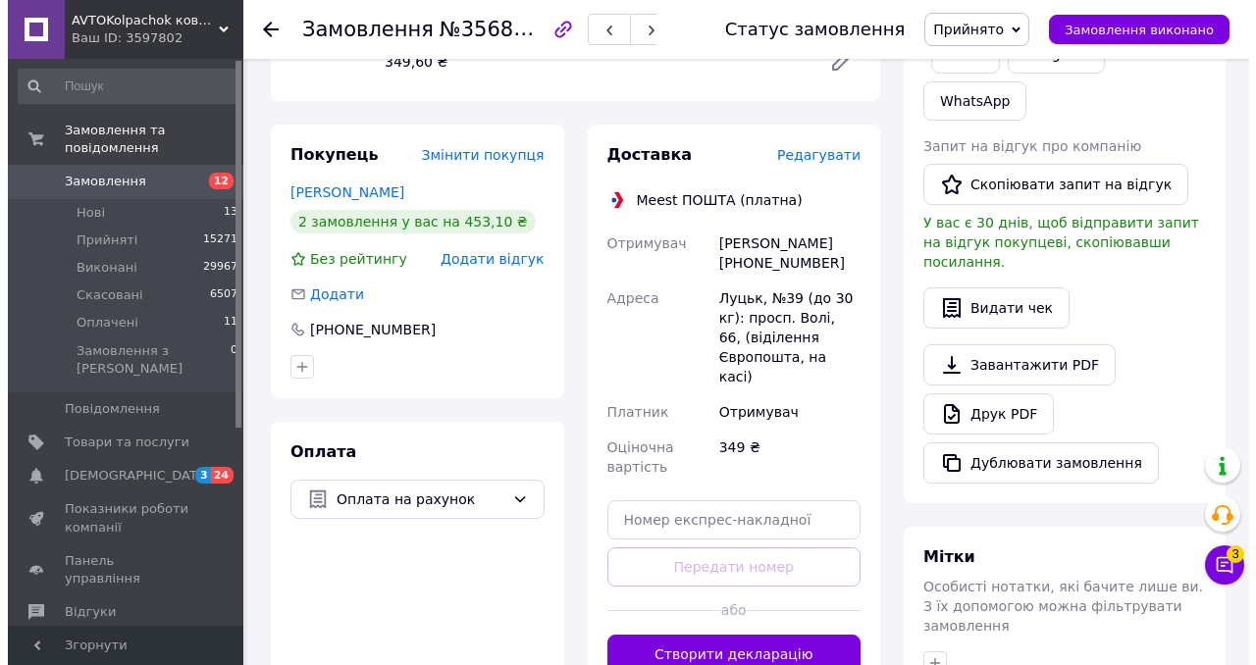
scroll to position [321, 0]
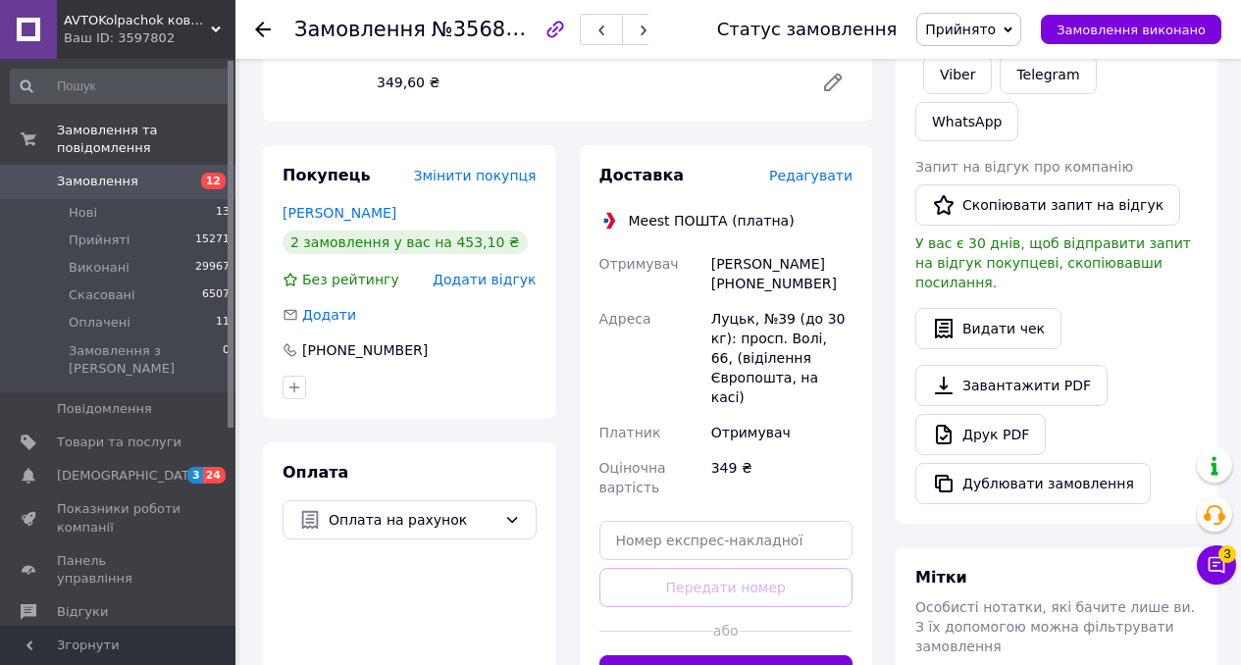
click at [807, 175] on span "Редагувати" at bounding box center [810, 176] width 83 height 16
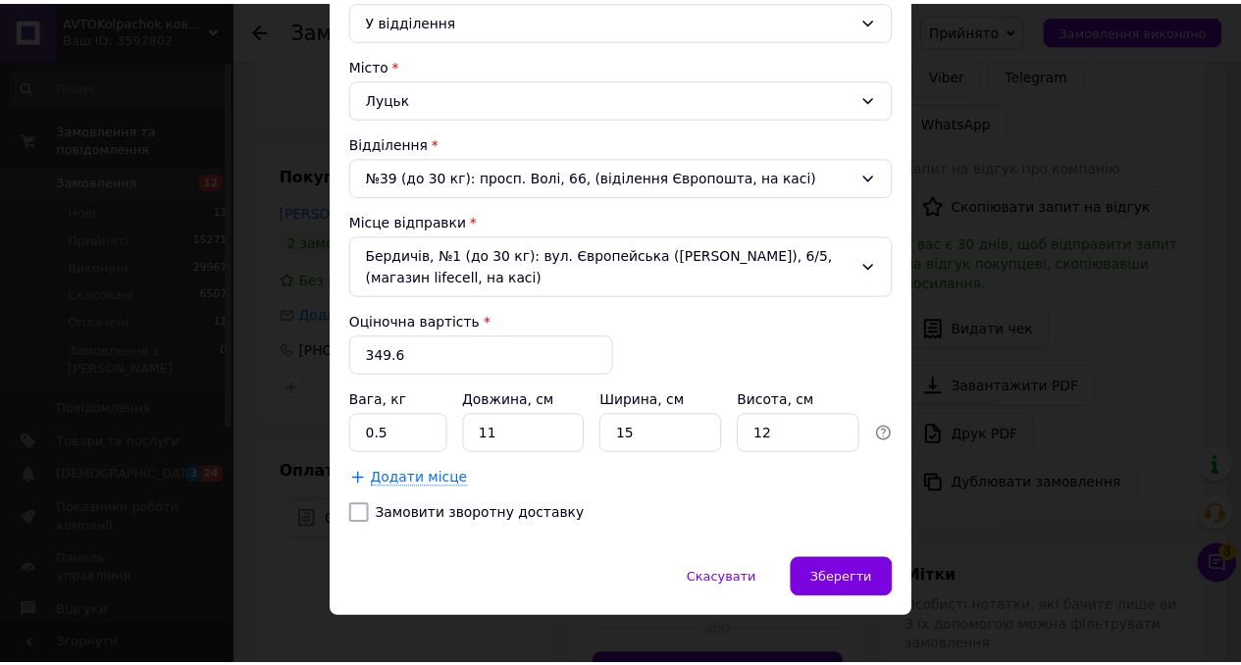
scroll to position [507, 0]
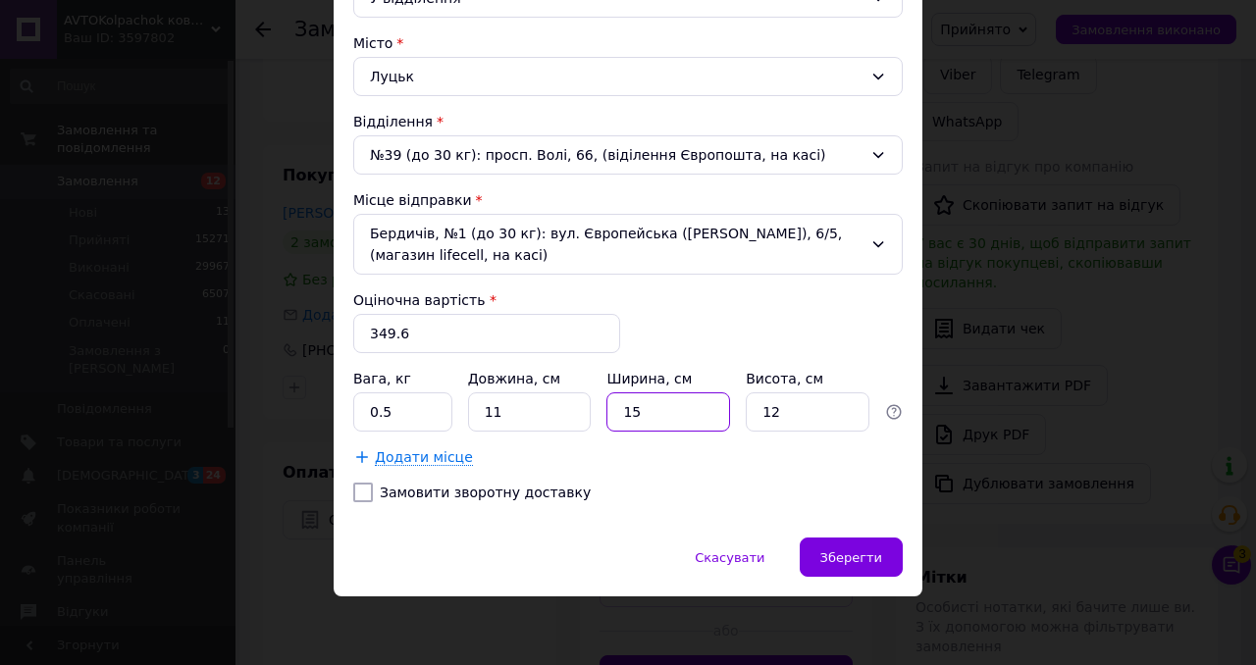
click at [658, 429] on input "15" at bounding box center [668, 411] width 124 height 39
type input "1"
click at [854, 553] on span "Зберегти" at bounding box center [851, 557] width 62 height 15
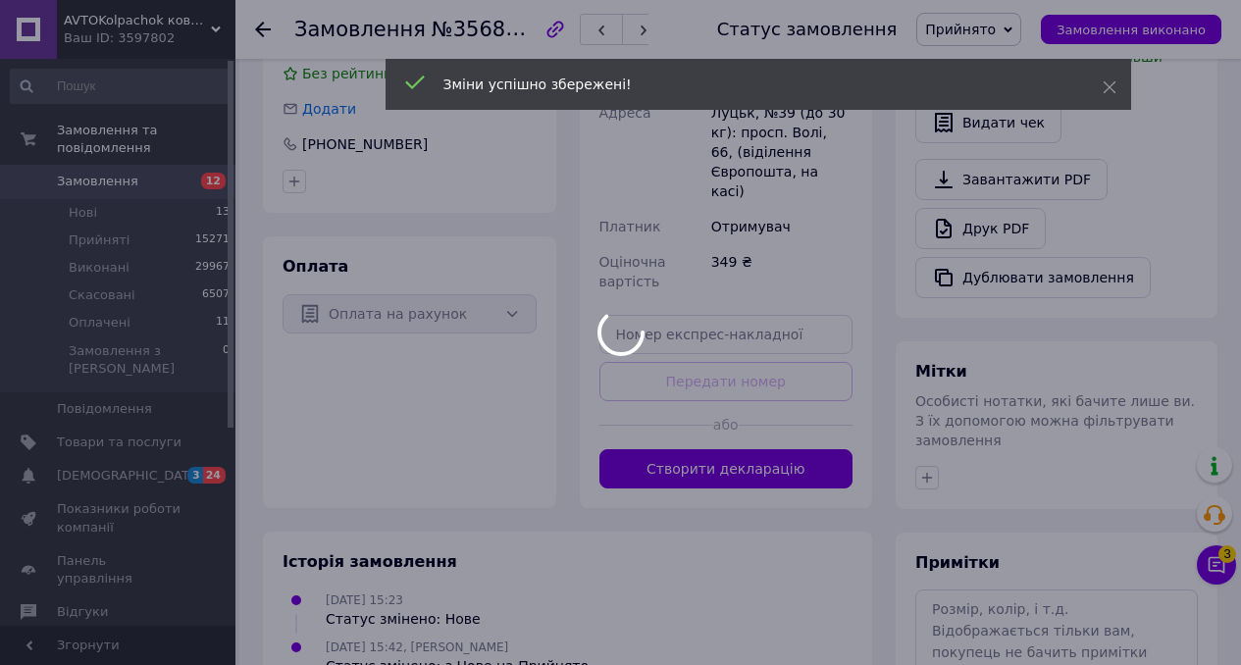
scroll to position [657, 0]
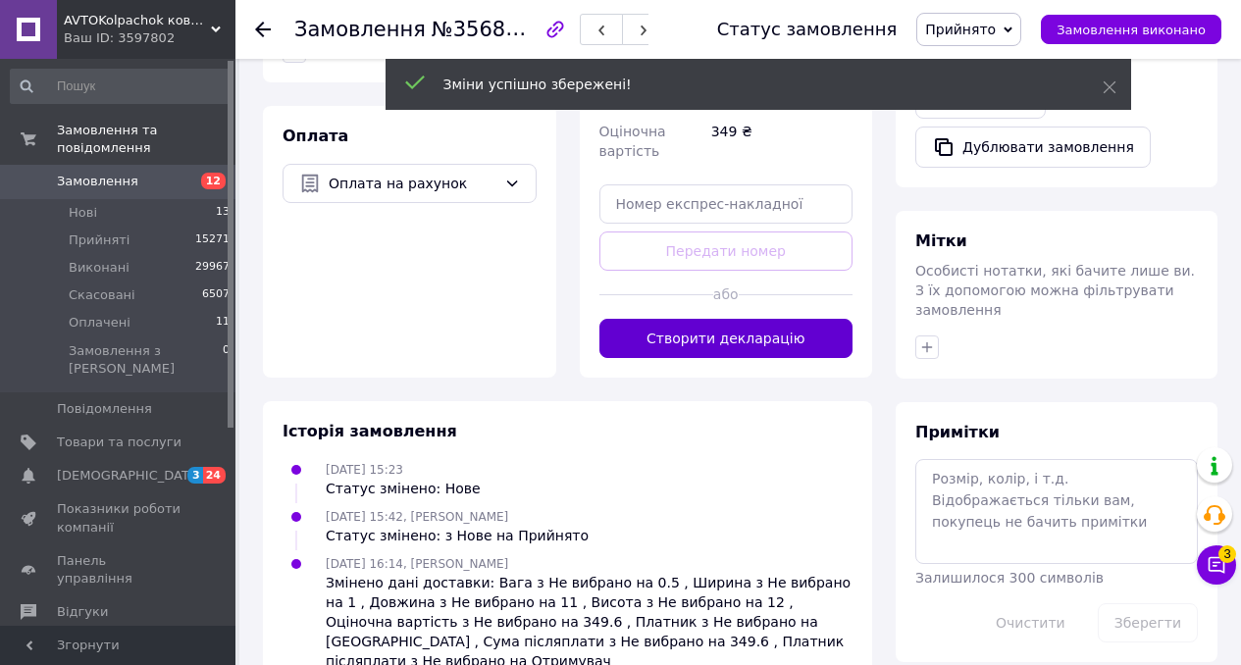
click at [755, 327] on button "Створити декларацію" at bounding box center [726, 338] width 254 height 39
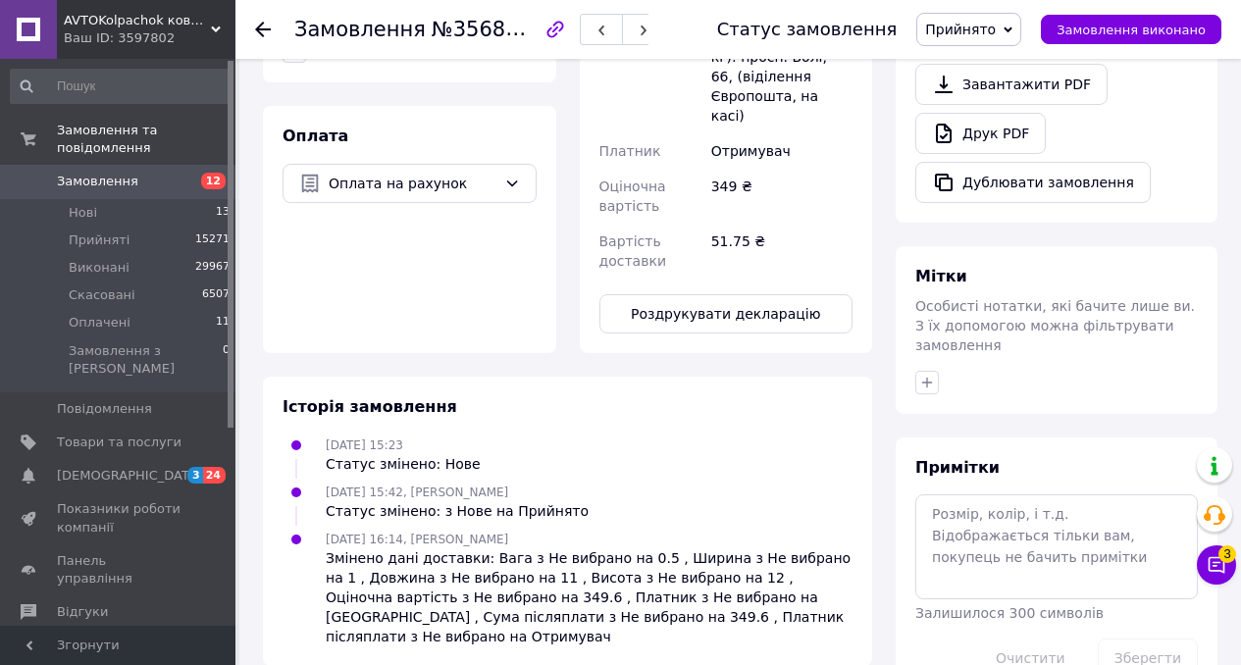
click at [755, 327] on div "Доставка Редагувати Meest ПОШТА (платна) Номер накладної 719-5552620 Отримувач …" at bounding box center [726, 81] width 293 height 544
click at [137, 178] on span "Замовлення" at bounding box center [119, 182] width 125 height 18
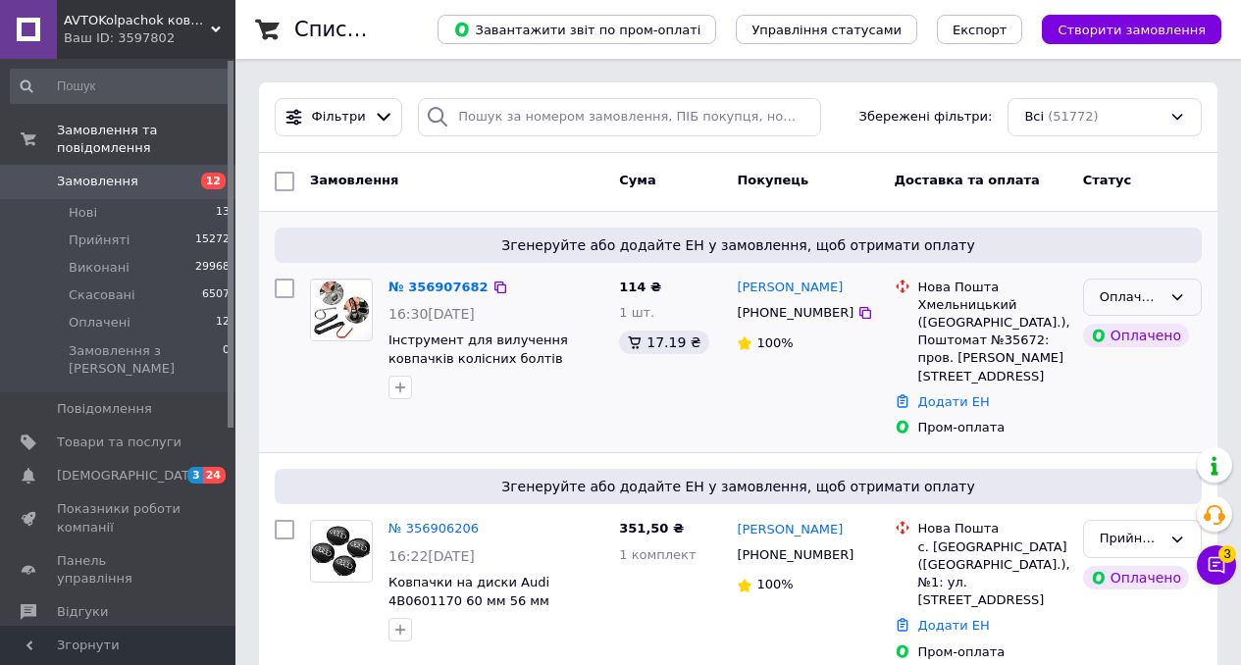
click at [1132, 304] on div "Оплачено" at bounding box center [1131, 297] width 62 height 21
click at [1108, 342] on li "Прийнято" at bounding box center [1142, 338] width 117 height 36
